Goal: Task Accomplishment & Management: Manage account settings

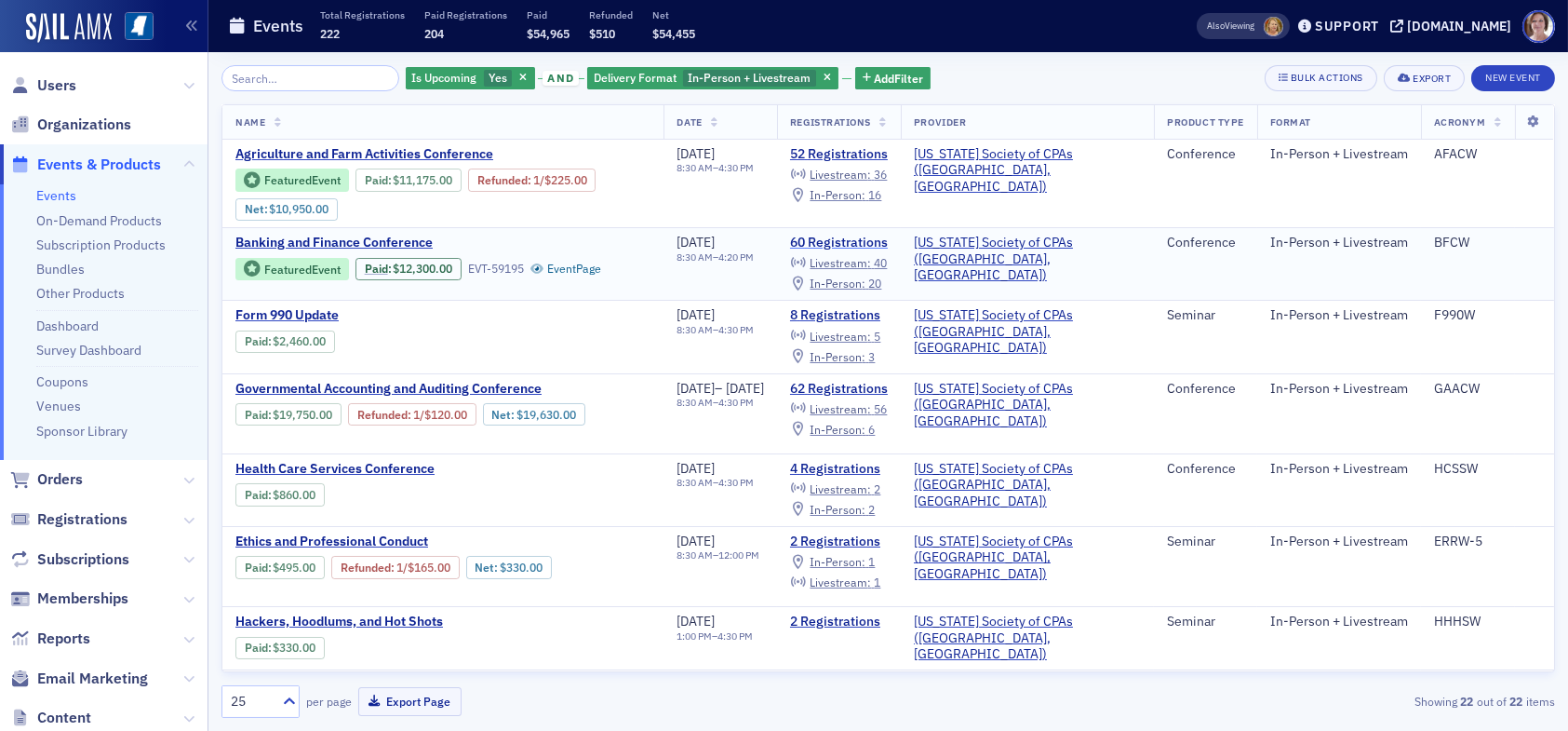
click at [887, 241] on link "60 Registrations" at bounding box center [838, 242] width 98 height 17
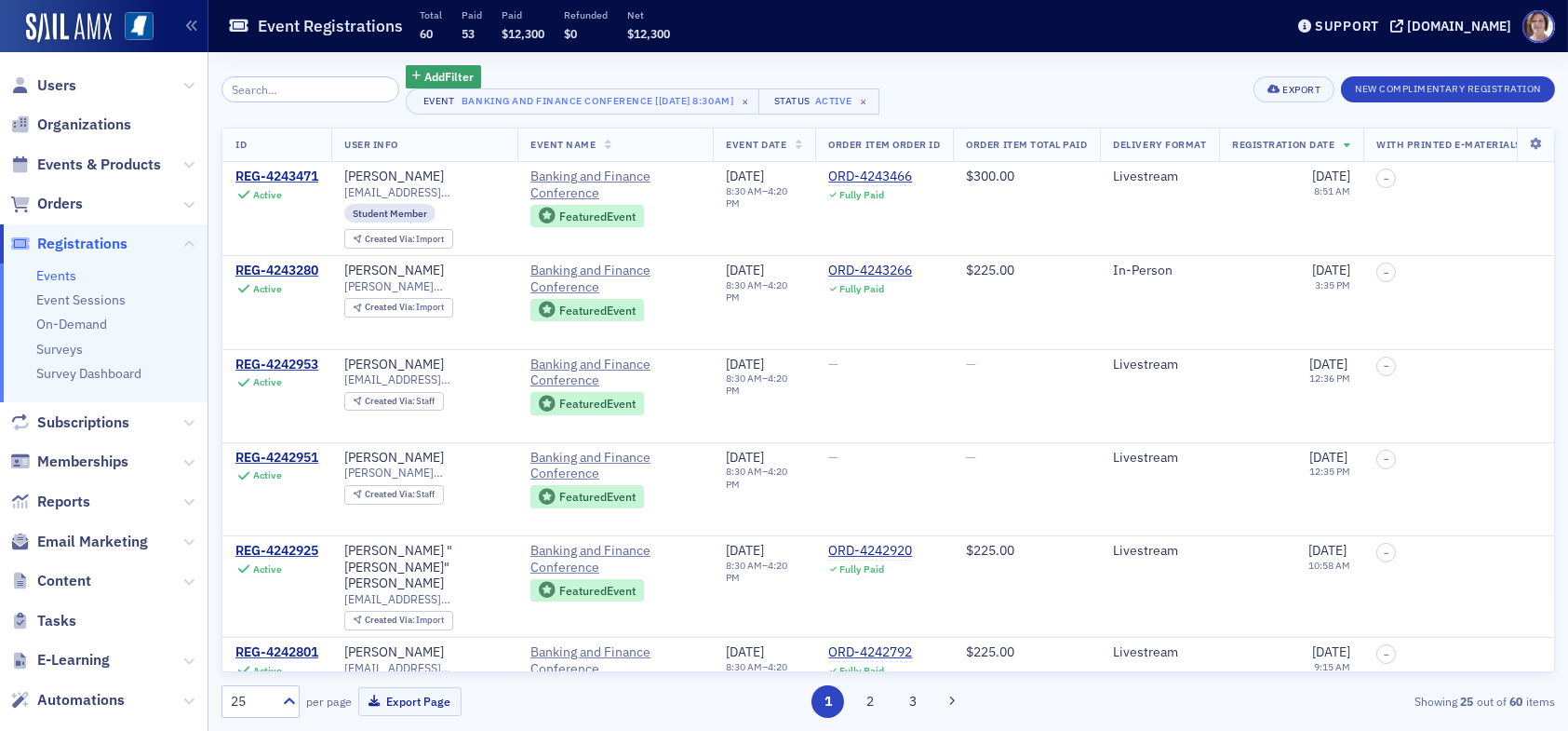
click at [275, 93] on input "search" at bounding box center [310, 90] width 177 height 26
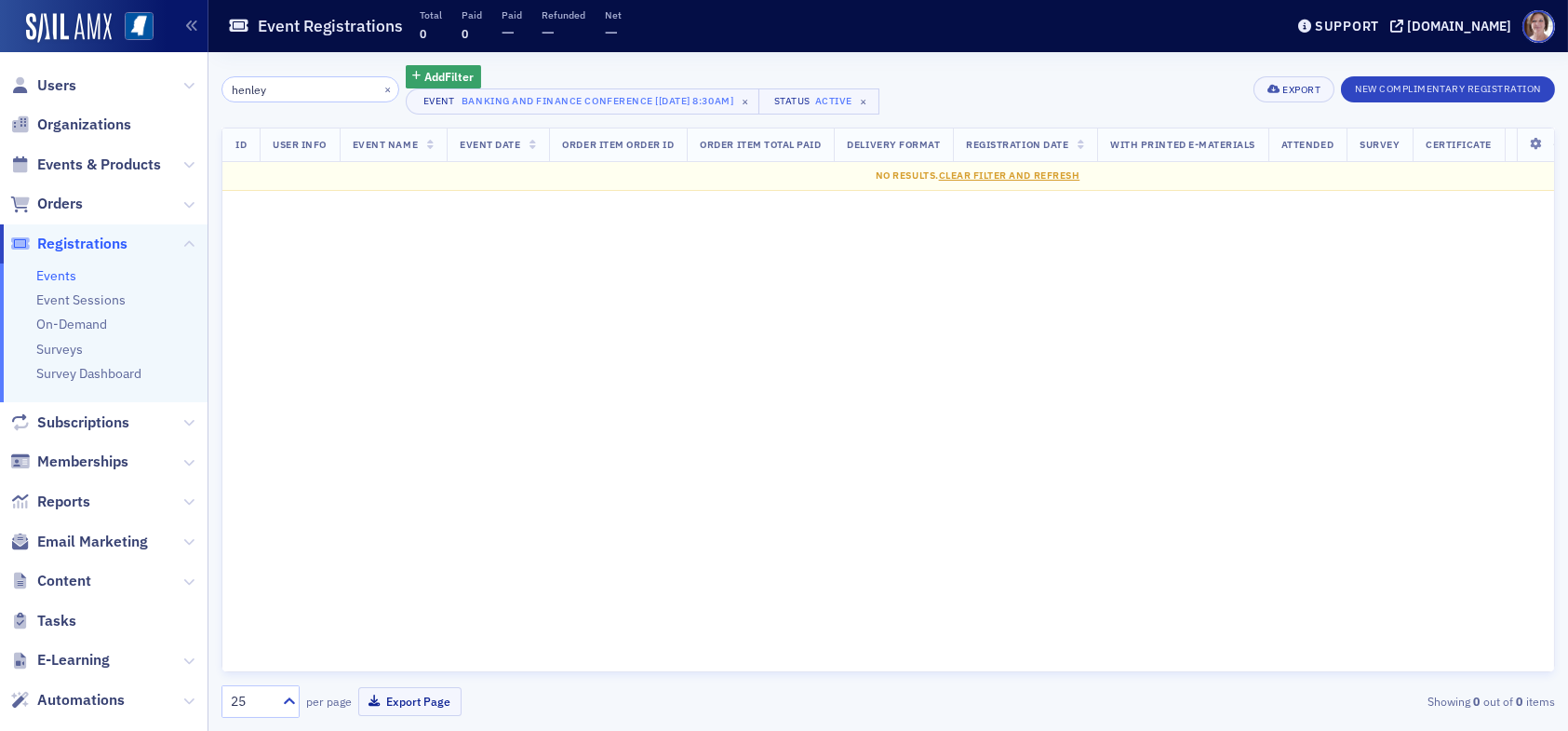
drag, startPoint x: 286, startPoint y: 91, endPoint x: 140, endPoint y: 88, distance: 146.0
click at [146, 87] on div "Users Organizations Events & Products Orders Registrations Events Event Session…" at bounding box center [784, 365] width 1568 height 731
type input "chelsea"
click at [81, 245] on span "Registrations" at bounding box center [82, 243] width 91 height 21
click at [58, 81] on span "Users" at bounding box center [56, 86] width 39 height 21
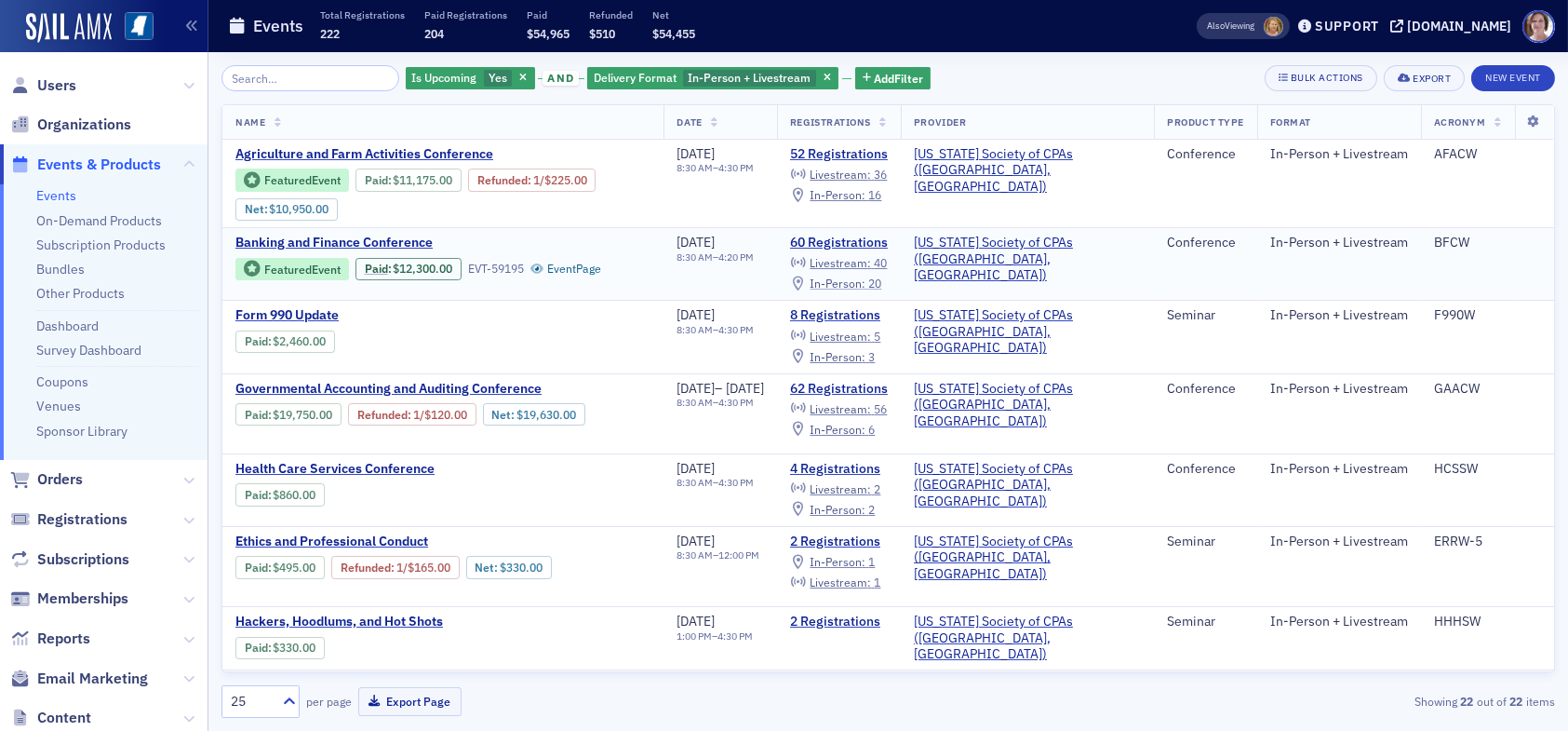
click at [865, 282] on span "In-Person :" at bounding box center [837, 282] width 56 height 15
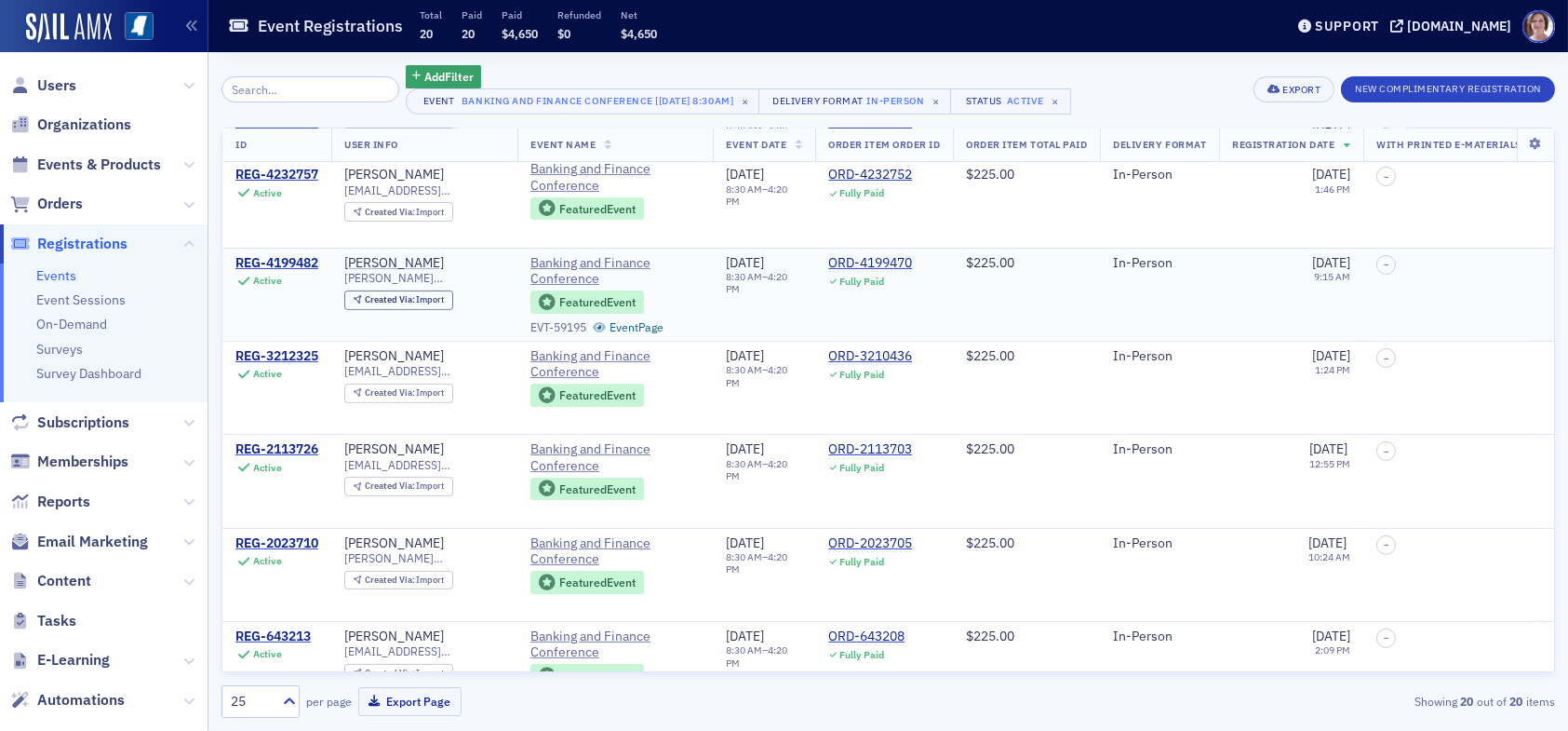
scroll to position [1367, 0]
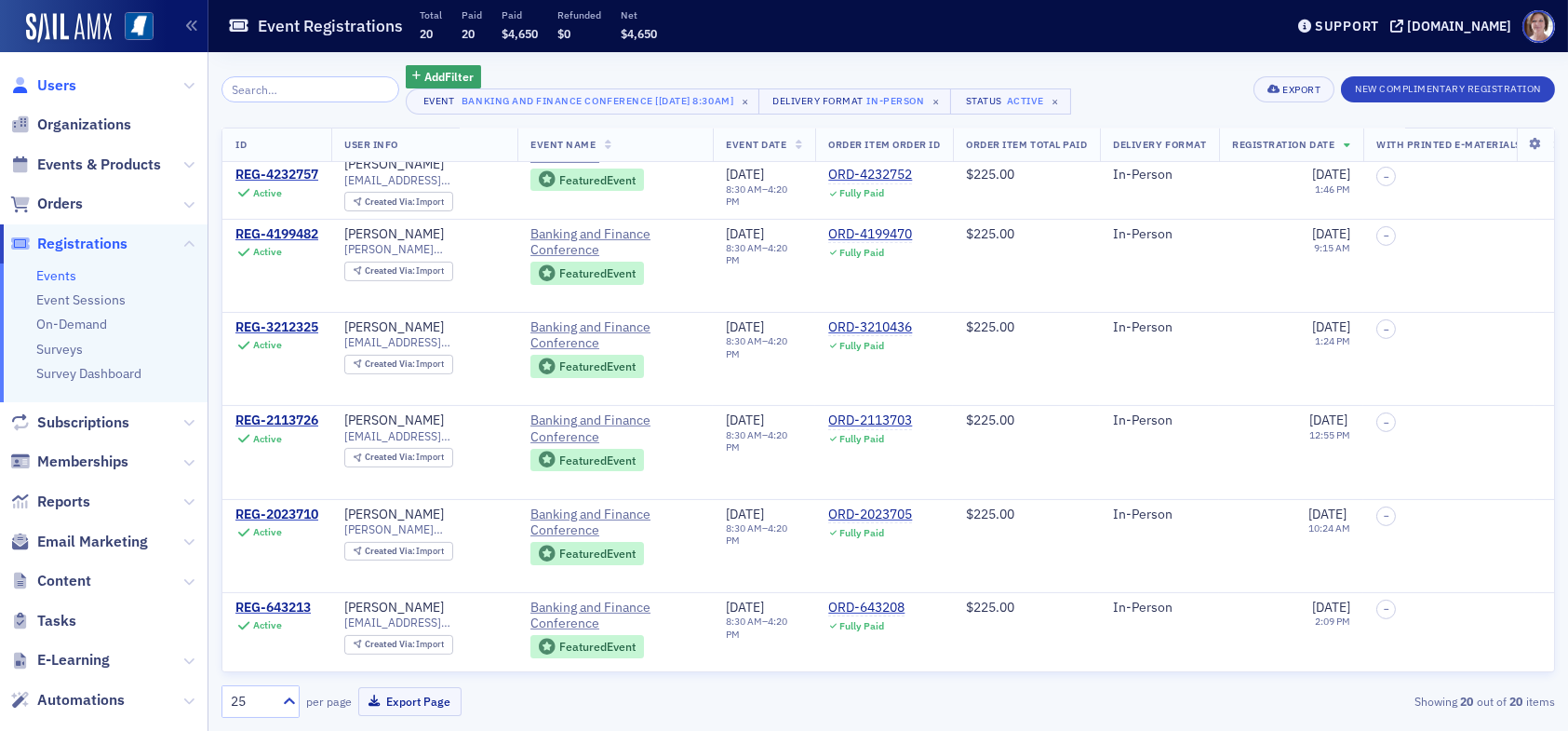
click at [57, 81] on span "Users" at bounding box center [56, 86] width 39 height 21
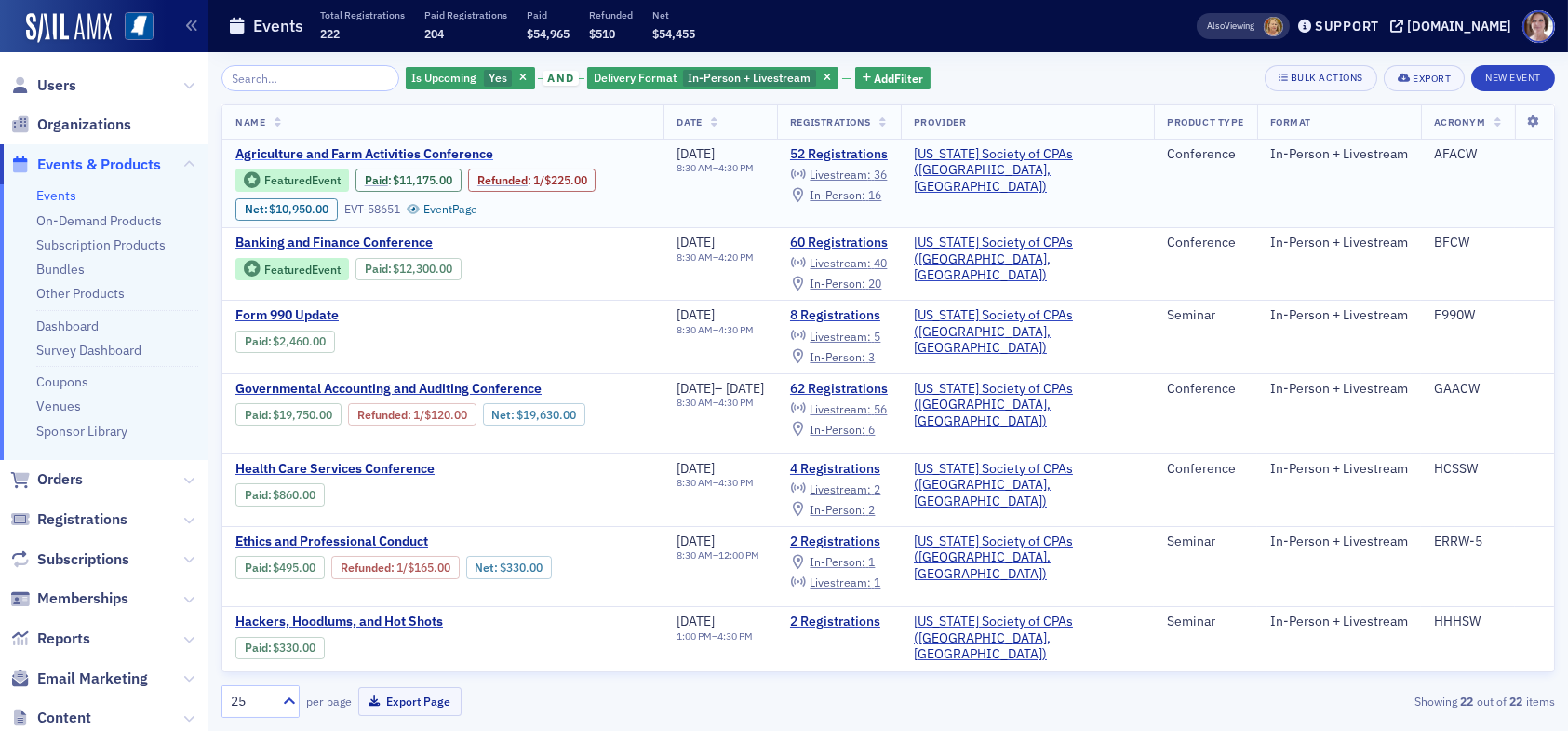
click at [415, 155] on span "Agriculture and Farm Activities Conference" at bounding box center [392, 155] width 313 height 17
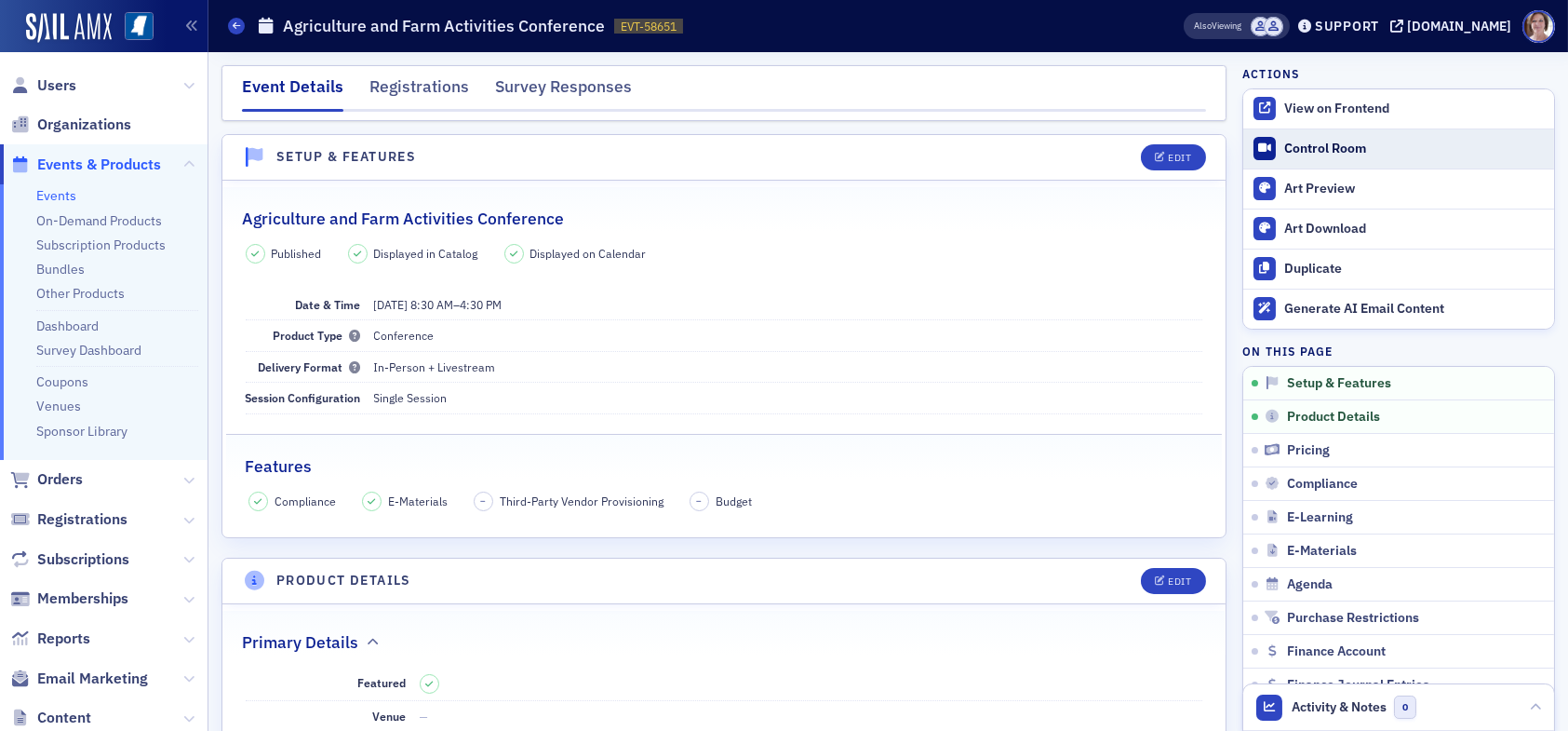
click at [1296, 147] on div "Control Room" at bounding box center [1413, 149] width 260 height 17
click at [50, 81] on span "Users" at bounding box center [56, 86] width 39 height 21
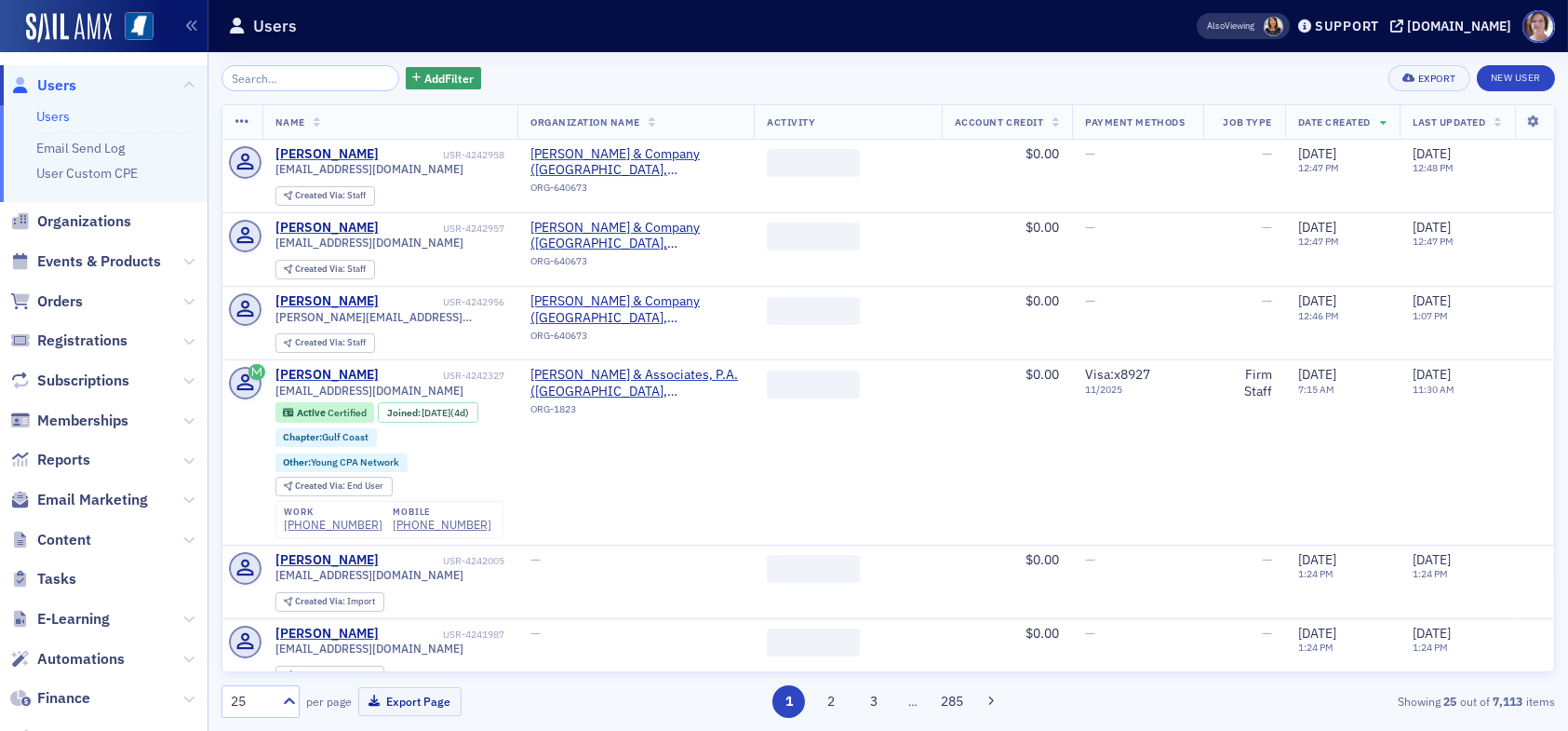
click at [292, 77] on input "search" at bounding box center [310, 78] width 177 height 26
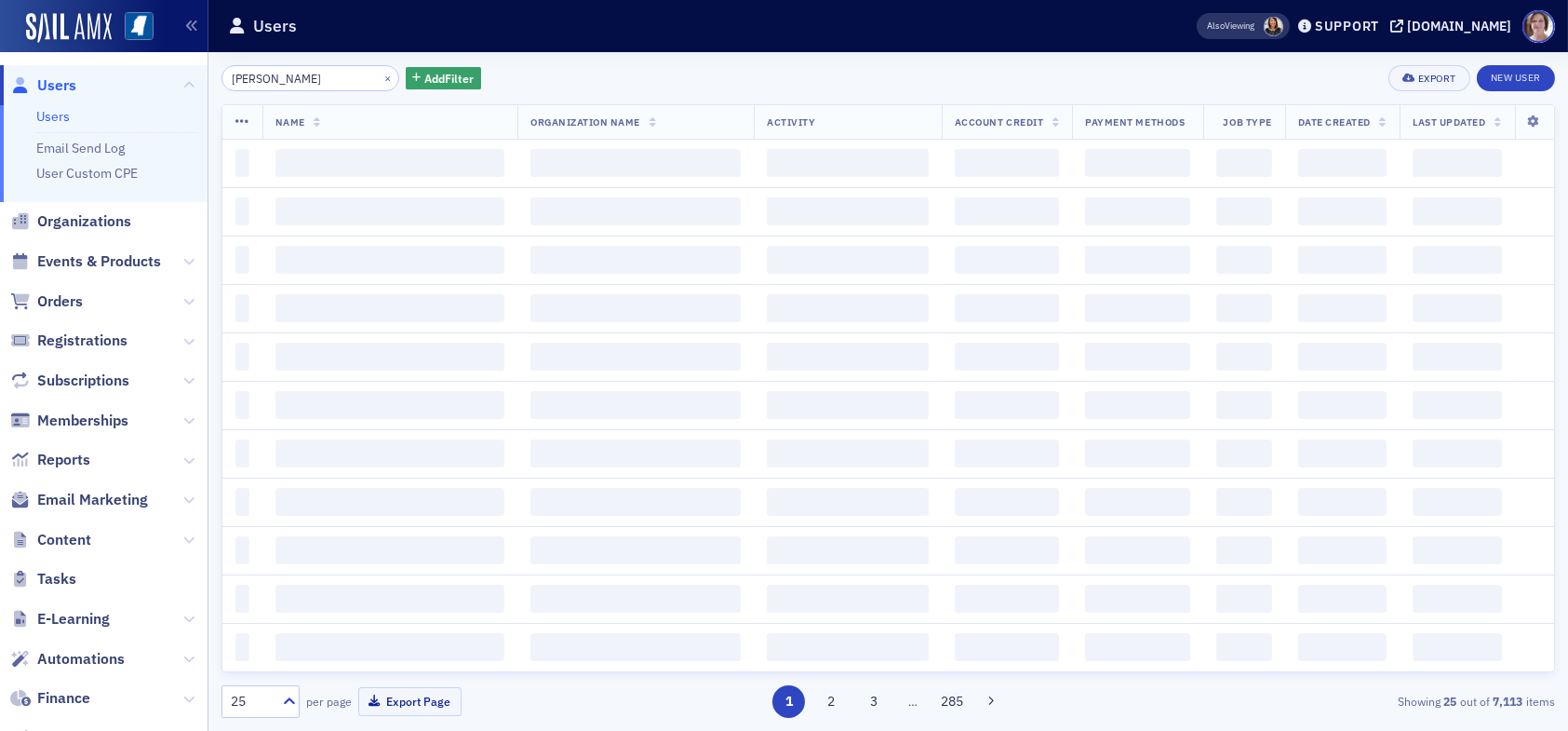
type input "jimmy cox"
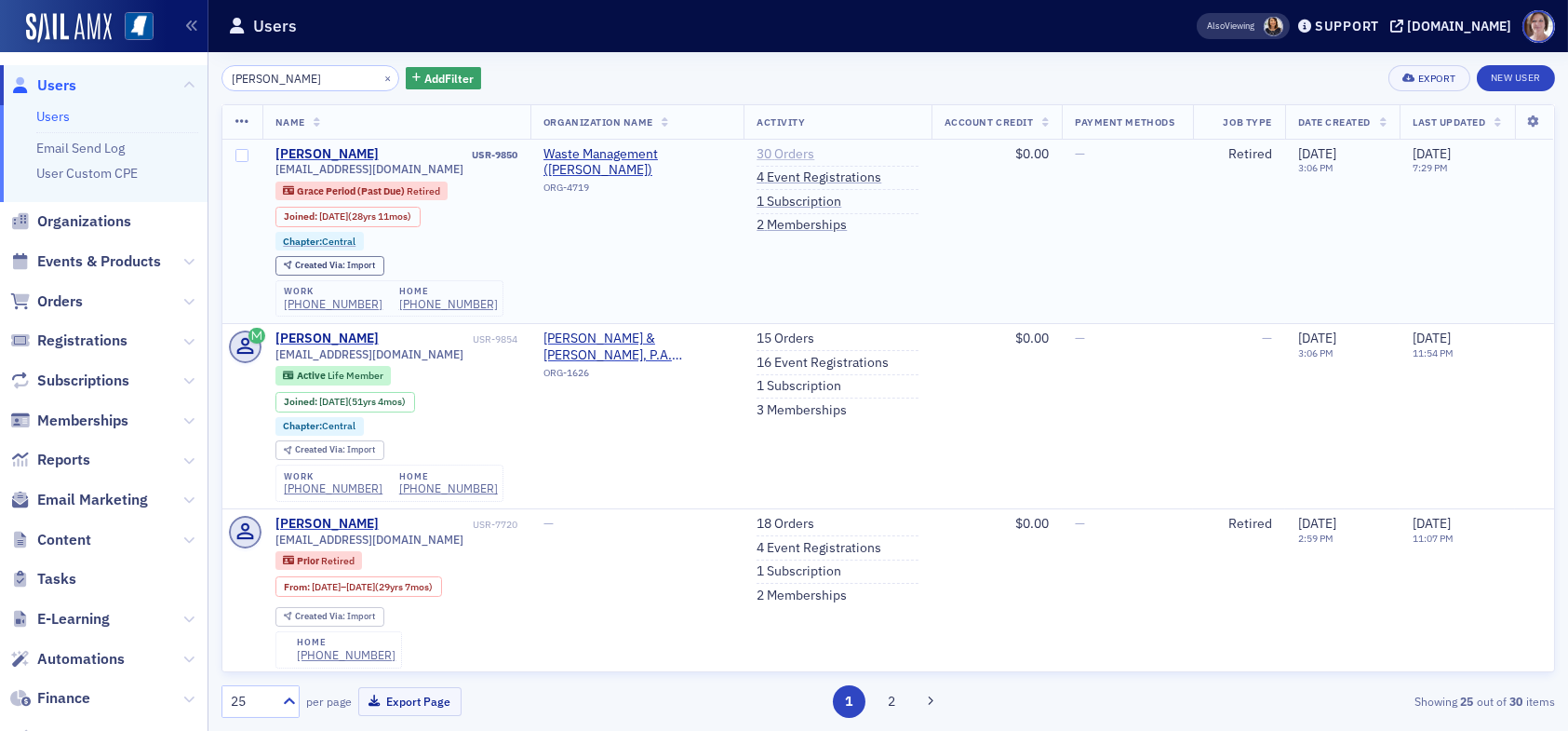
click at [783, 155] on link "30 Orders" at bounding box center [785, 155] width 58 height 17
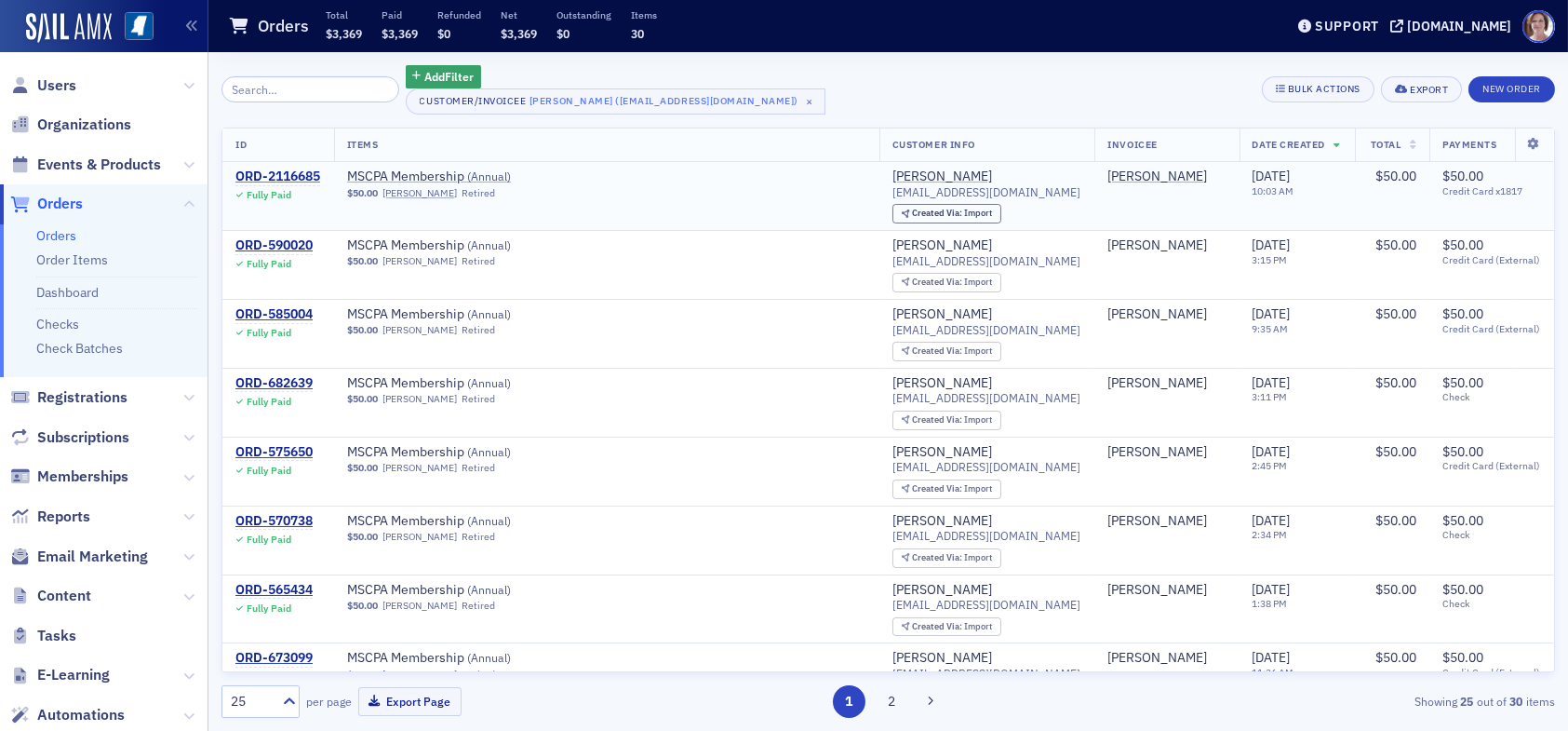
click at [310, 178] on div "ORD-2116685" at bounding box center [277, 177] width 85 height 17
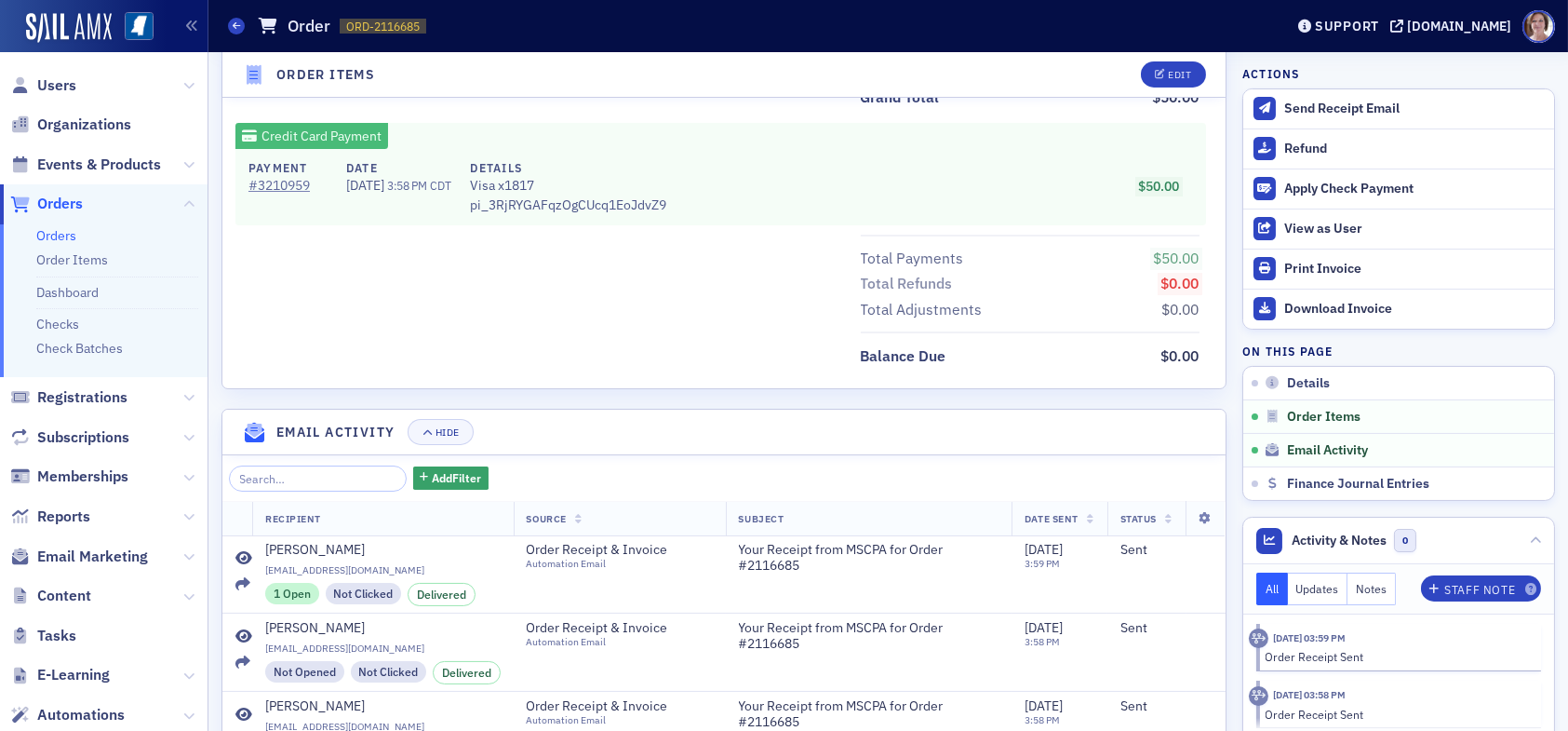
scroll to position [930, 0]
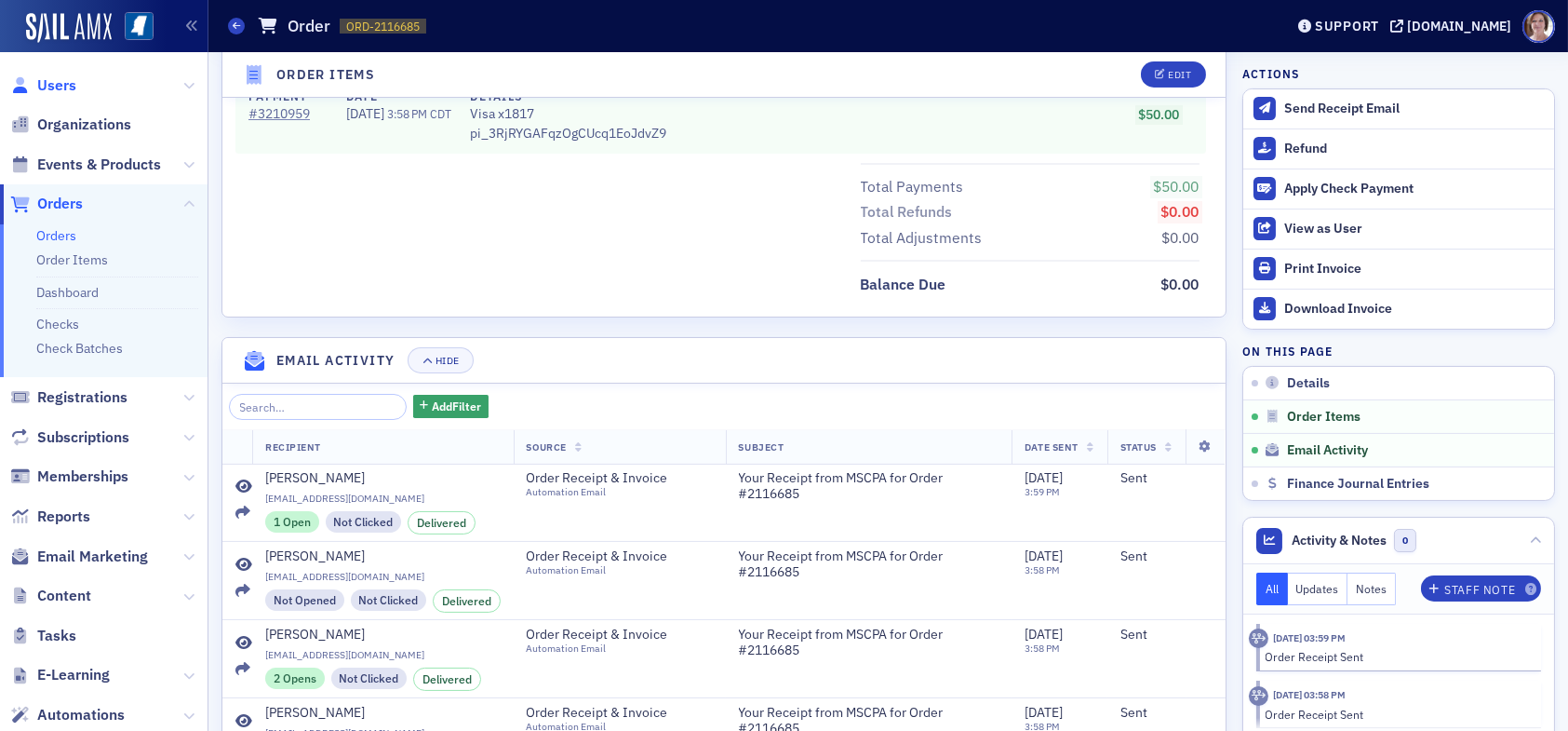
click at [50, 87] on span "Users" at bounding box center [56, 86] width 39 height 21
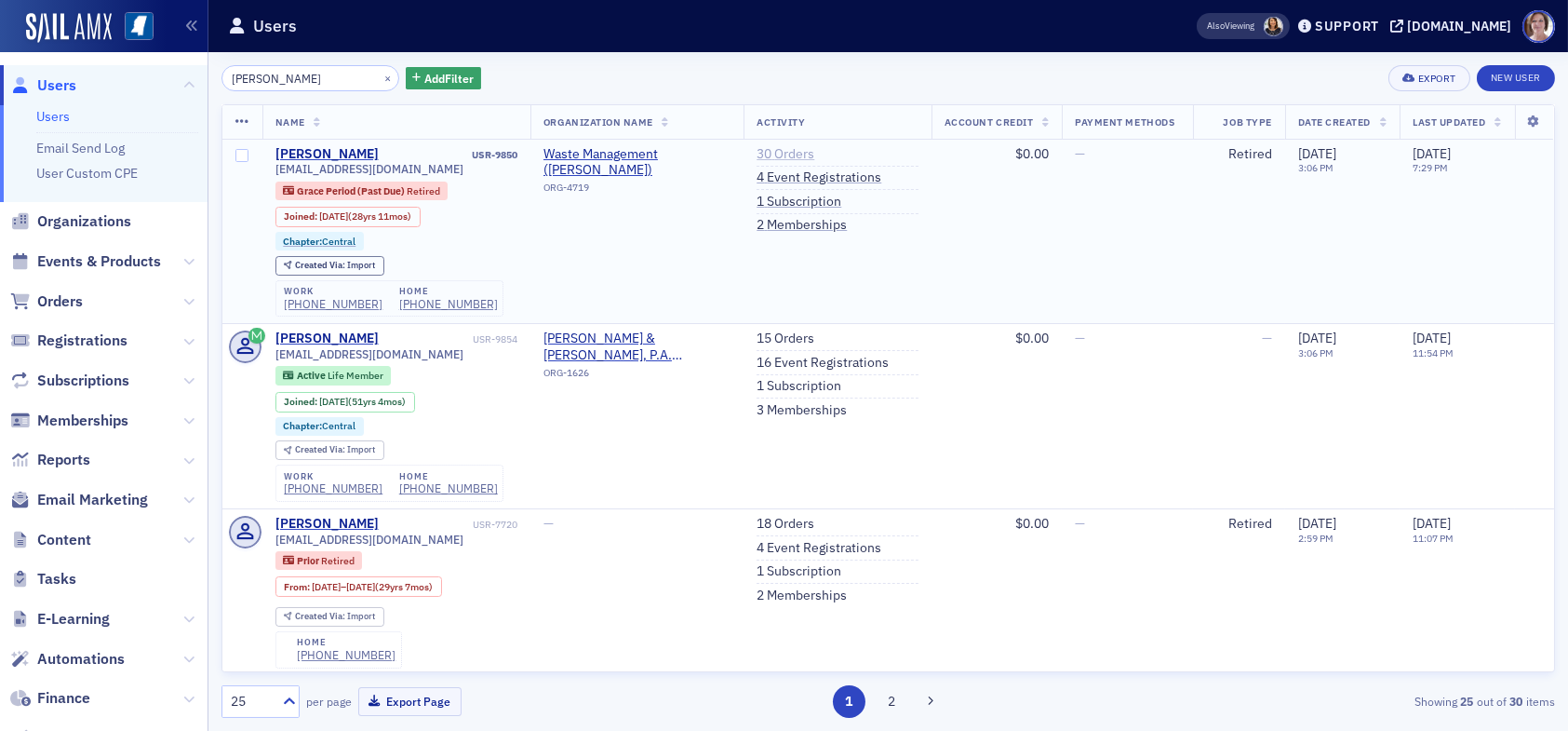
click at [766, 153] on link "30 Orders" at bounding box center [785, 155] width 58 height 17
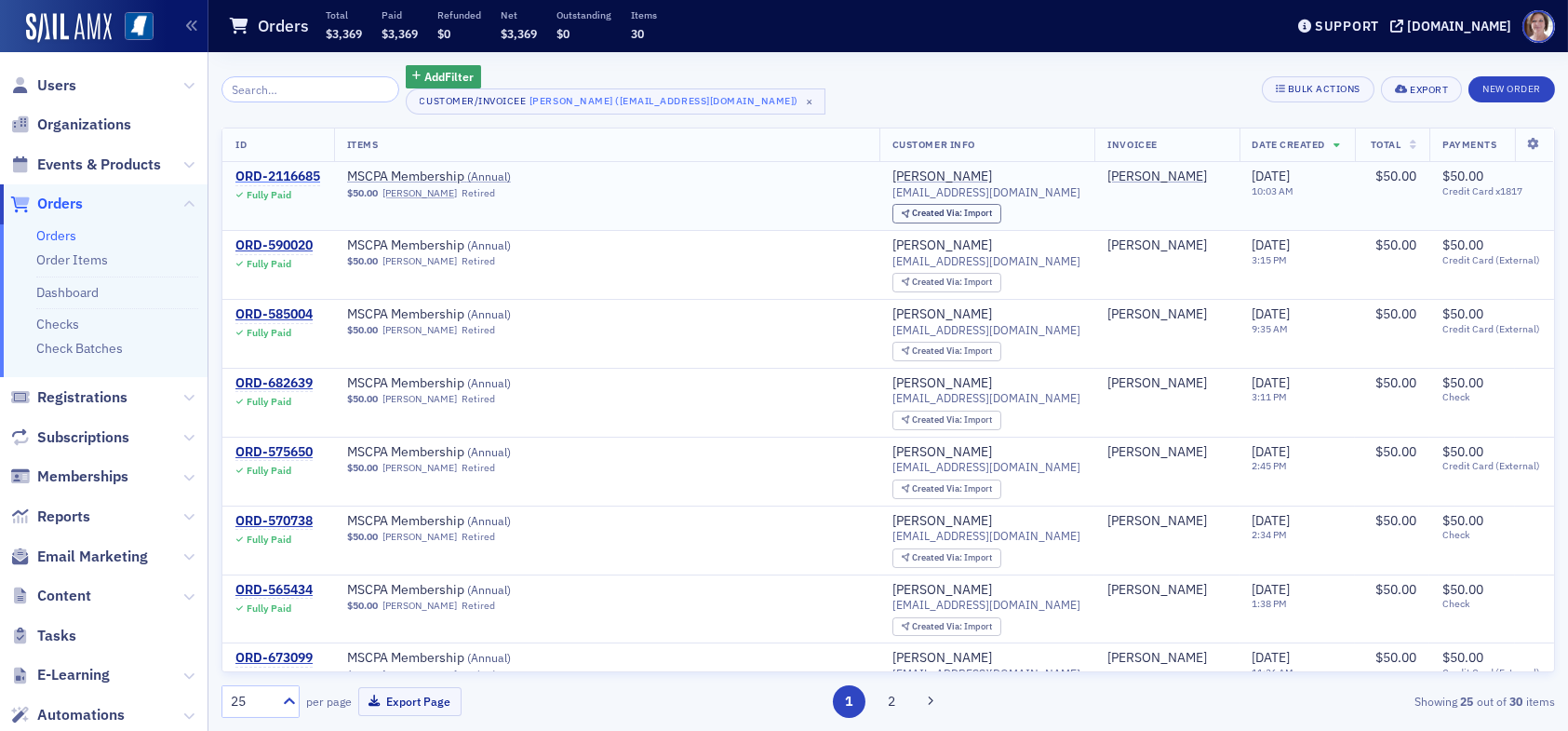
click at [296, 175] on div "ORD-2116685" at bounding box center [277, 177] width 85 height 17
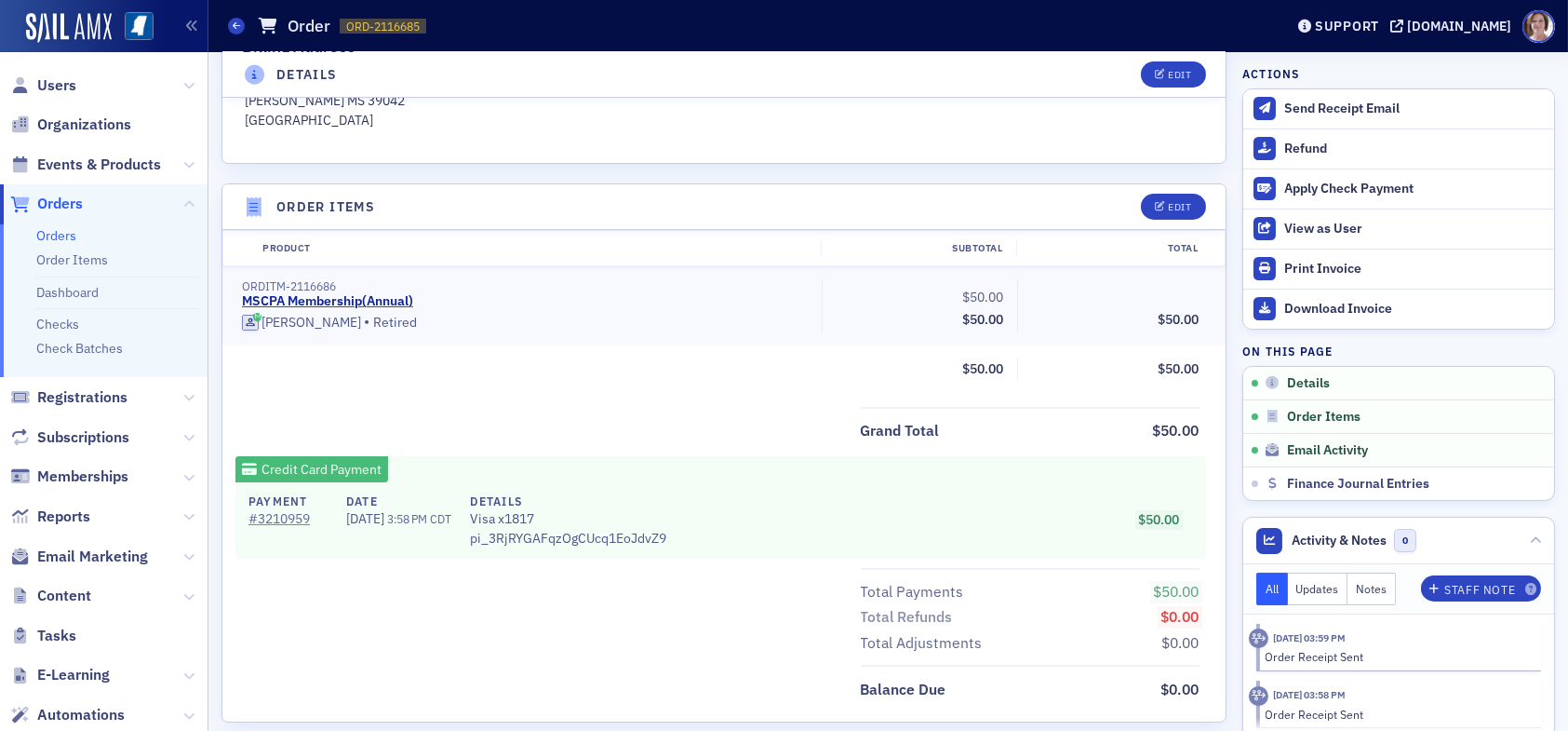
scroll to position [558, 0]
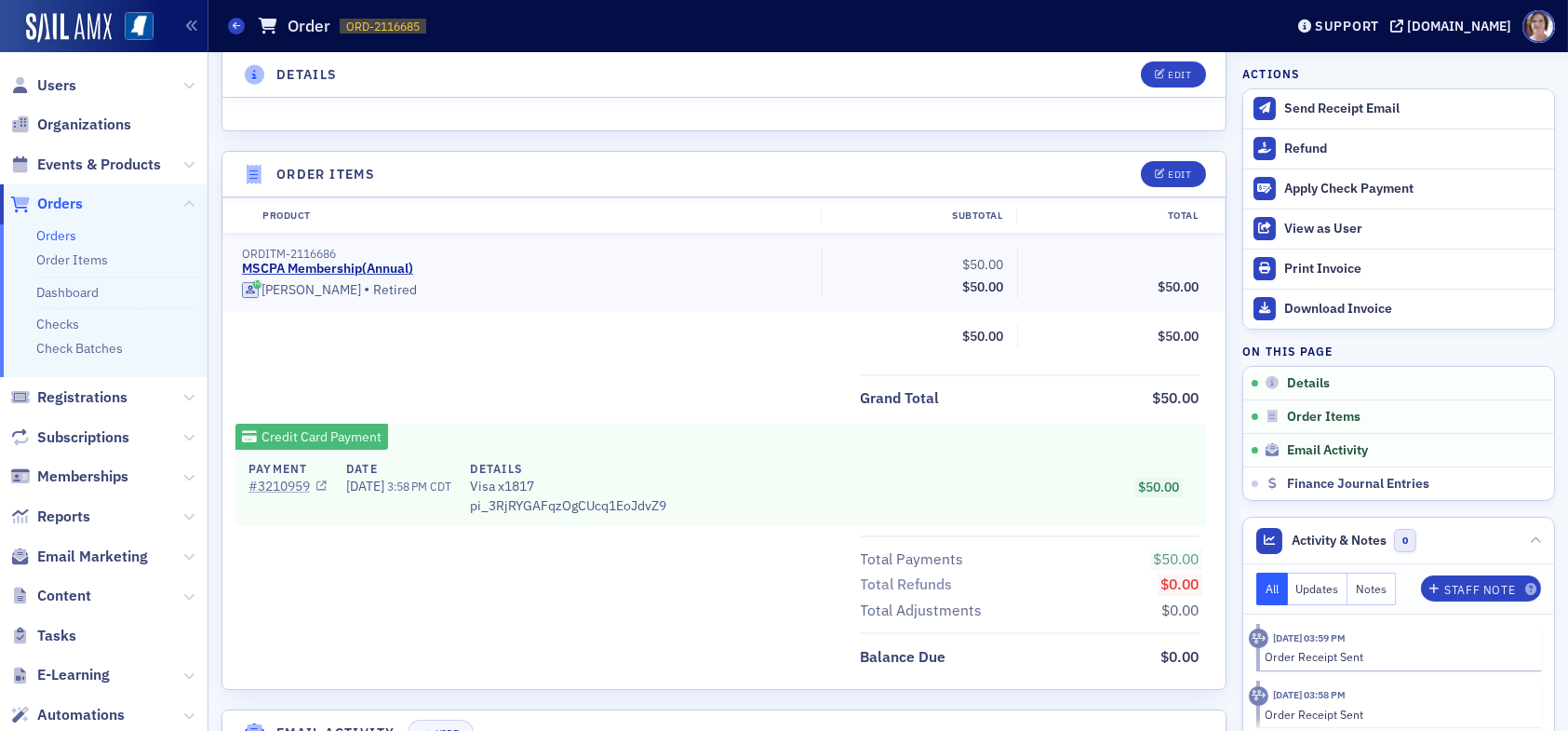
click at [273, 483] on link "# 3210959" at bounding box center [287, 487] width 78 height 20
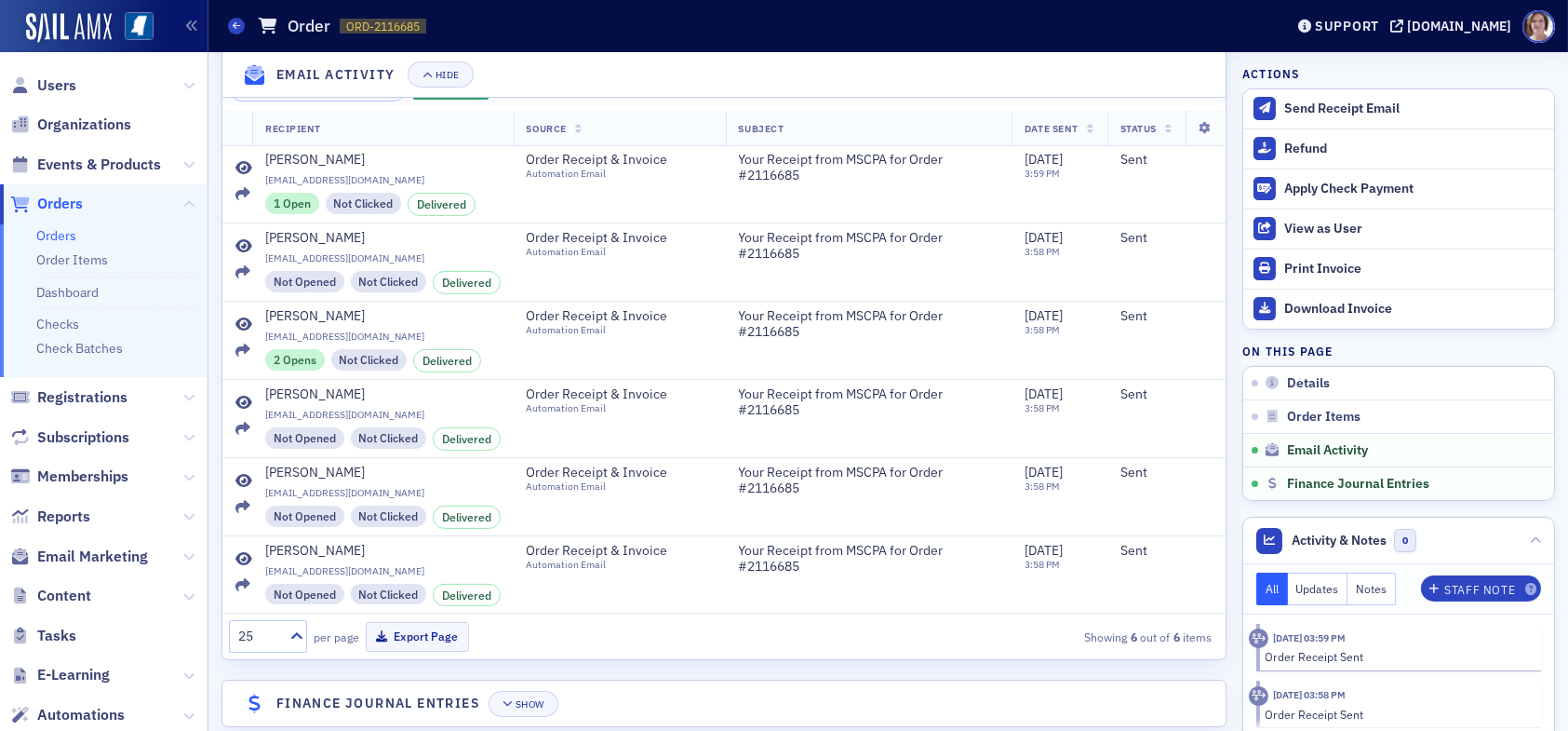
scroll to position [1272, 0]
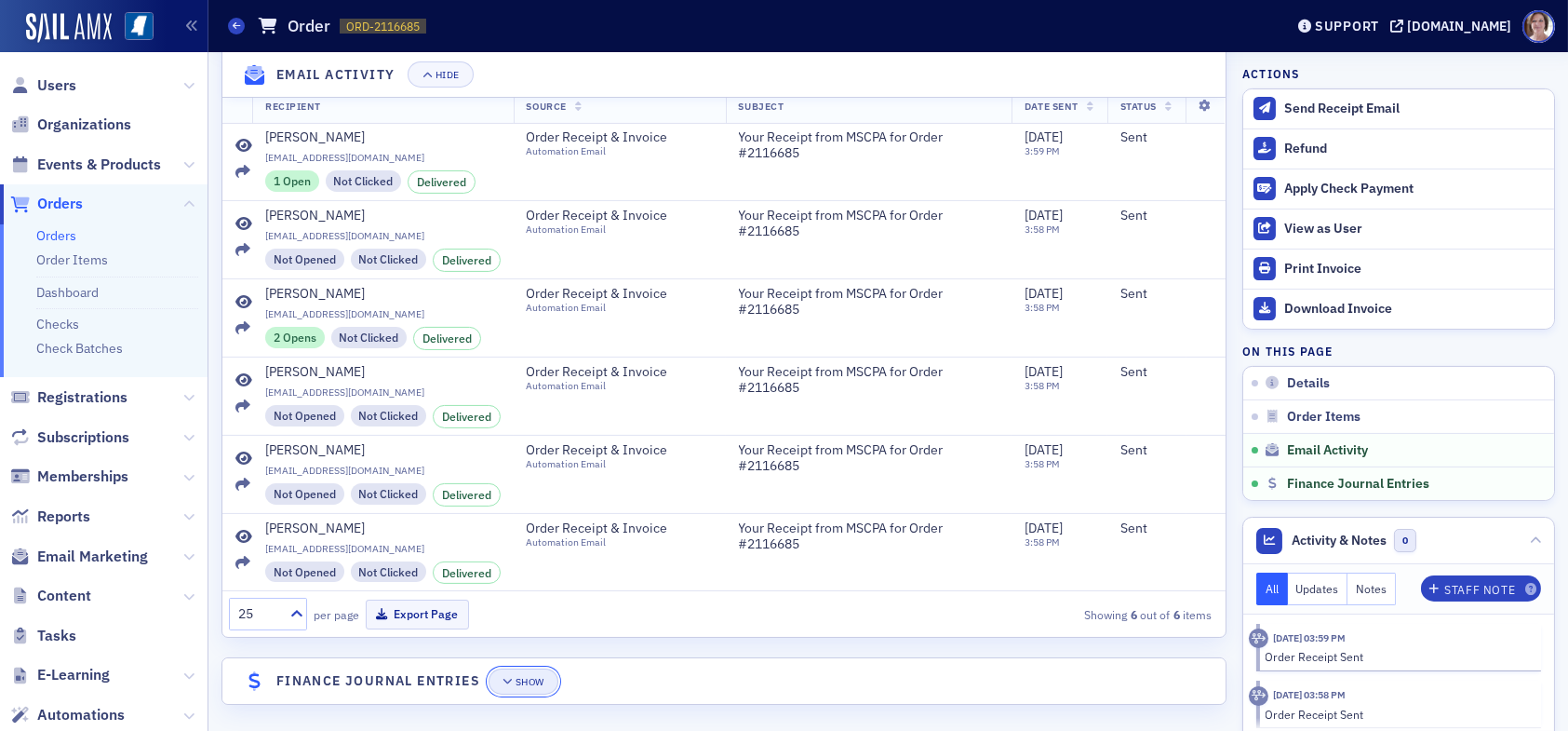
click at [541, 677] on div "Show" at bounding box center [529, 681] width 29 height 10
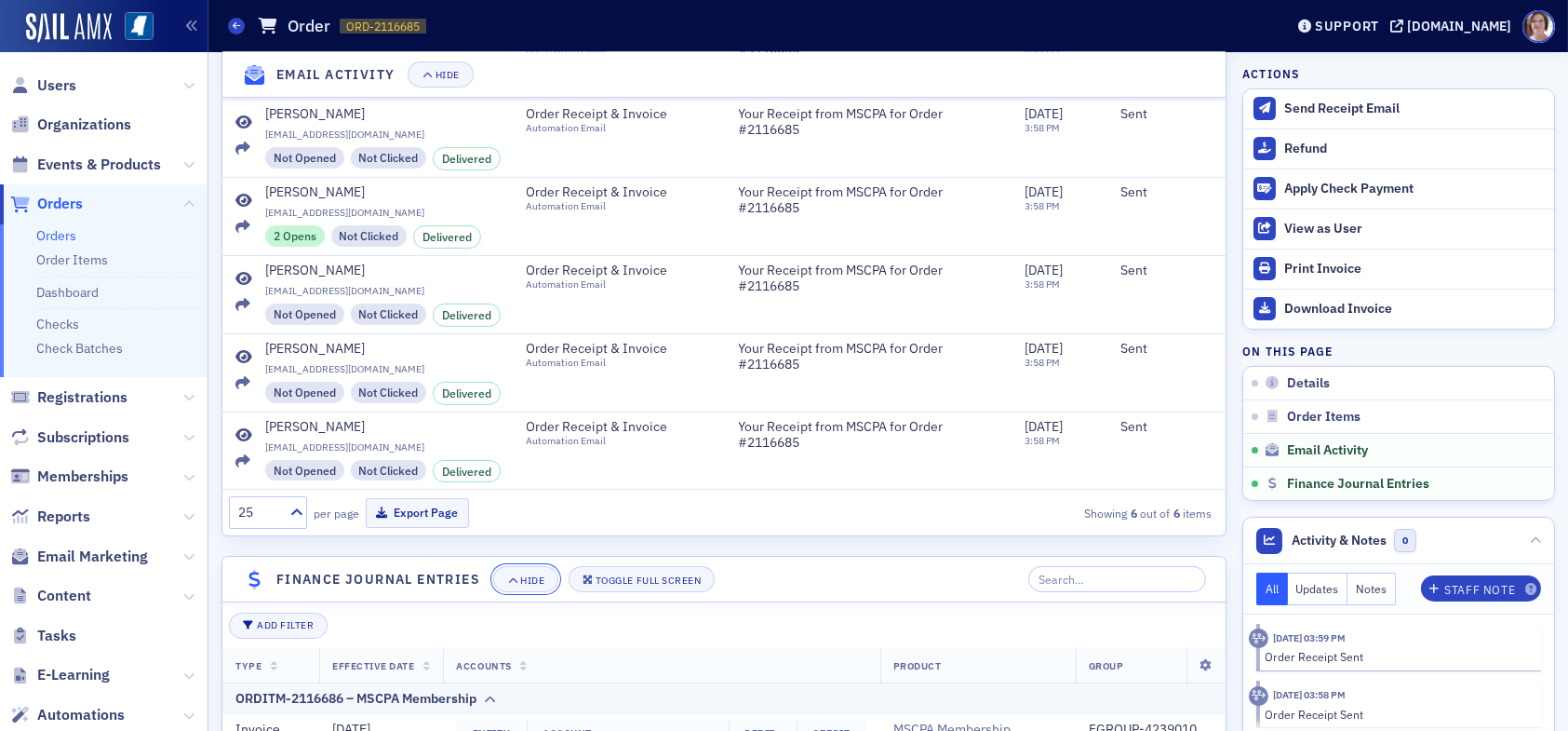
scroll to position [1466, 0]
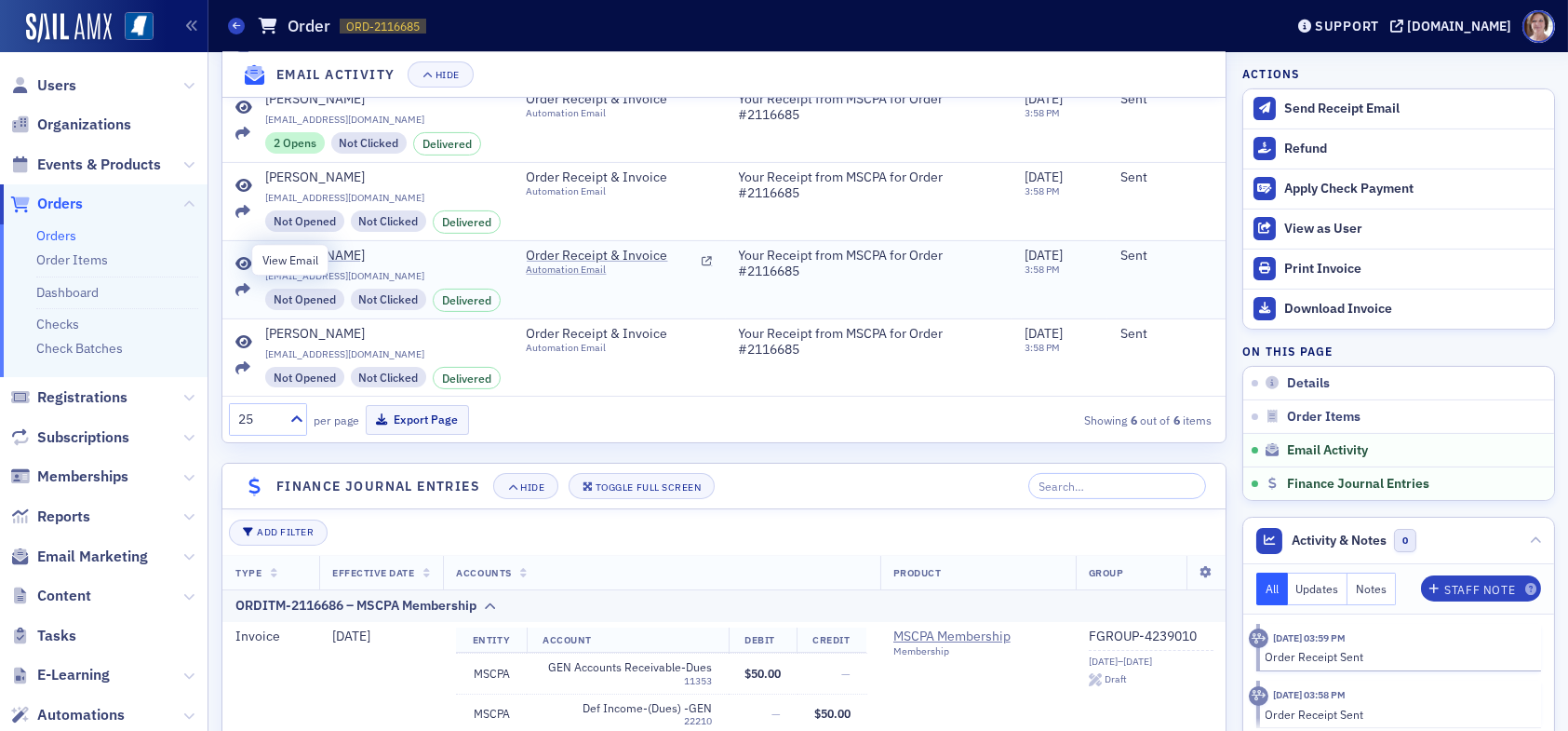
click at [241, 259] on icon at bounding box center [243, 264] width 17 height 15
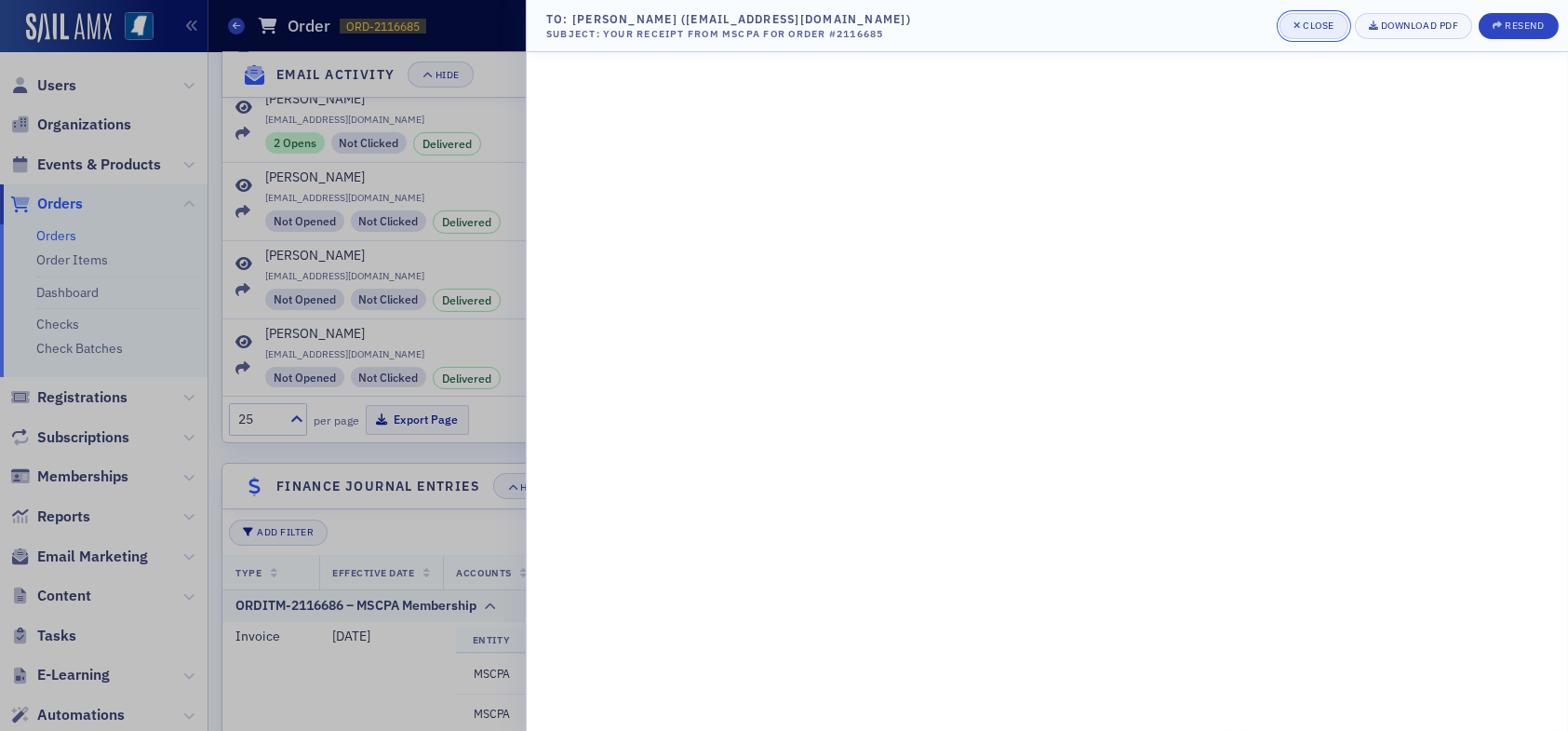
click at [1303, 22] on div "Close" at bounding box center [1319, 26] width 32 height 10
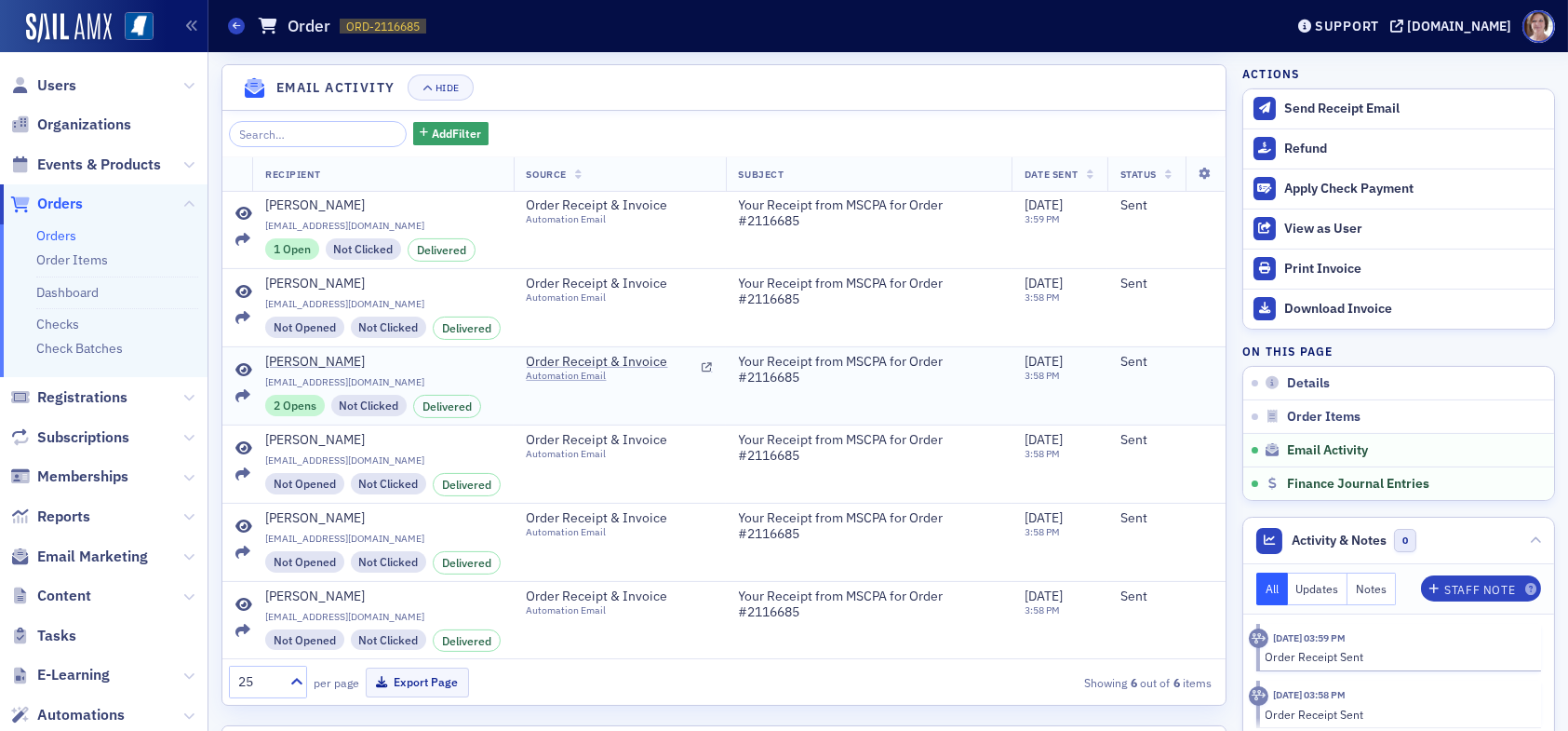
scroll to position [1187, 0]
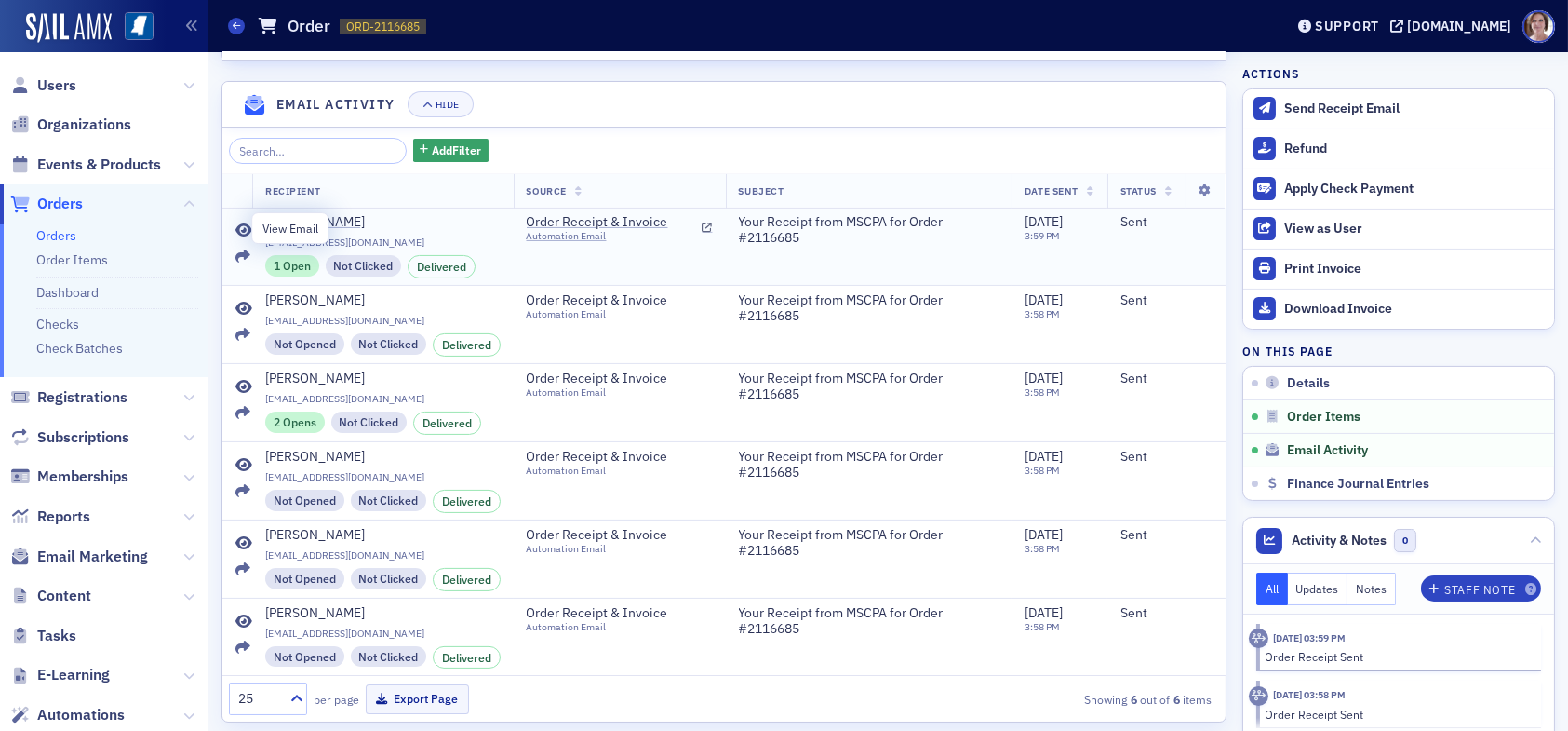
click at [244, 224] on icon at bounding box center [243, 230] width 17 height 15
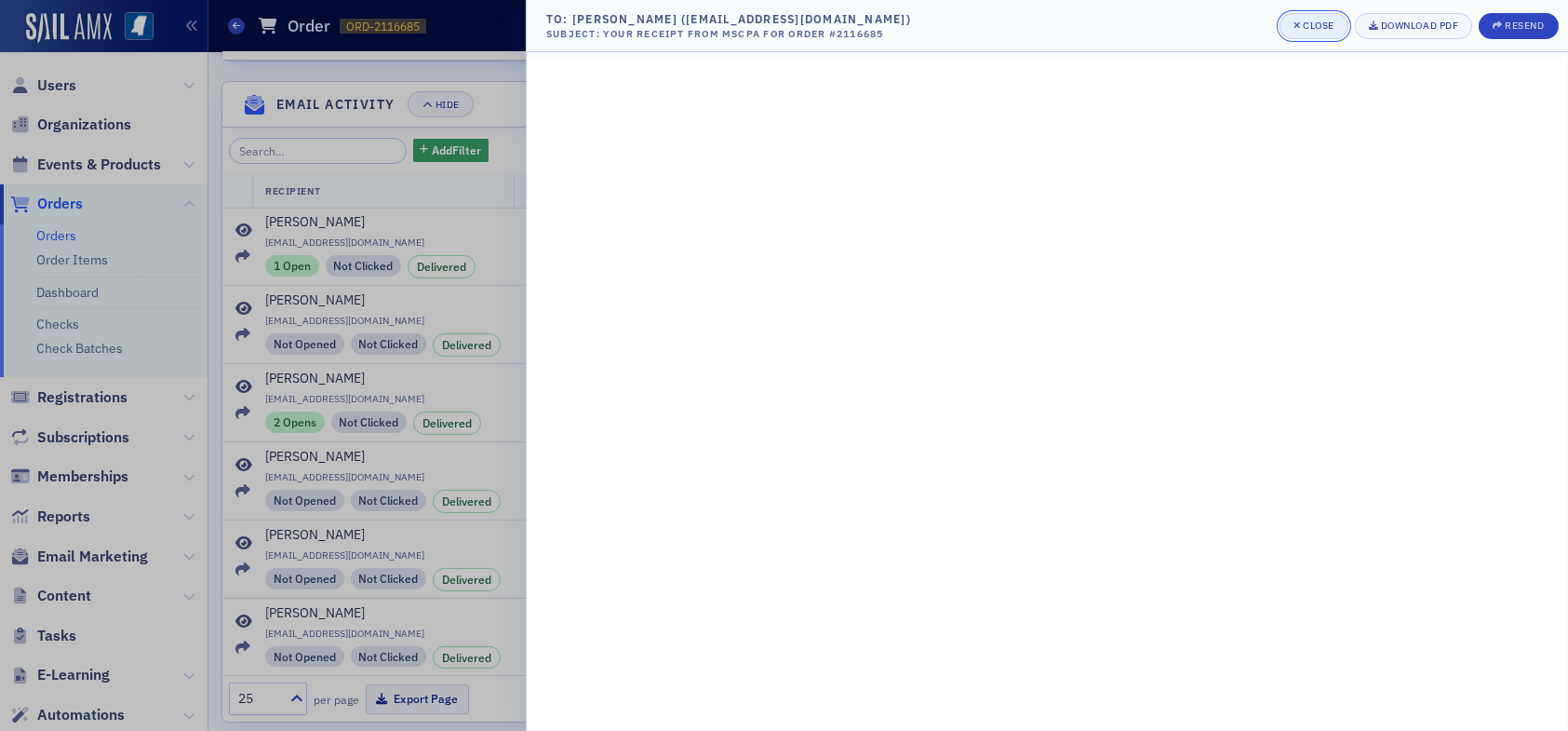
click at [1303, 21] on div "Close" at bounding box center [1319, 26] width 32 height 10
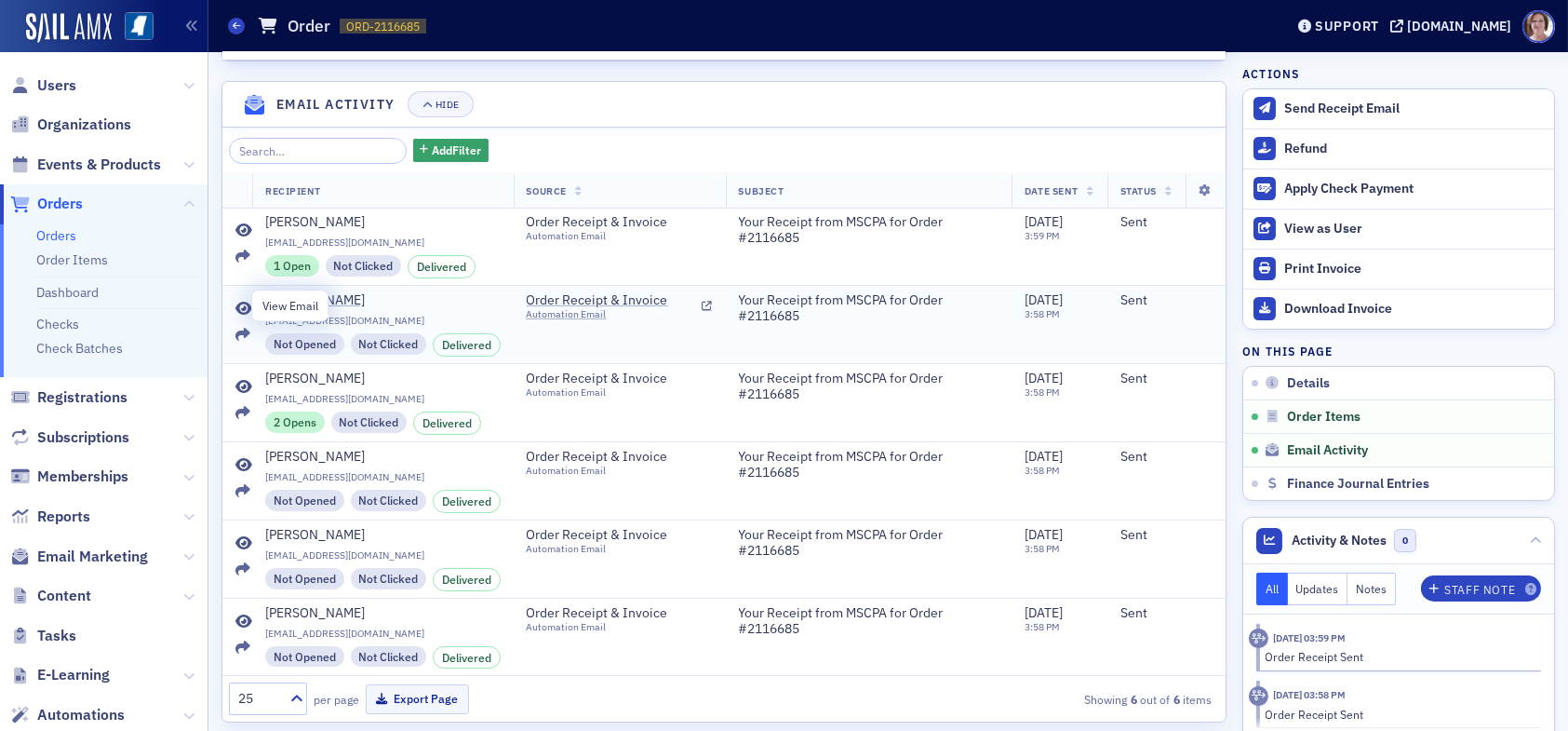
click at [245, 306] on icon at bounding box center [243, 308] width 17 height 15
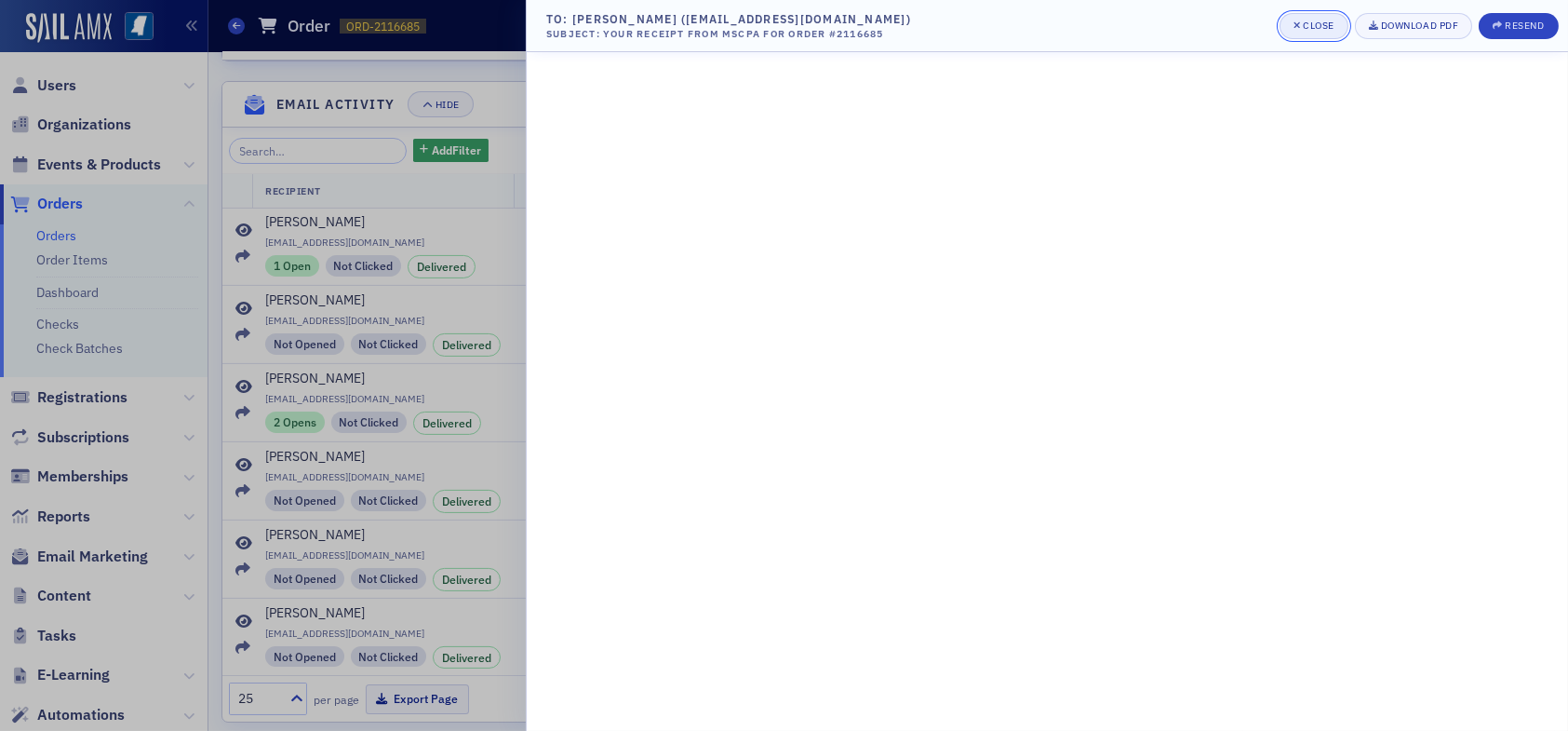
click at [1305, 25] on div "Close" at bounding box center [1319, 26] width 32 height 10
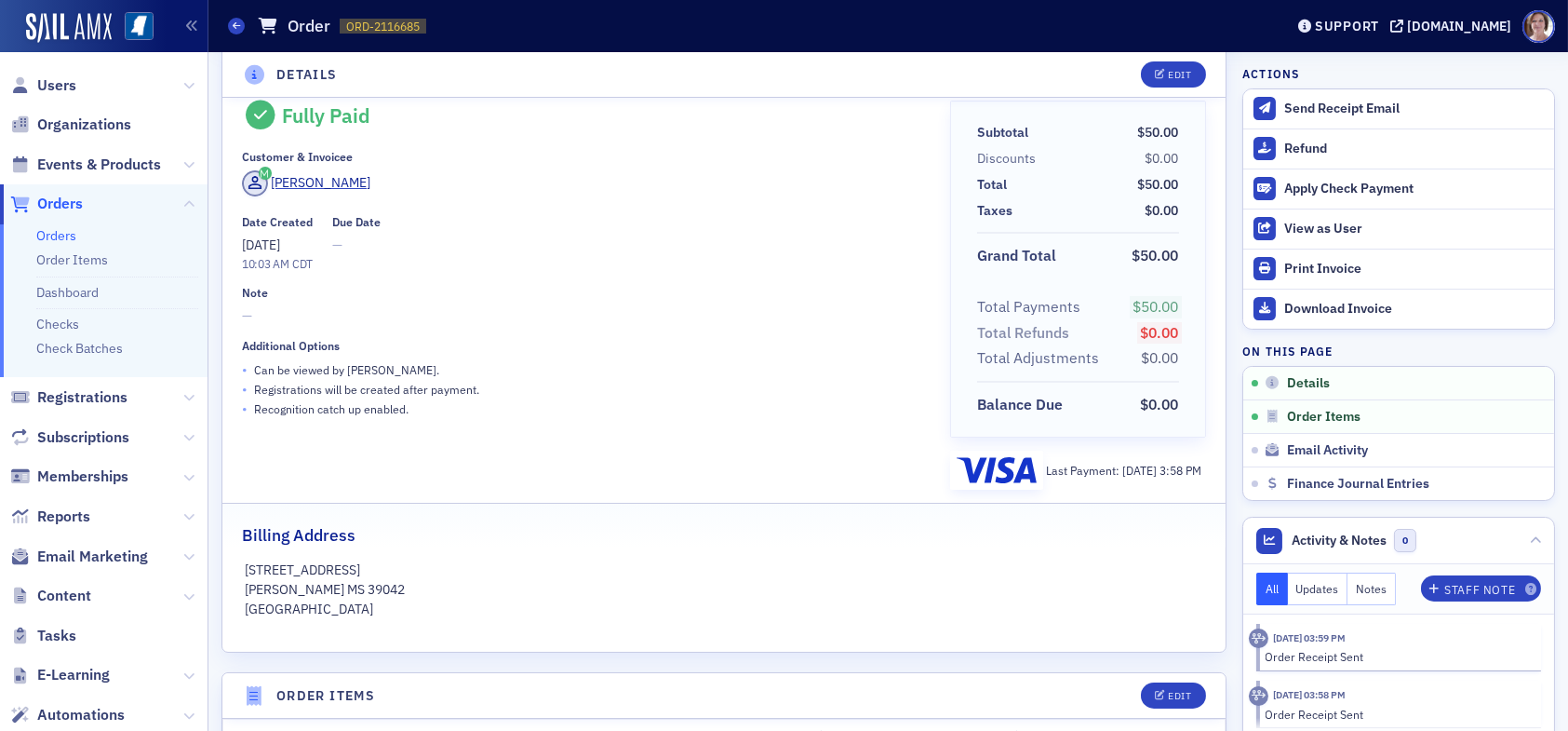
scroll to position [0, 0]
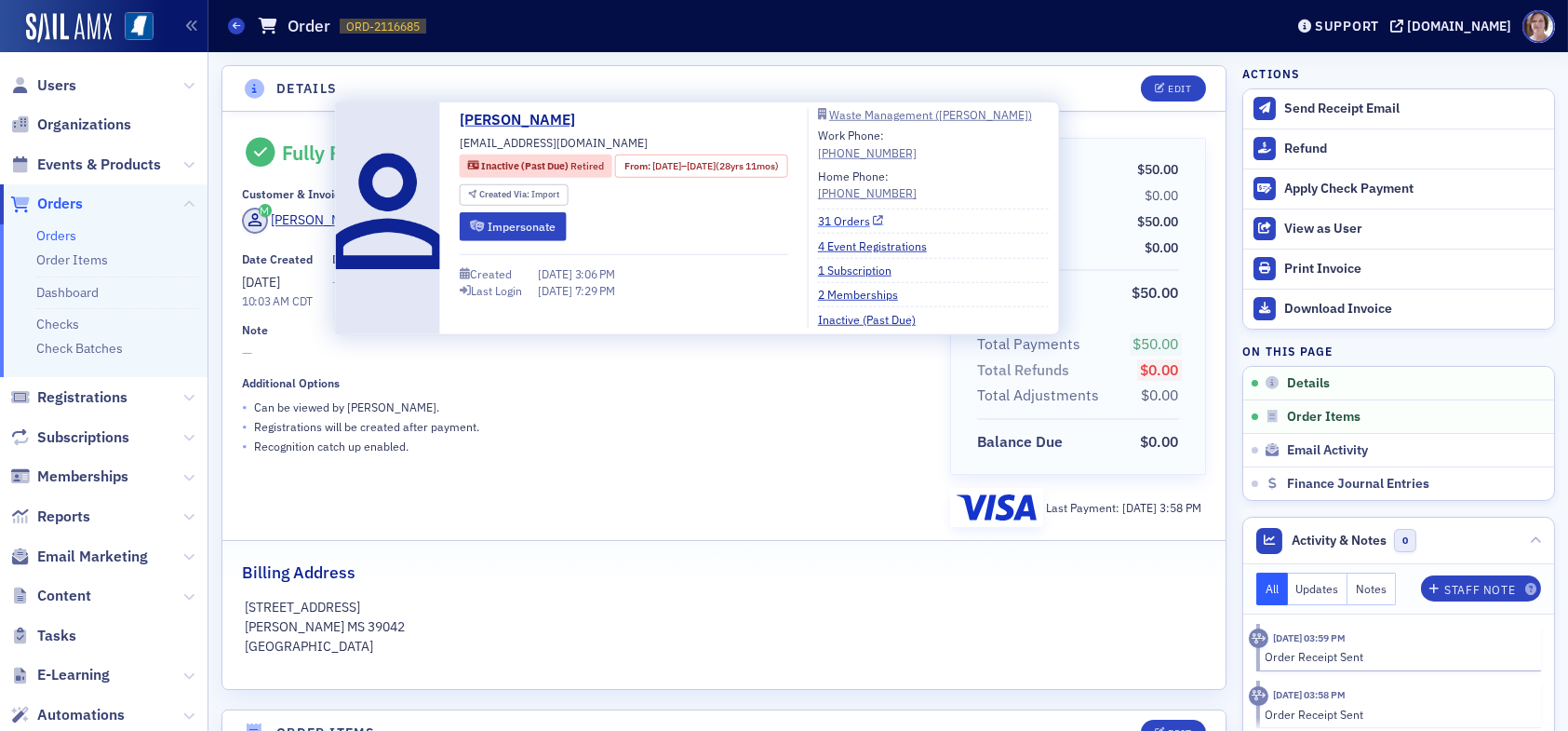
click at [884, 218] on link "31 Orders" at bounding box center [850, 220] width 66 height 17
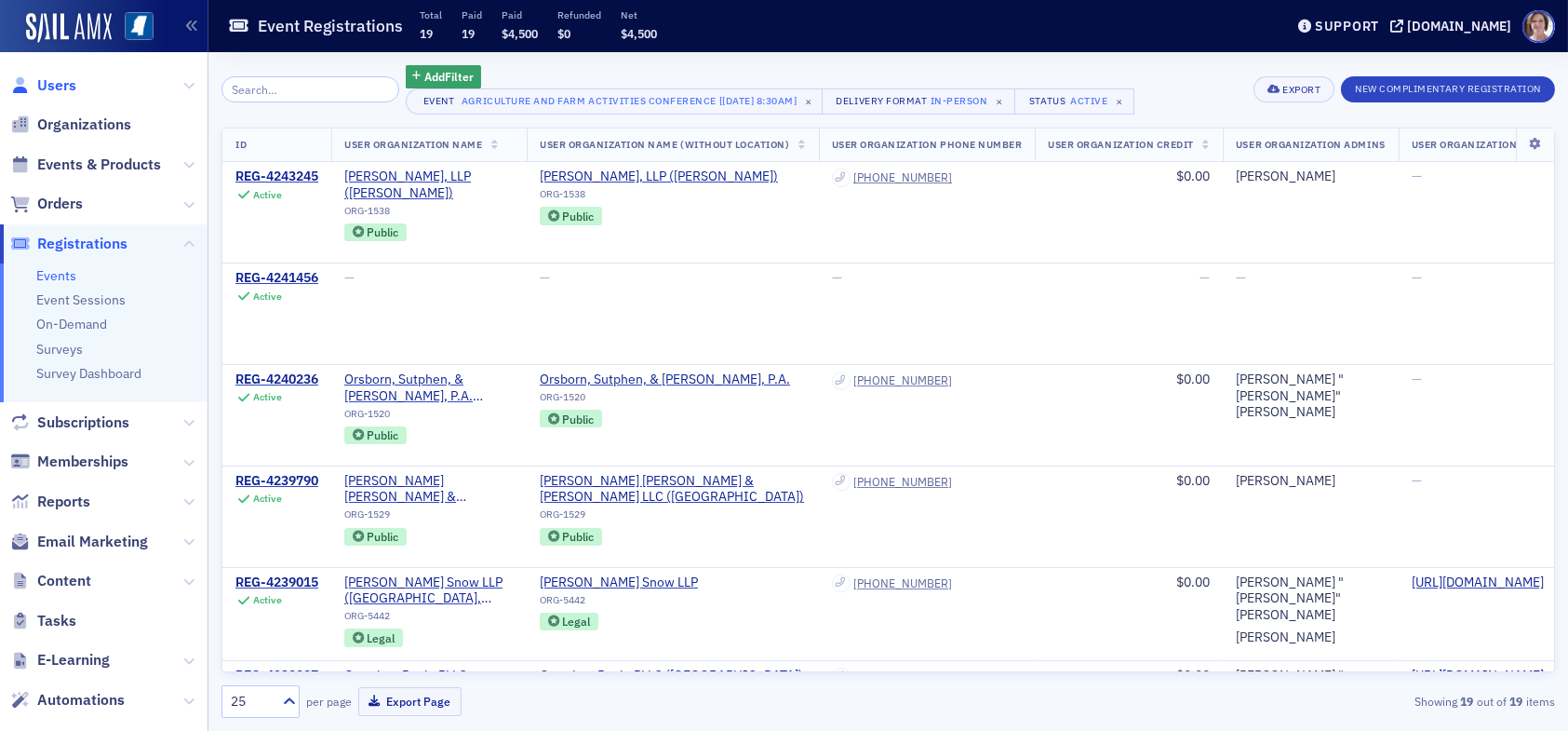
click at [63, 91] on span "Users" at bounding box center [56, 86] width 39 height 21
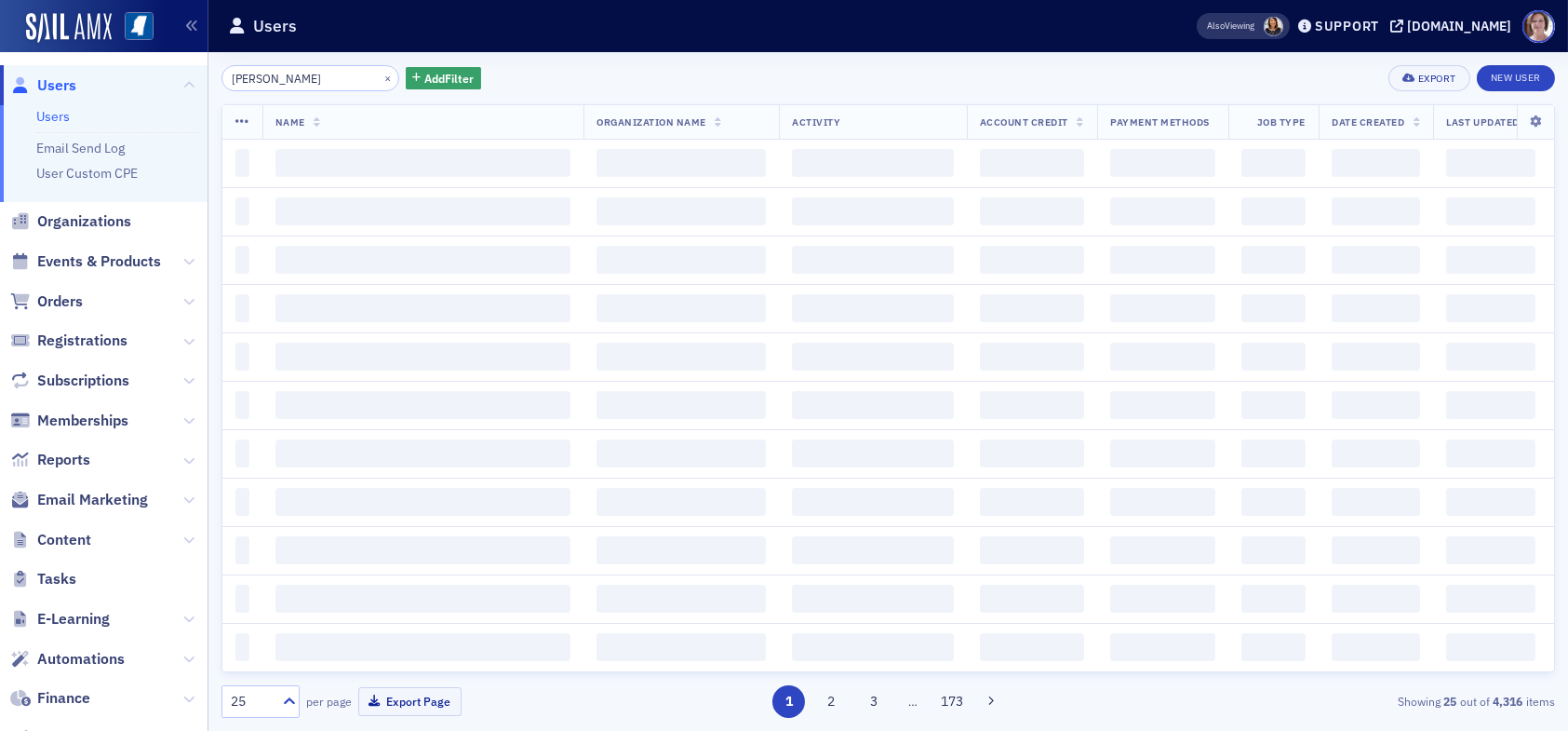
type input "[PERSON_NAME]"
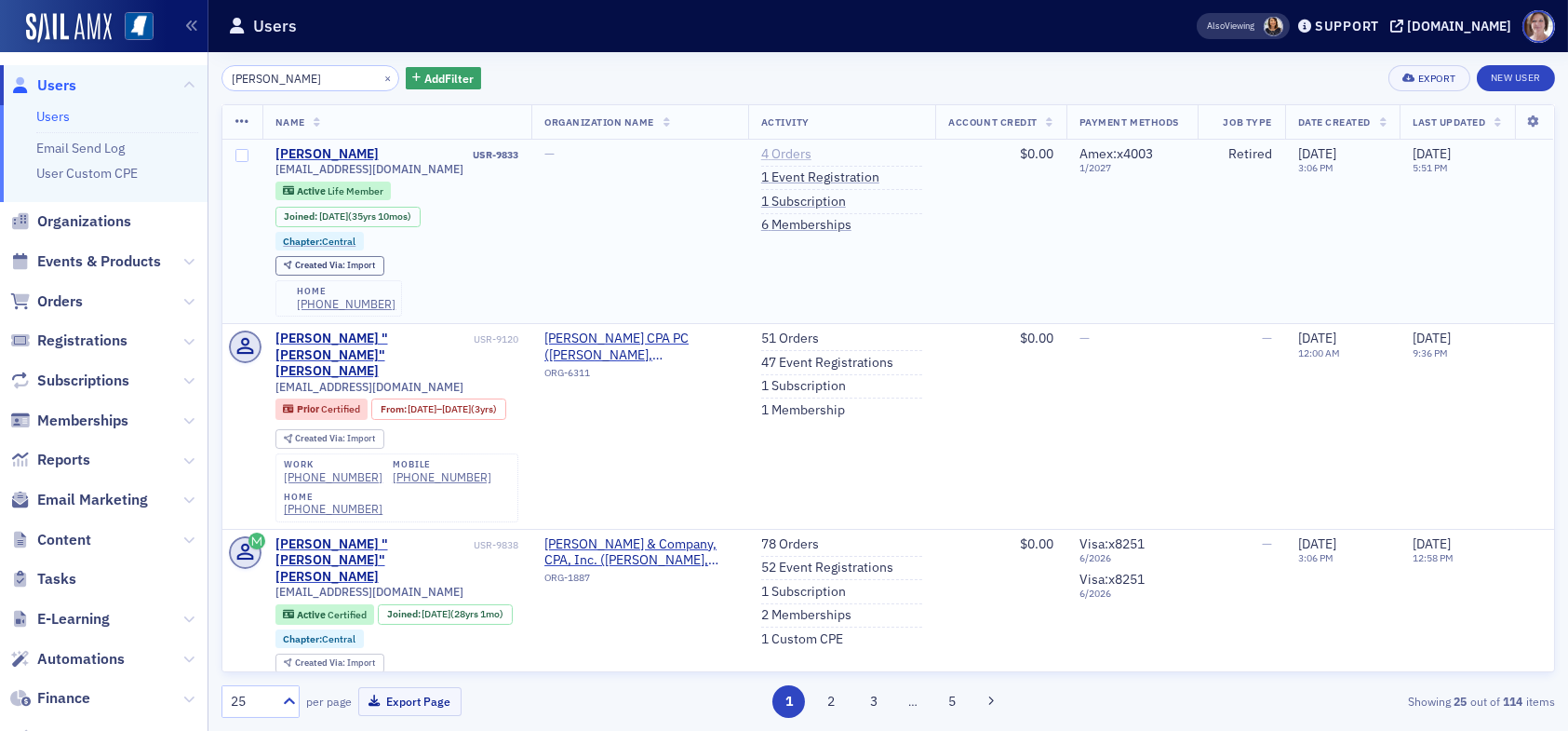
click at [777, 153] on link "4 Orders" at bounding box center [785, 155] width 50 height 17
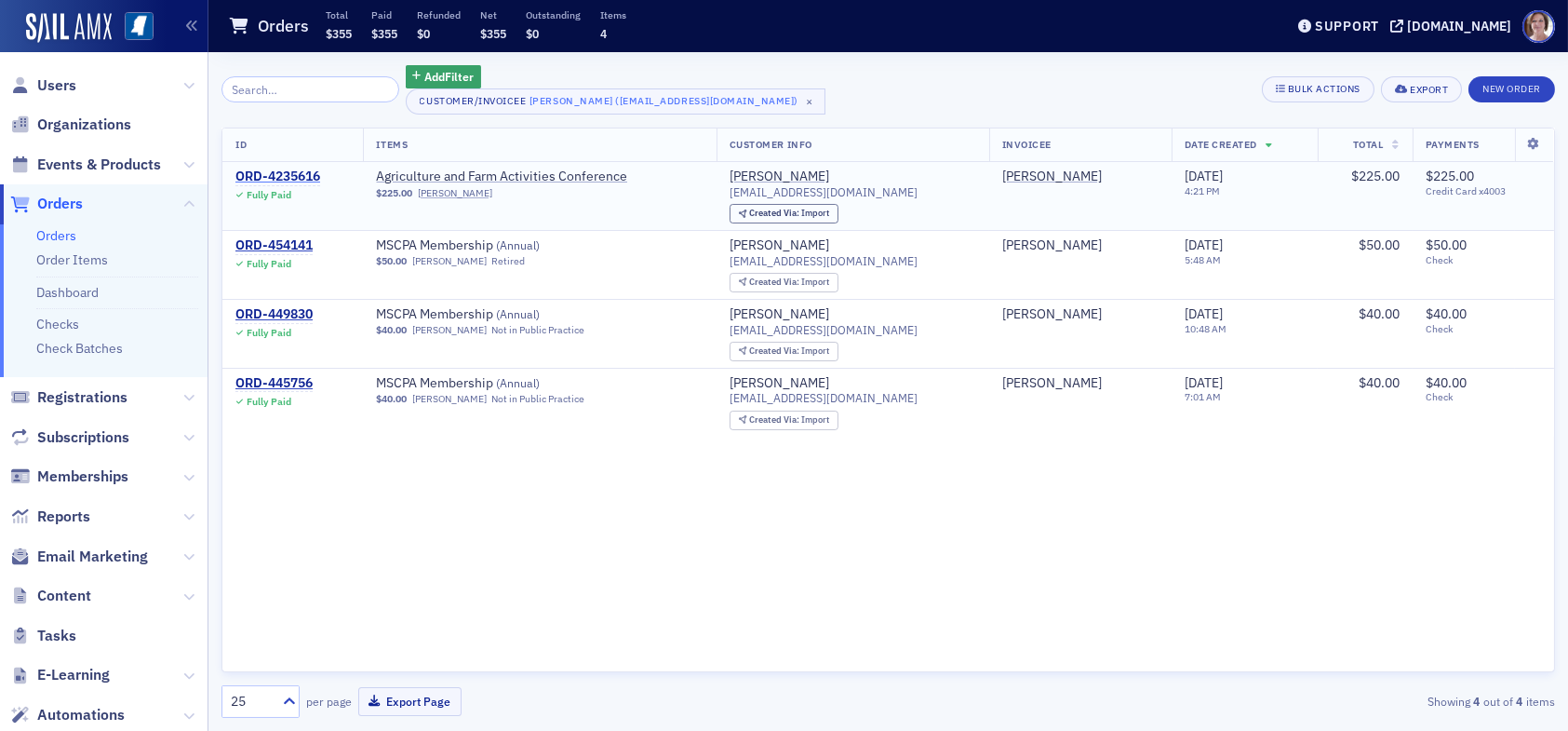
click at [303, 173] on div "ORD-4235616" at bounding box center [277, 177] width 85 height 17
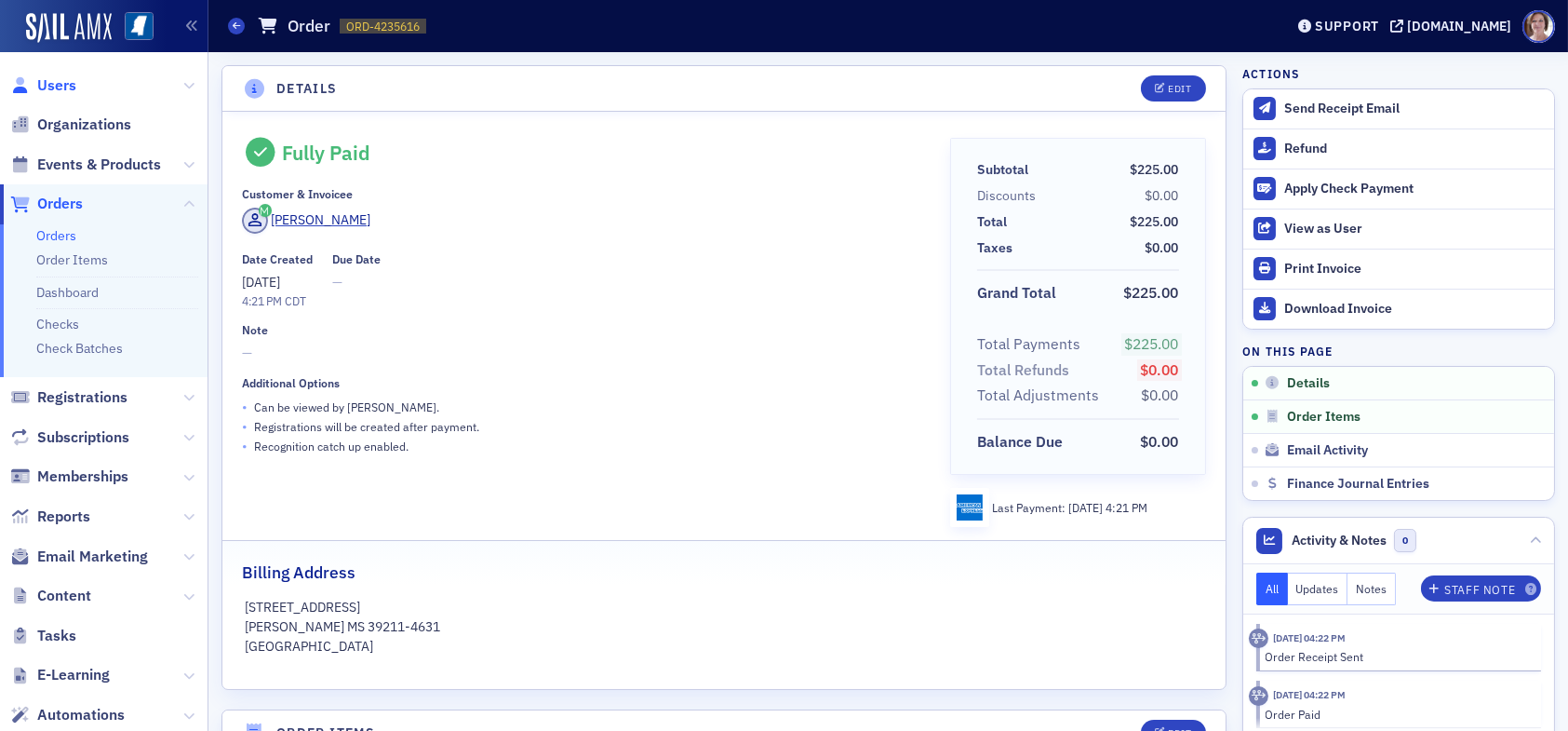
click at [57, 85] on span "Users" at bounding box center [56, 86] width 39 height 21
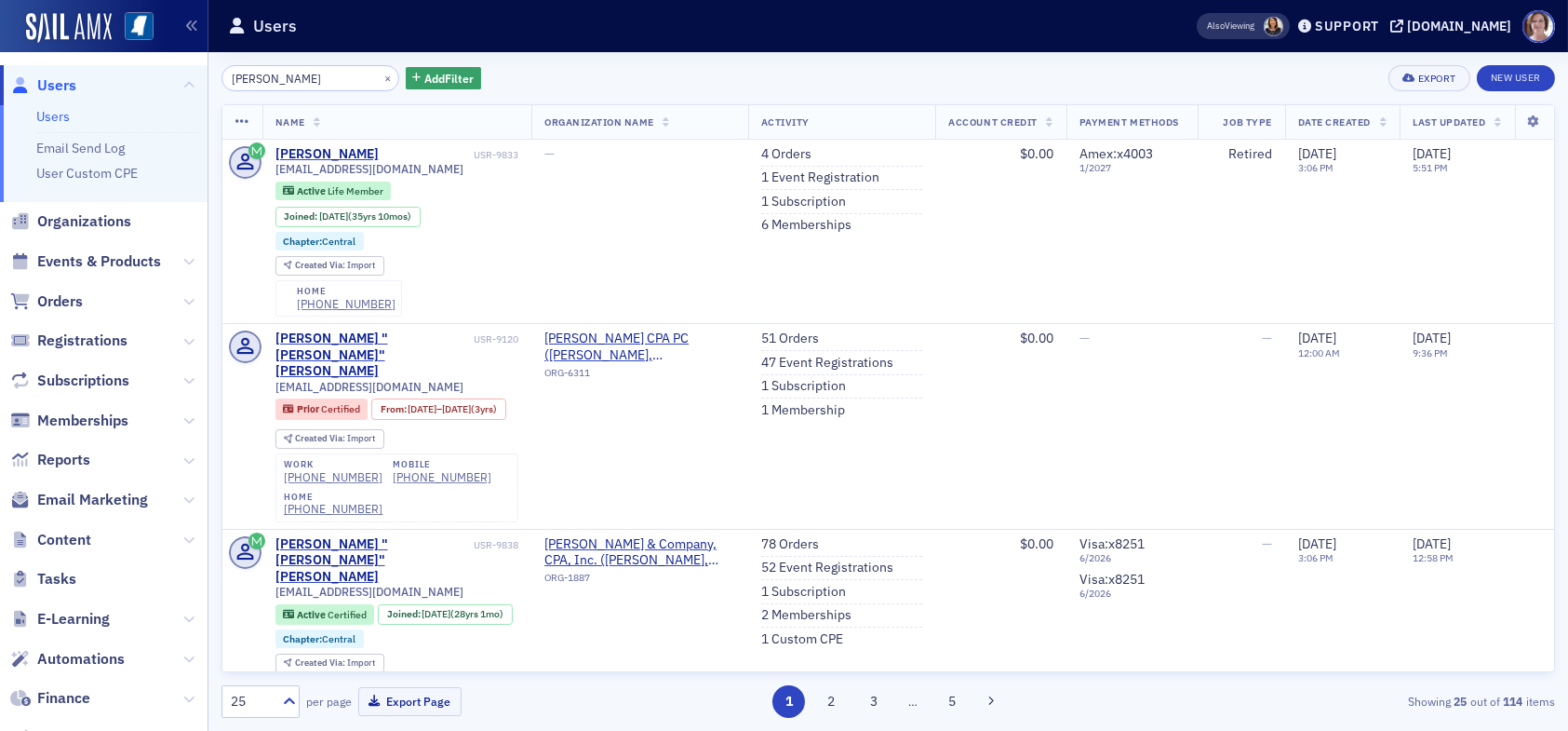
drag, startPoint x: 312, startPoint y: 82, endPoint x: 159, endPoint y: 76, distance: 153.1
click at [159, 76] on div "Users Users Email Send Log User Custom CPE Organizations Events & Products Orde…" at bounding box center [784, 365] width 1568 height 731
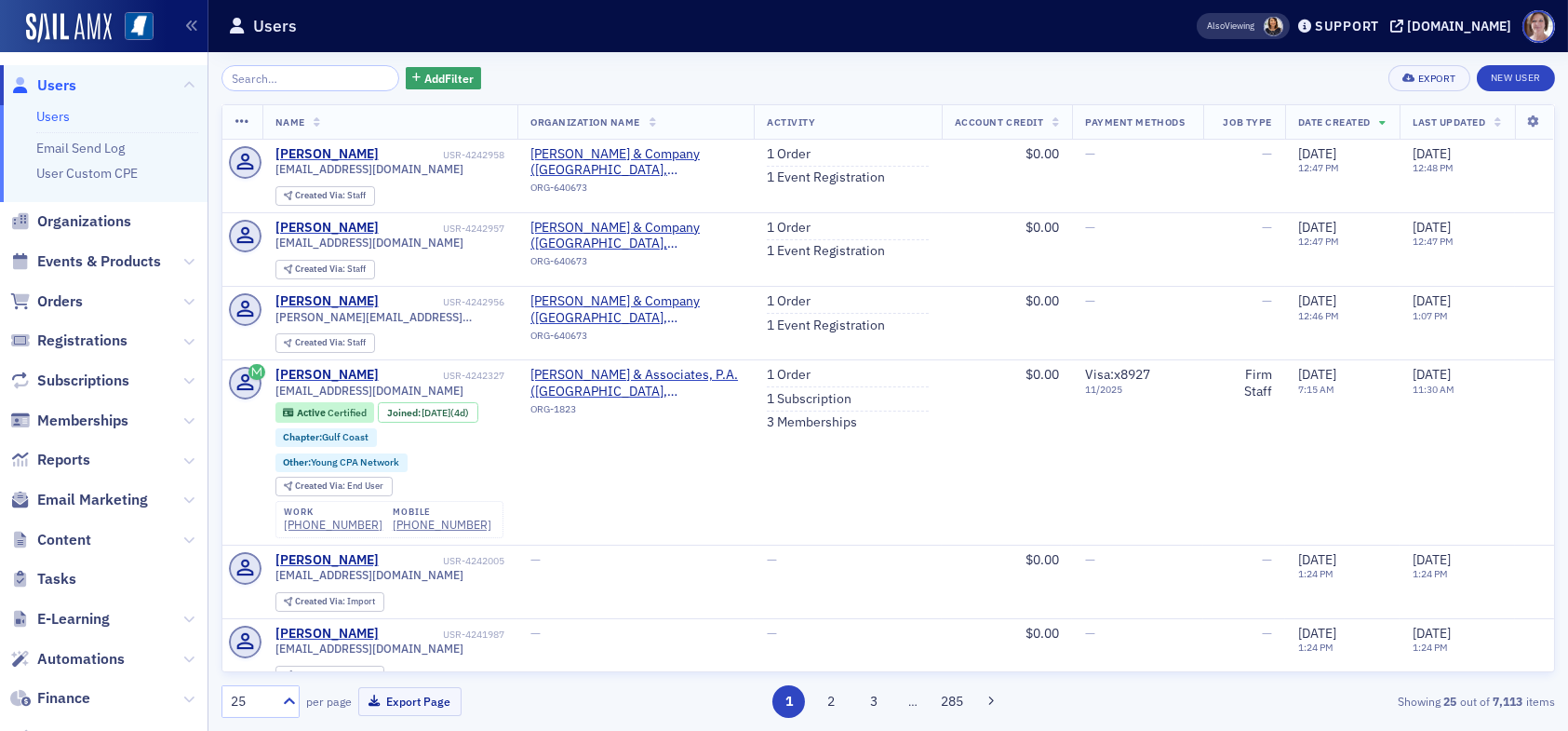
click at [671, 86] on div "Add Filter Export New User" at bounding box center [887, 78] width 1333 height 26
click at [322, 80] on input "search" at bounding box center [310, 78] width 177 height 26
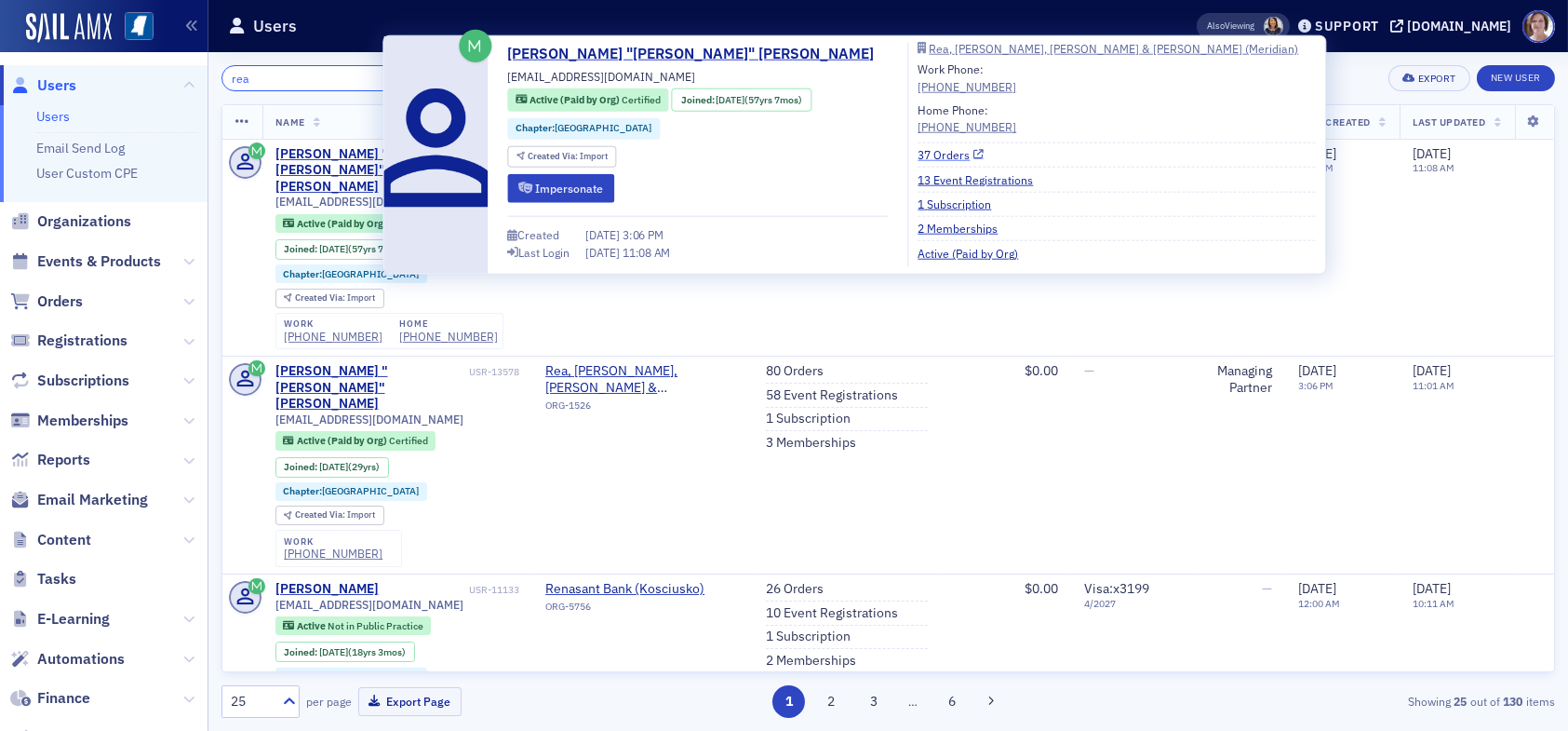
type input "rea"
click at [917, 153] on link "37 Orders" at bounding box center [950, 155] width 66 height 17
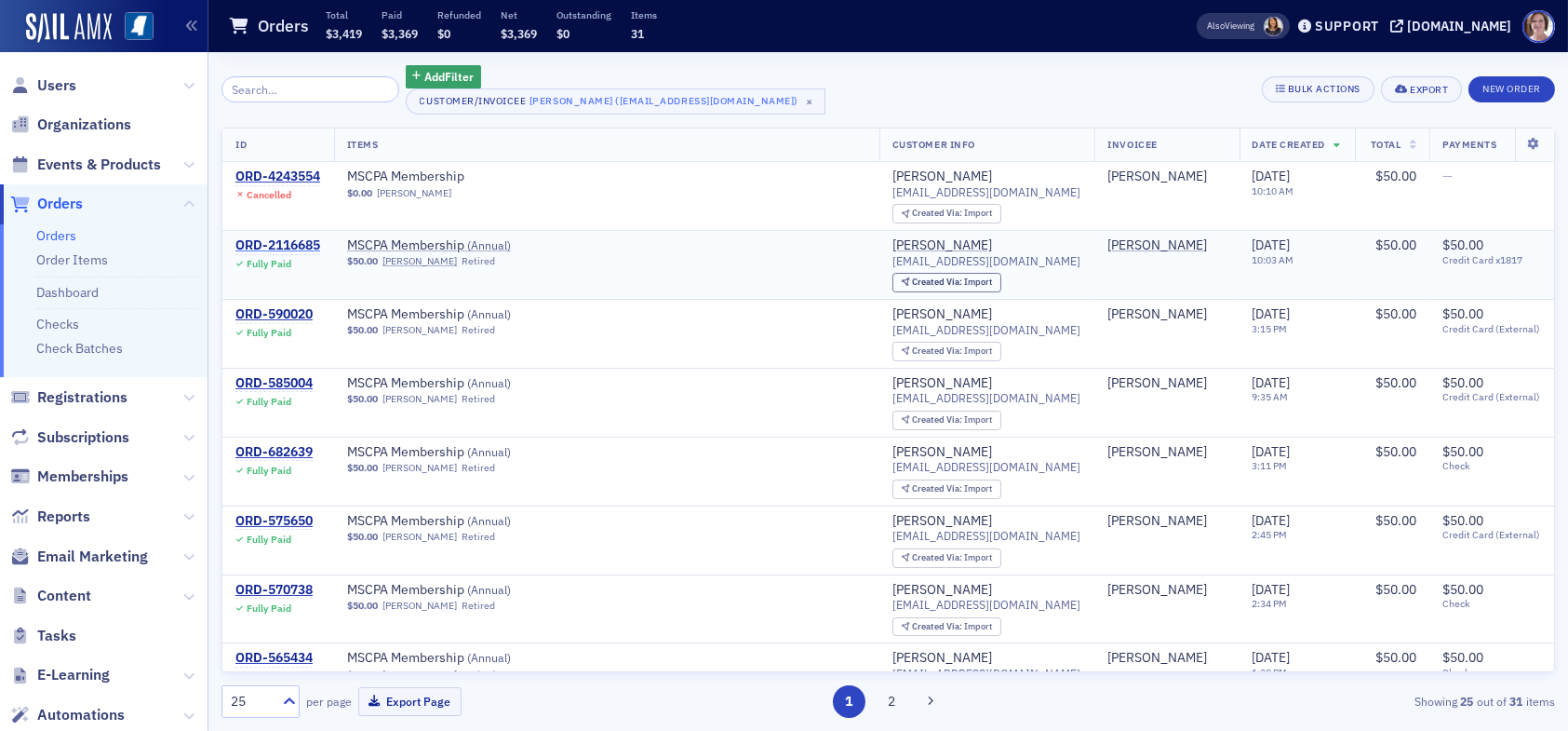
click at [289, 239] on div "ORD-2116685" at bounding box center [277, 245] width 85 height 17
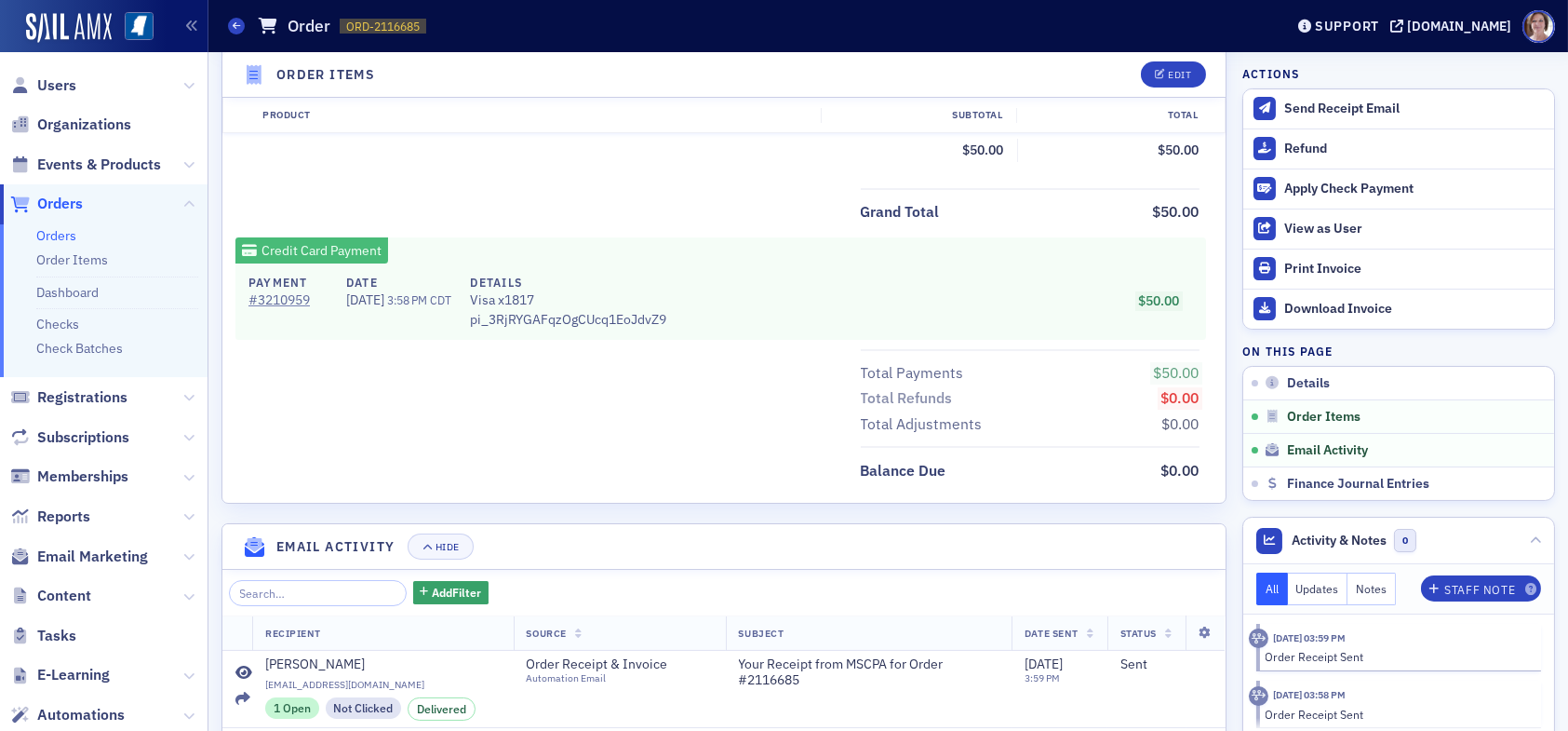
scroll to position [1272, 0]
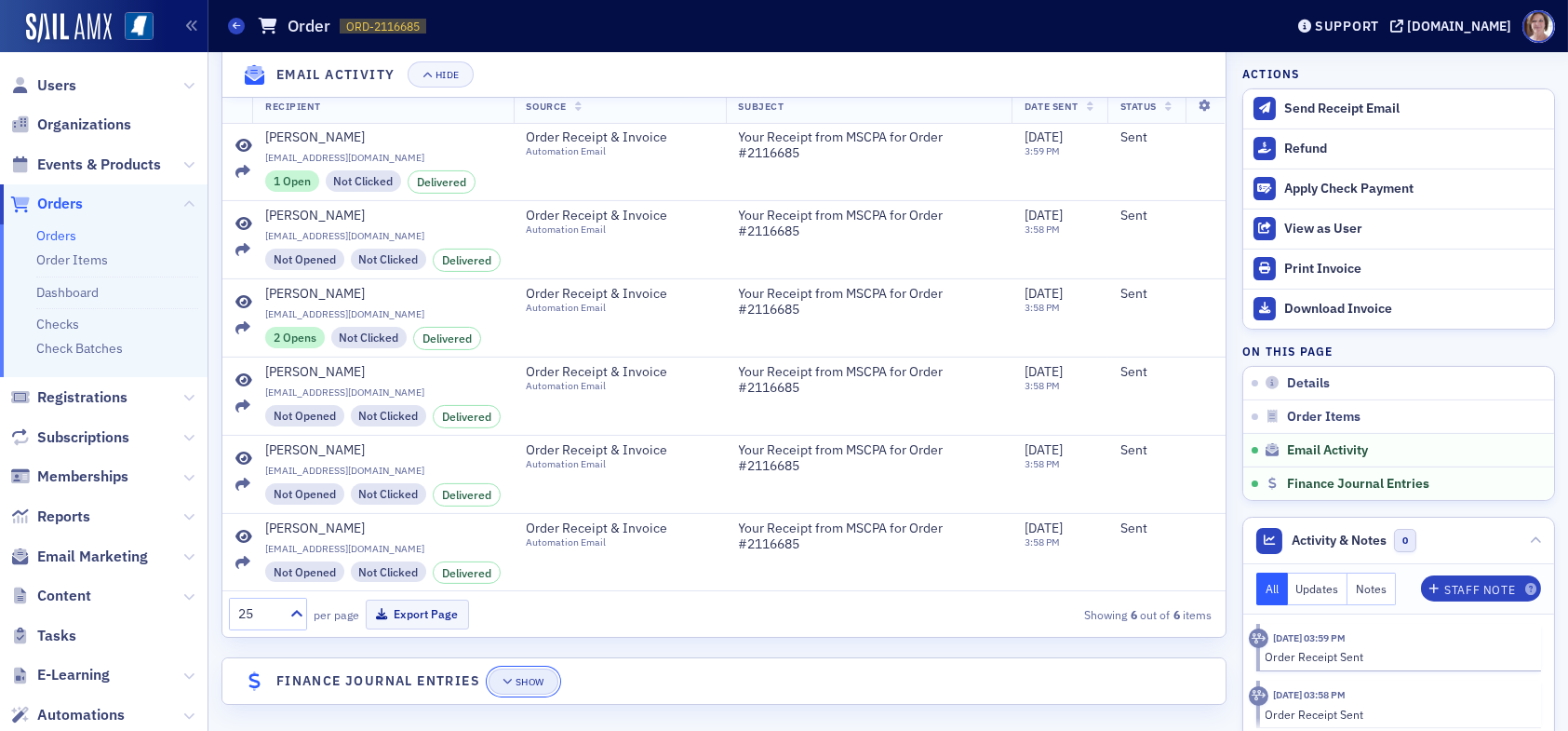
click at [550, 679] on button "Show" at bounding box center [523, 681] width 70 height 26
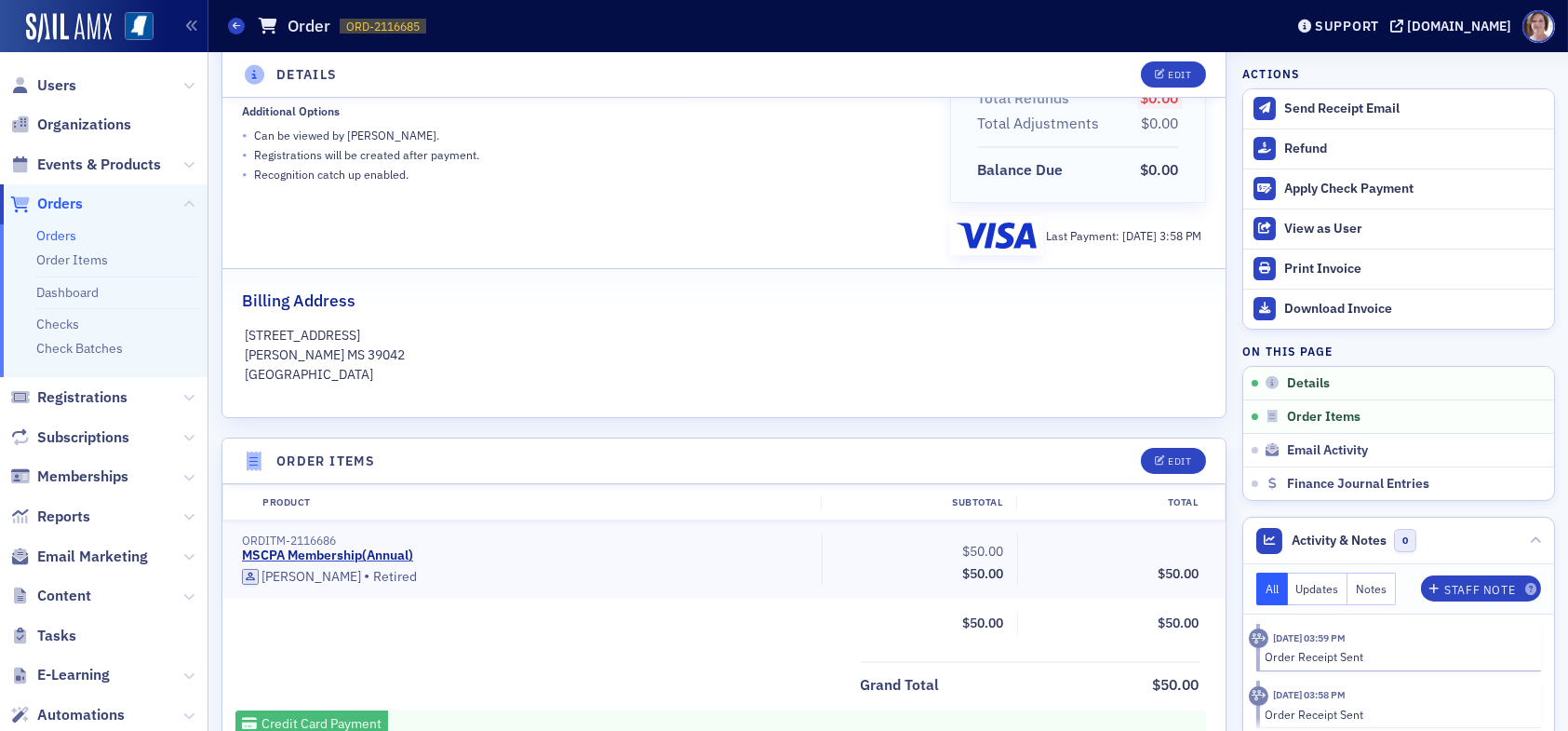
scroll to position [0, 0]
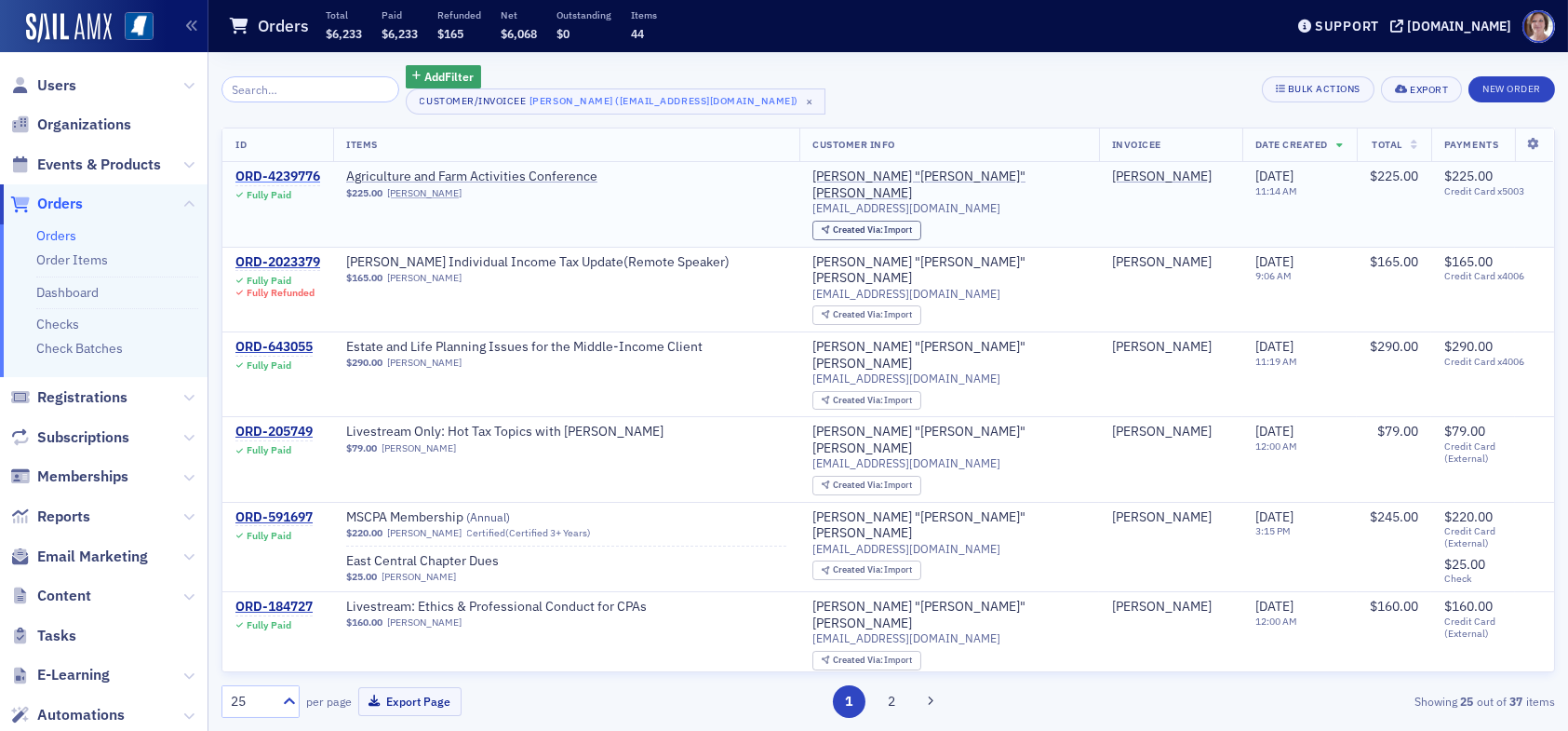
click at [292, 174] on div "ORD-4239776" at bounding box center [277, 177] width 85 height 17
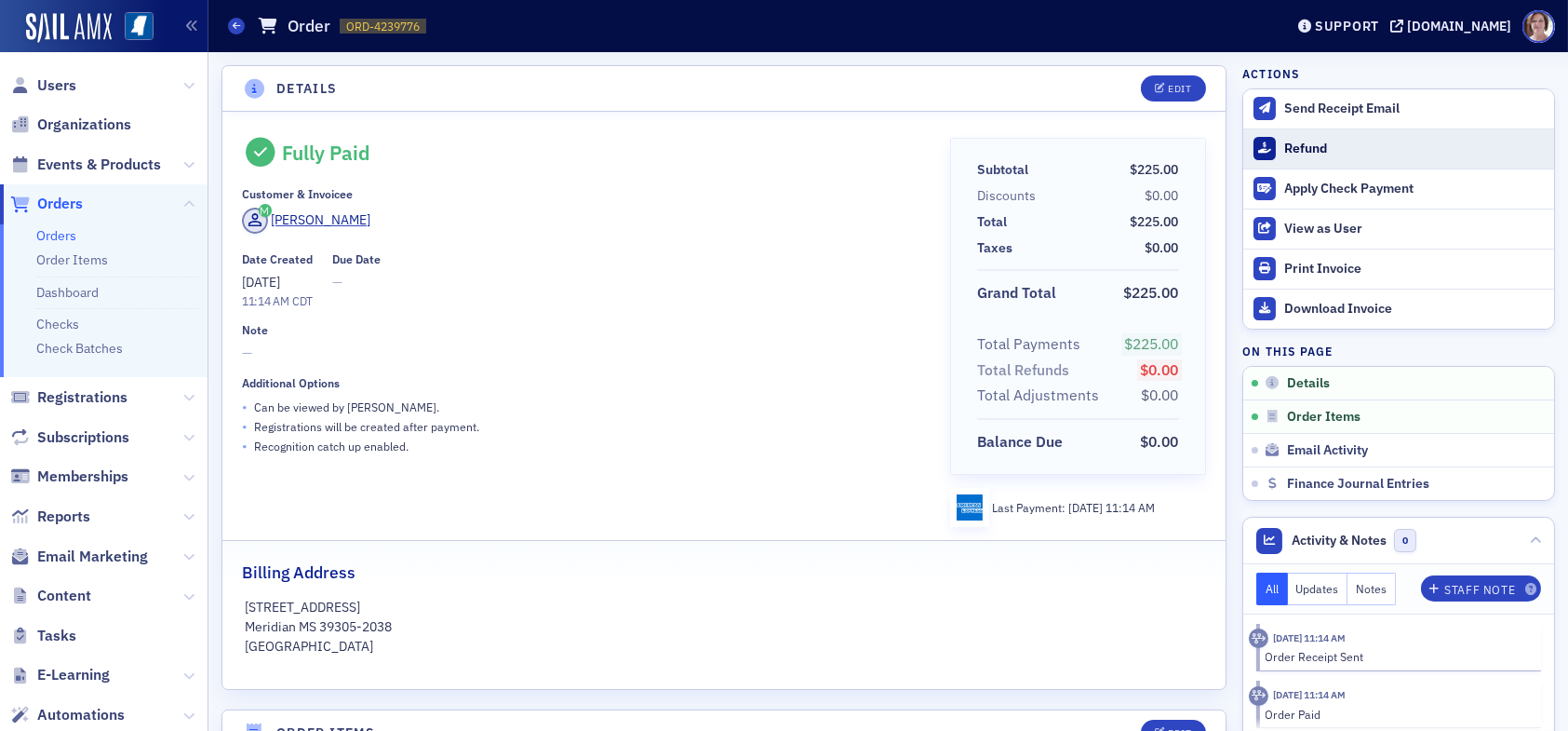
click at [1292, 142] on div "Refund" at bounding box center [1413, 149] width 260 height 17
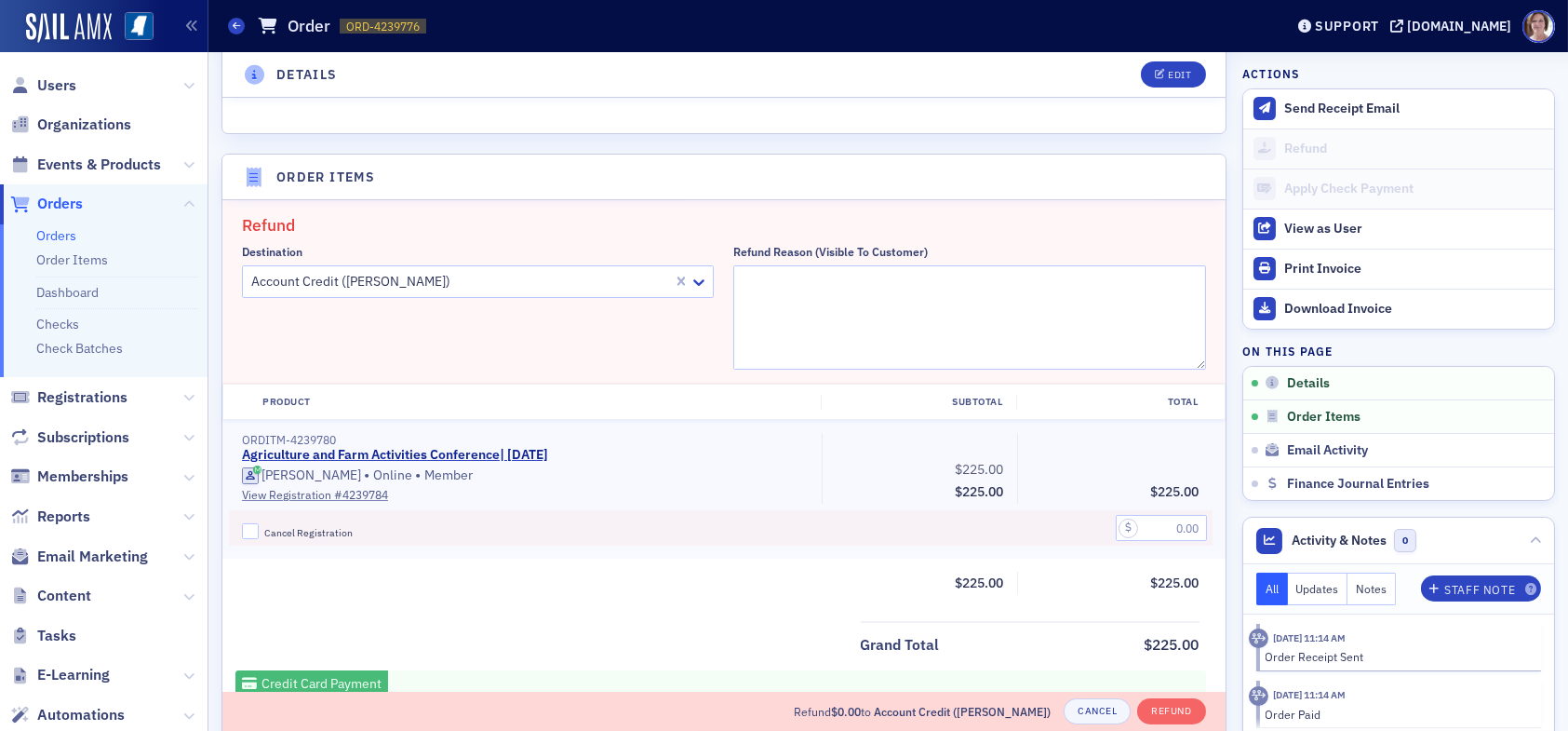
scroll to position [646, 0]
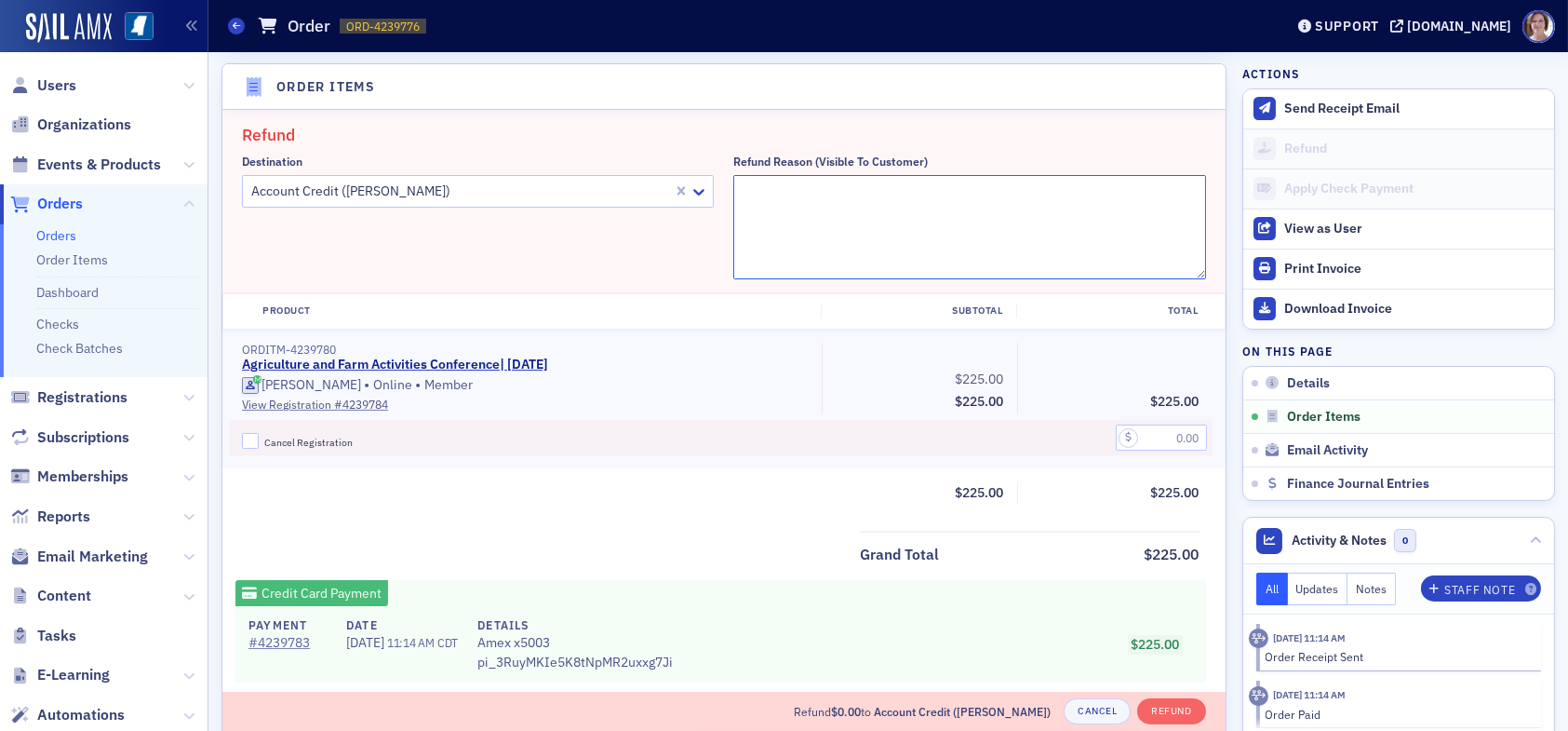
click at [933, 205] on textarea "Refund Reason (Visible to Customer)" at bounding box center [968, 226] width 471 height 105
type textarea "Could not attend [DATE] conference due to sickness. Money is applied to his cre…"
click at [247, 439] on input "Cancel Registration" at bounding box center [250, 441] width 17 height 17
checkbox input "true"
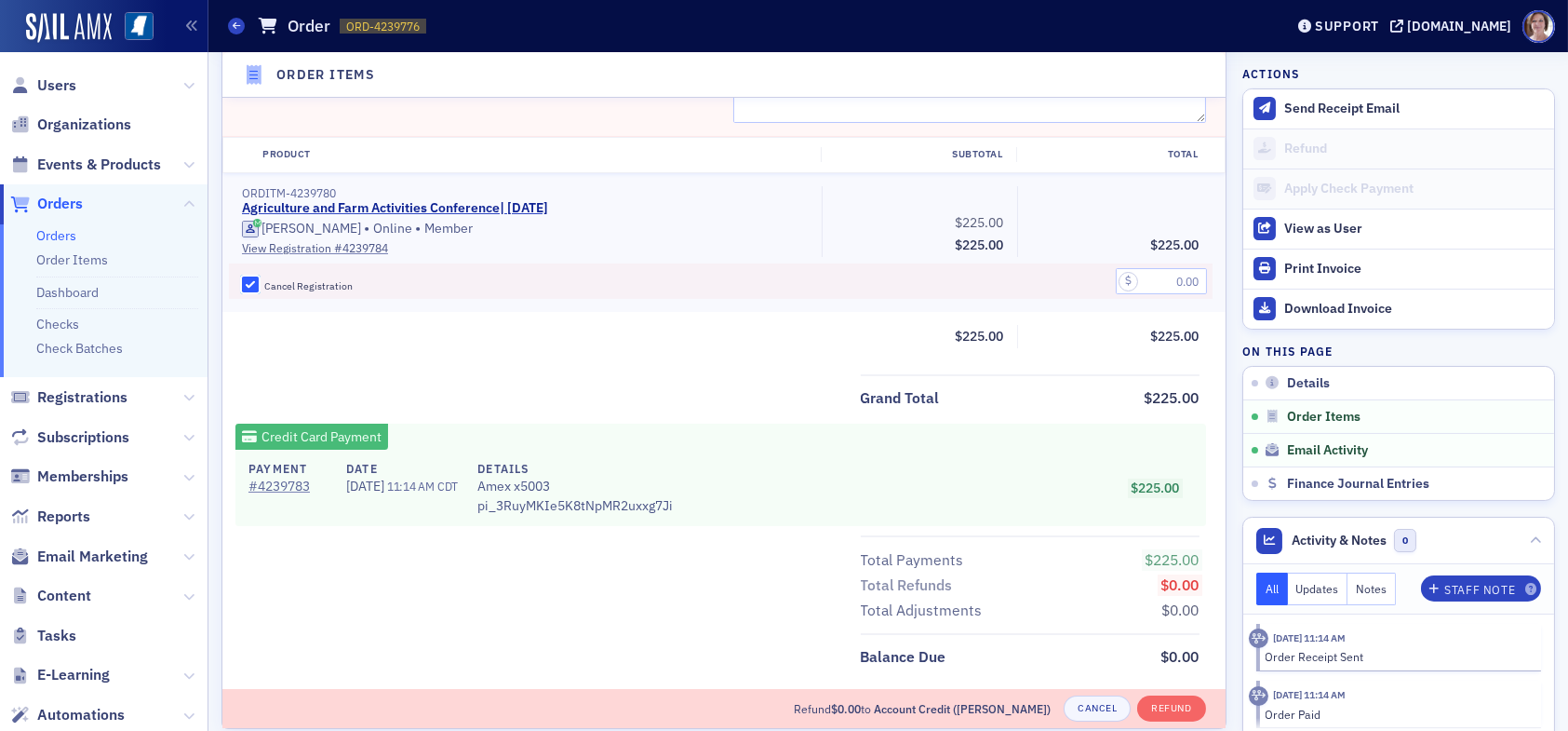
scroll to position [832, 0]
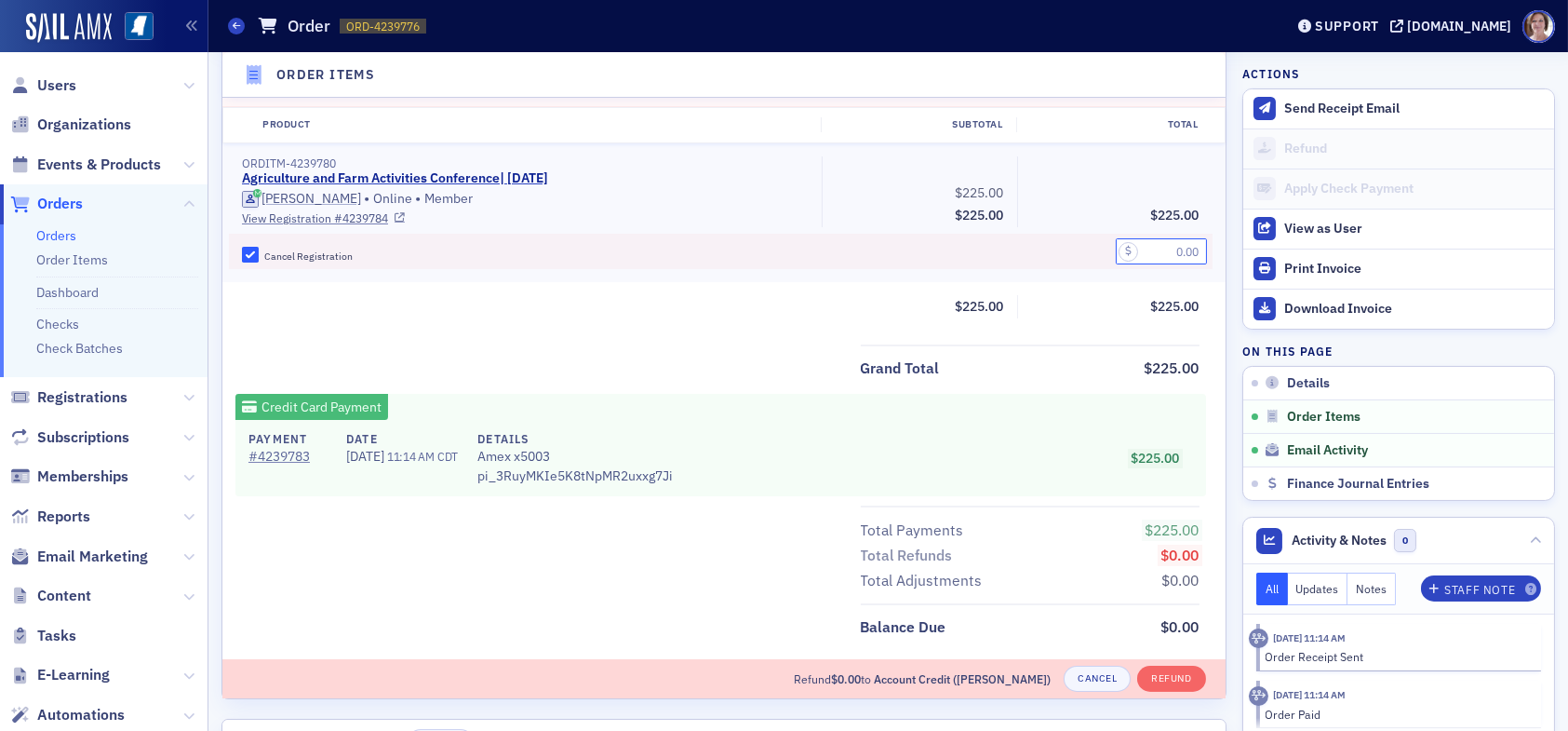
click at [1160, 249] on input "text" at bounding box center [1160, 251] width 91 height 26
type input "225.00"
click at [1162, 676] on button "Refund" at bounding box center [1170, 678] width 68 height 26
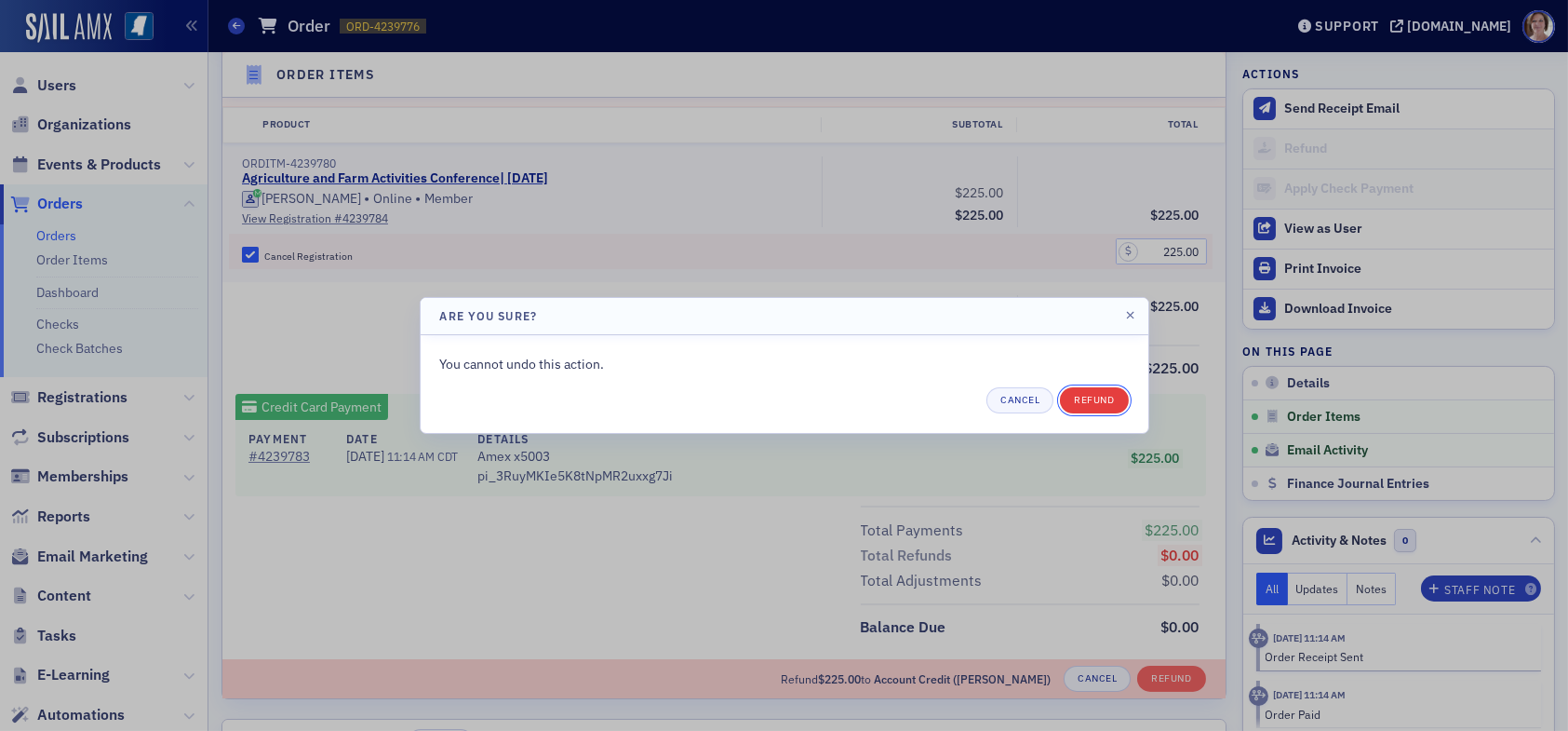
click at [1088, 398] on button "Refund" at bounding box center [1094, 400] width 68 height 26
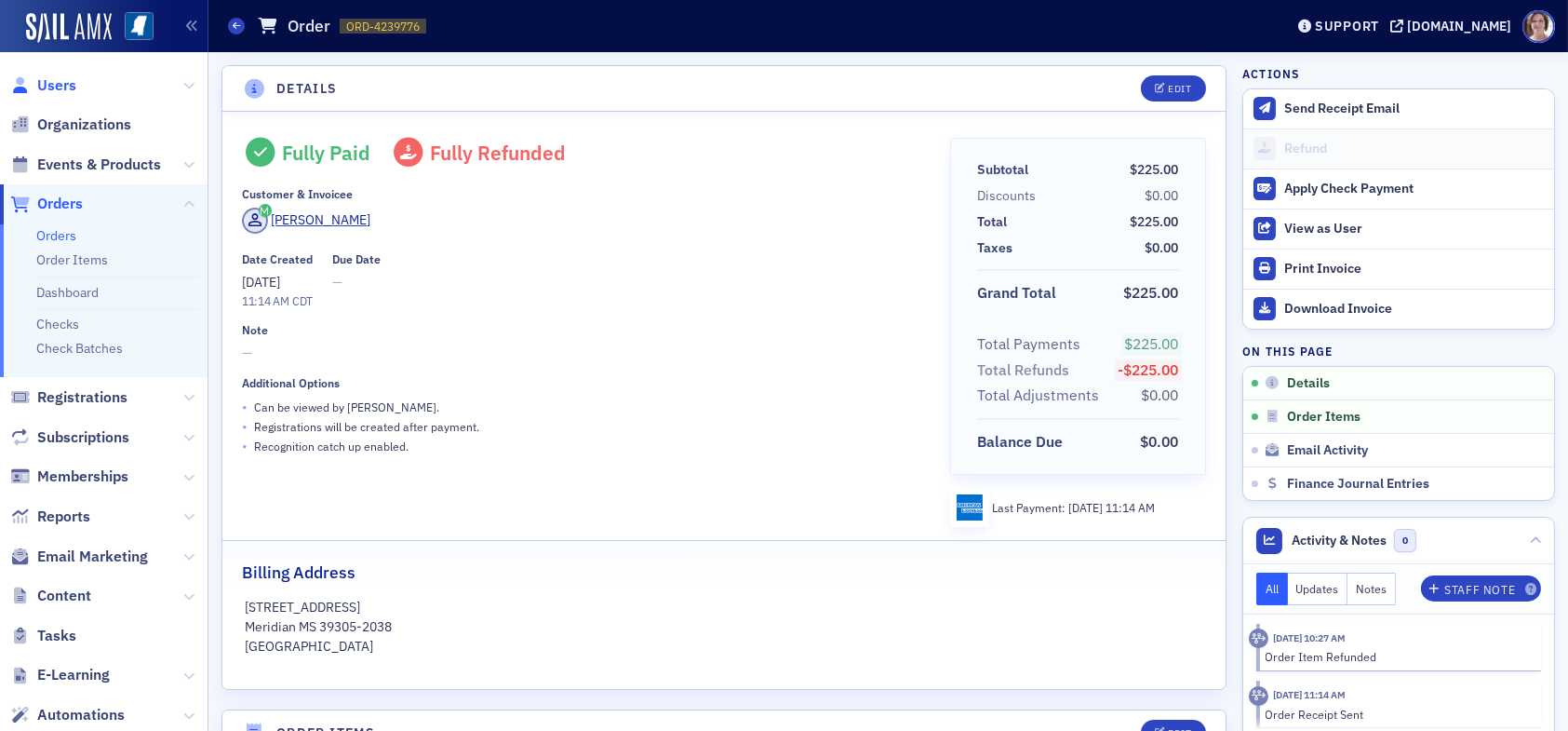
click at [50, 80] on span "Users" at bounding box center [56, 86] width 39 height 21
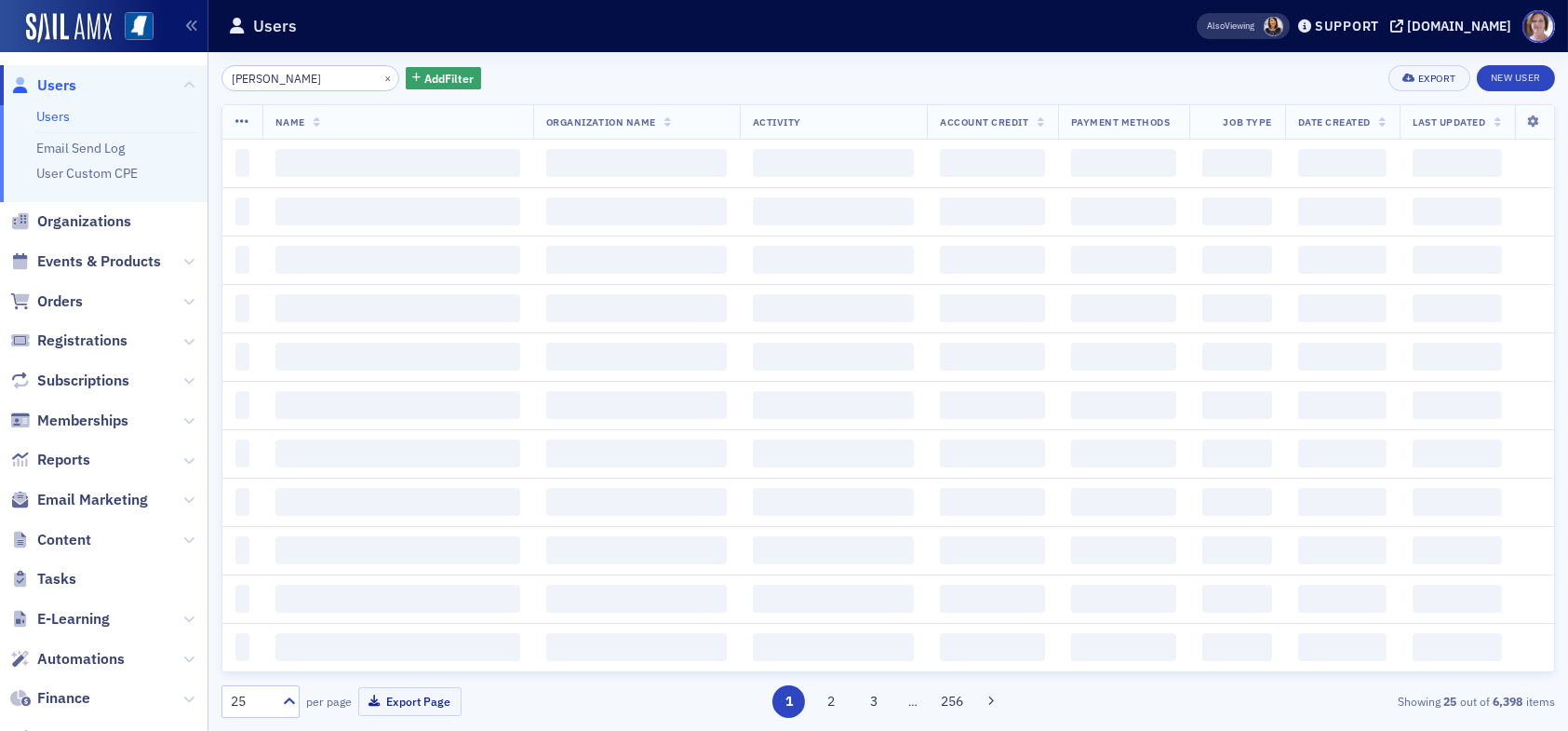
type input "[PERSON_NAME]"
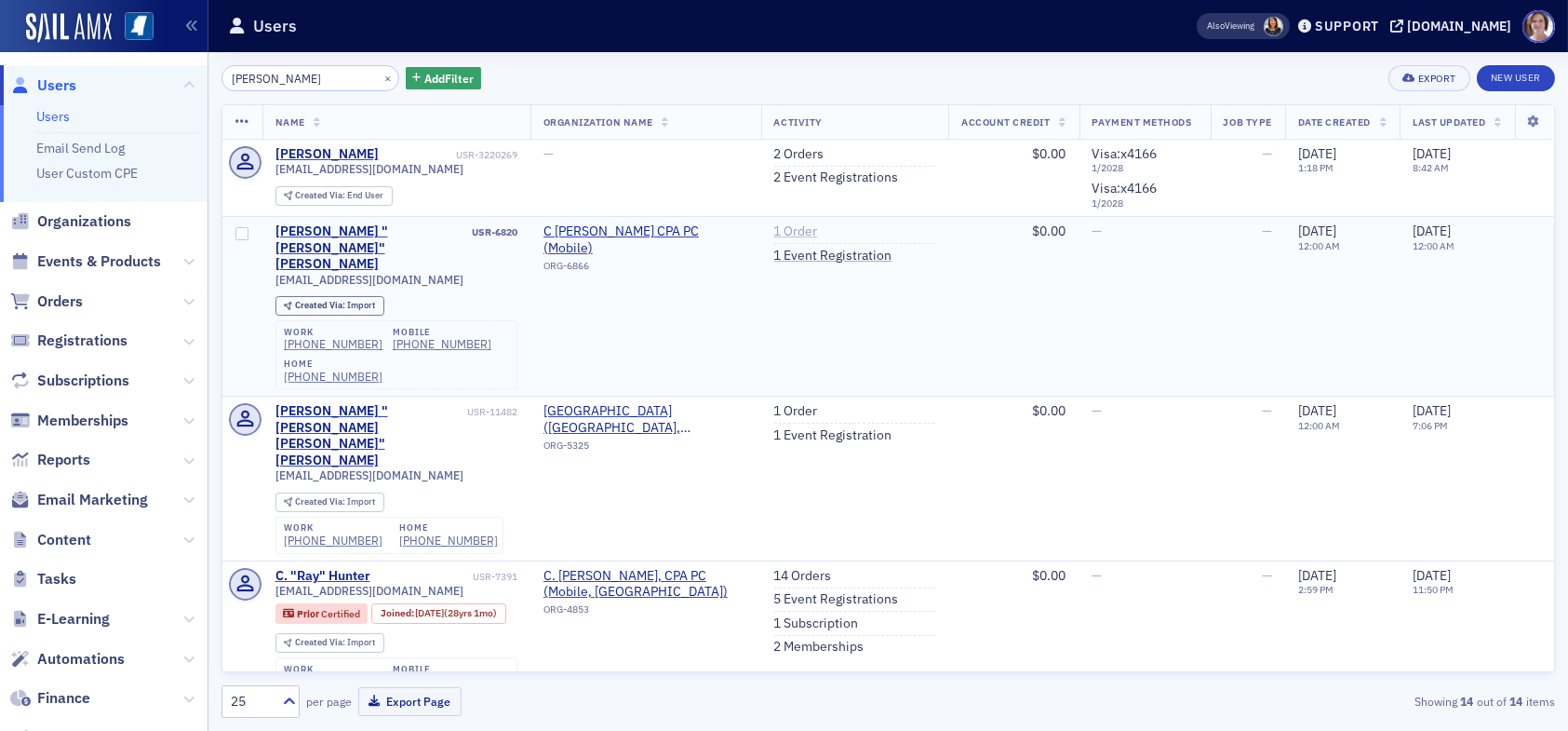
click at [790, 230] on link "1 Order" at bounding box center [795, 231] width 44 height 17
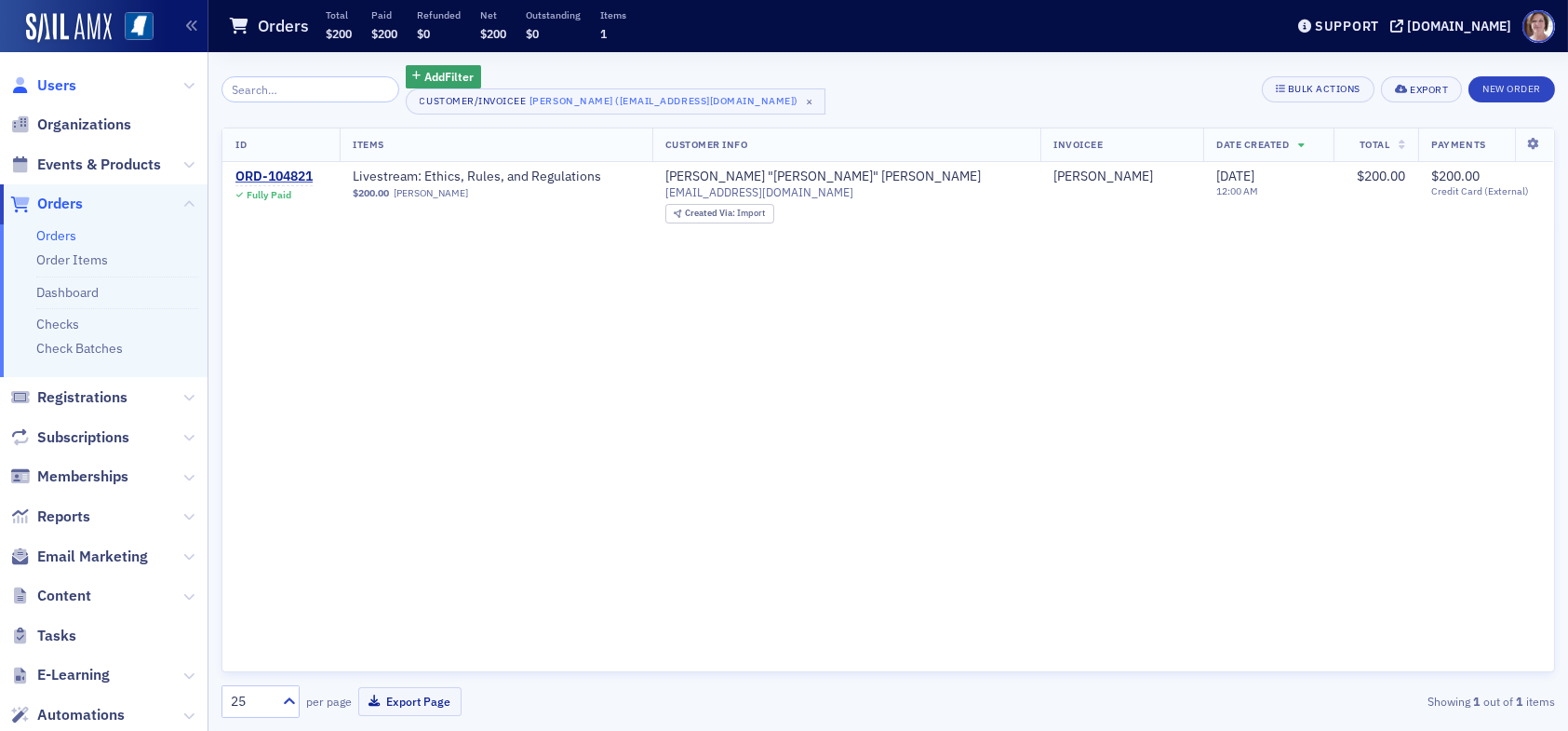
click at [60, 86] on span "Users" at bounding box center [56, 86] width 39 height 21
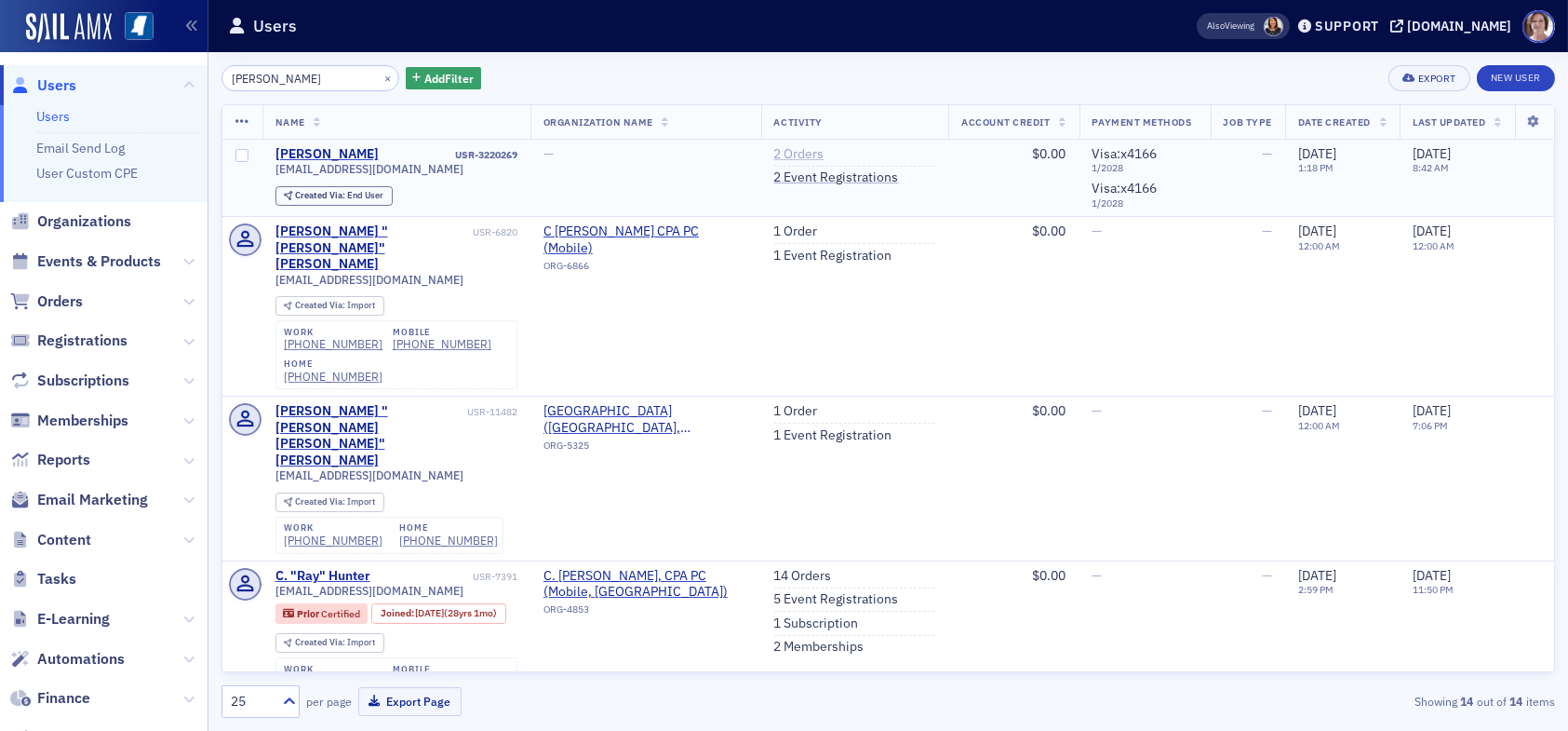
click at [781, 153] on link "2 Orders" at bounding box center [798, 155] width 50 height 17
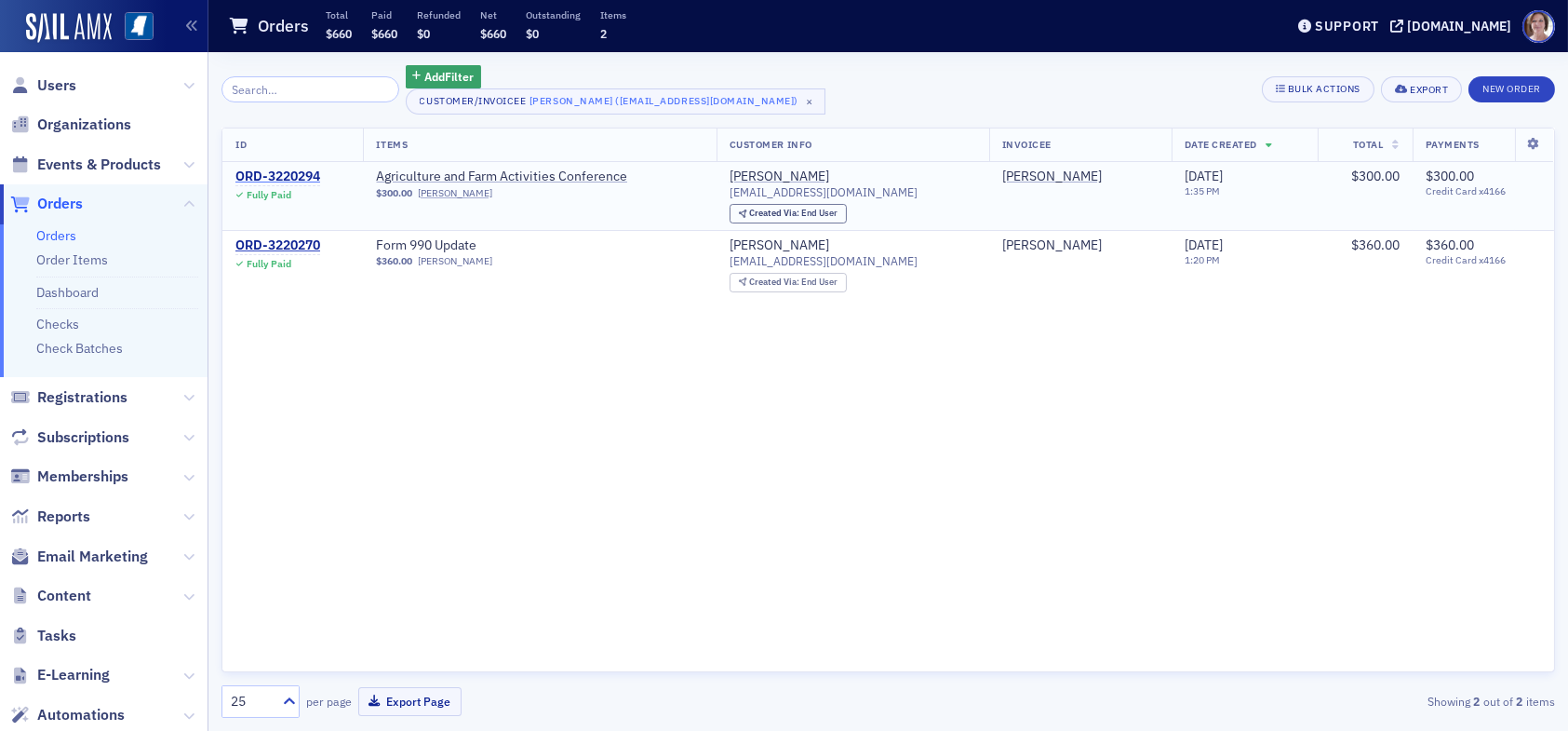
click at [298, 176] on div "ORD-3220294" at bounding box center [277, 177] width 85 height 17
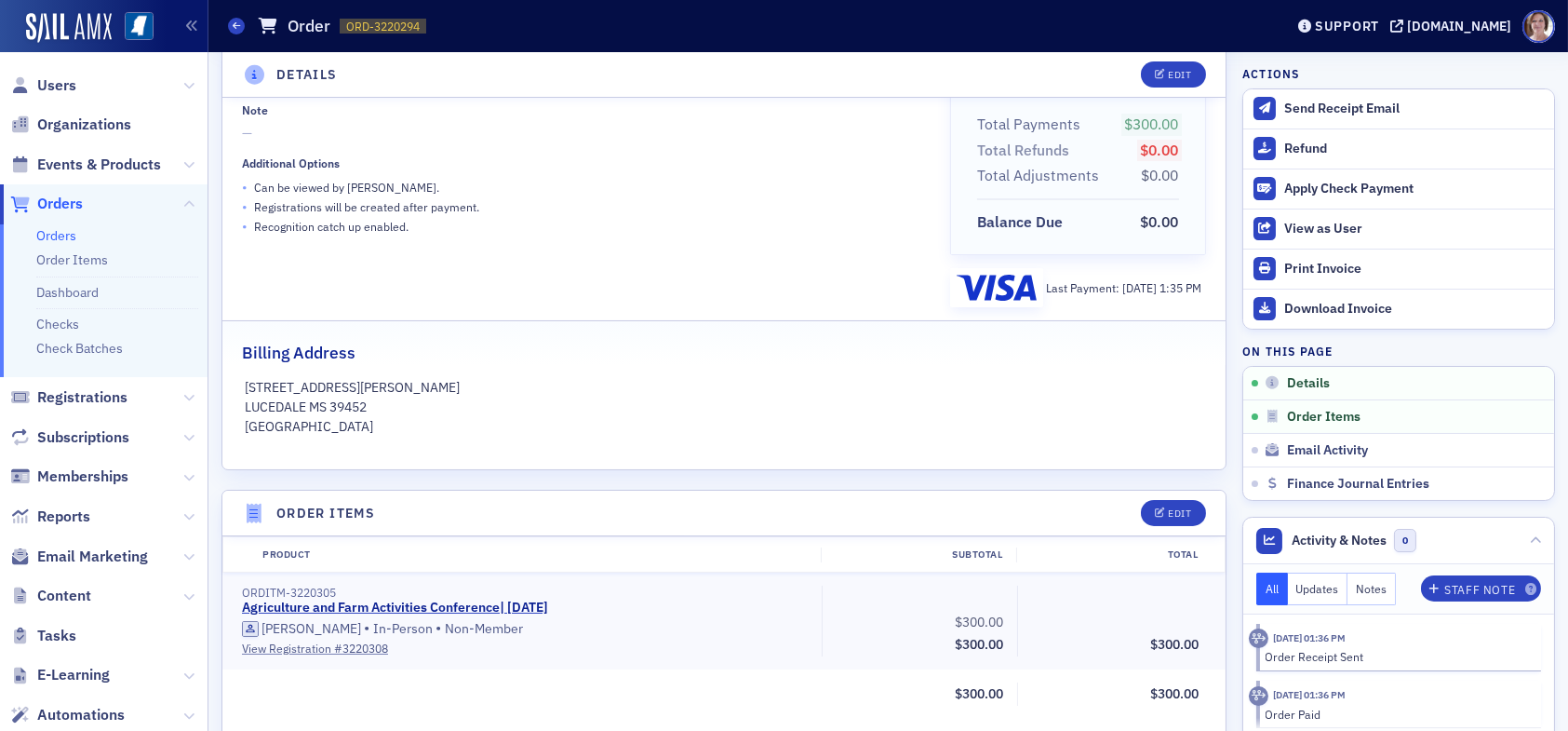
scroll to position [279, 0]
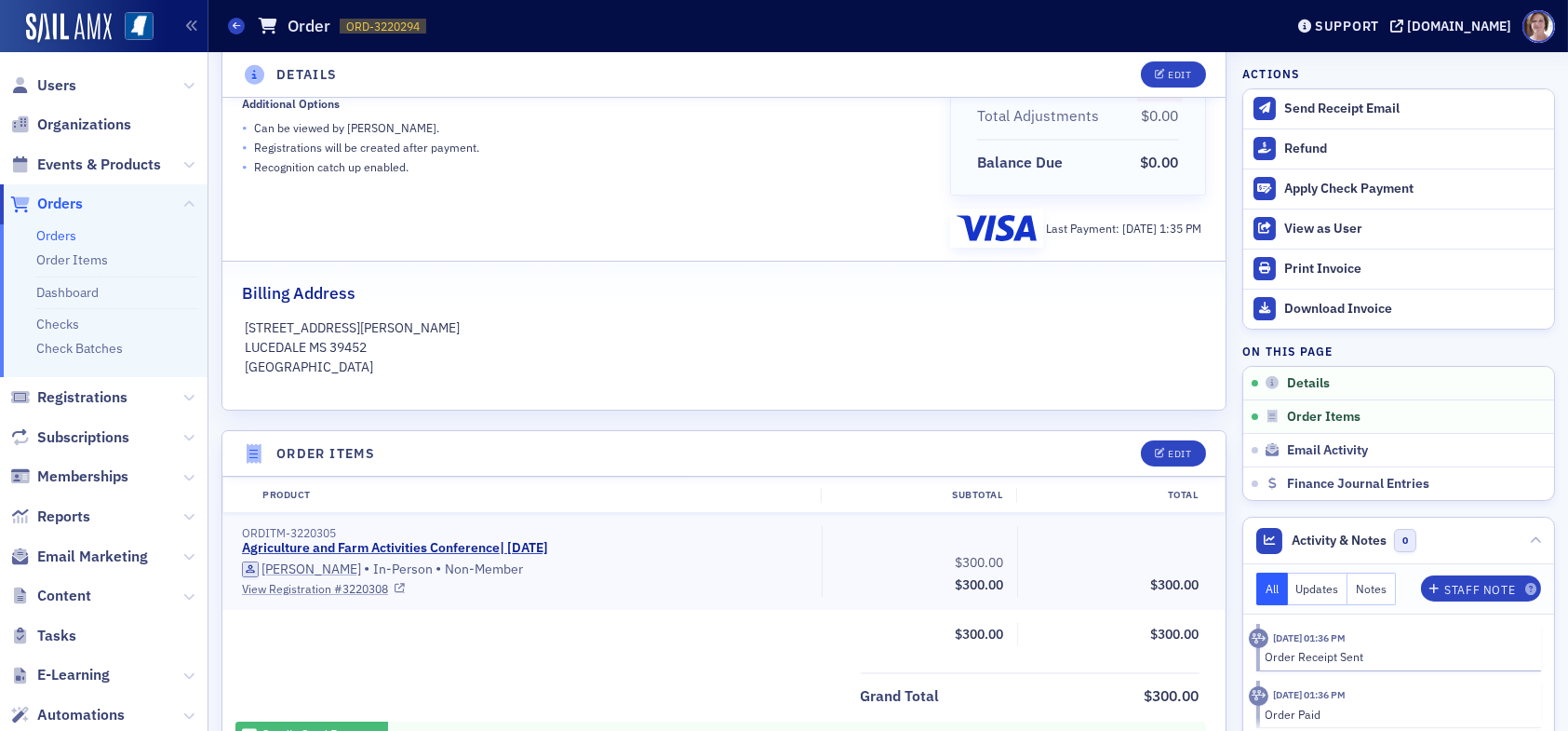
click at [319, 585] on link "View Registration # 3220308" at bounding box center [525, 587] width 566 height 17
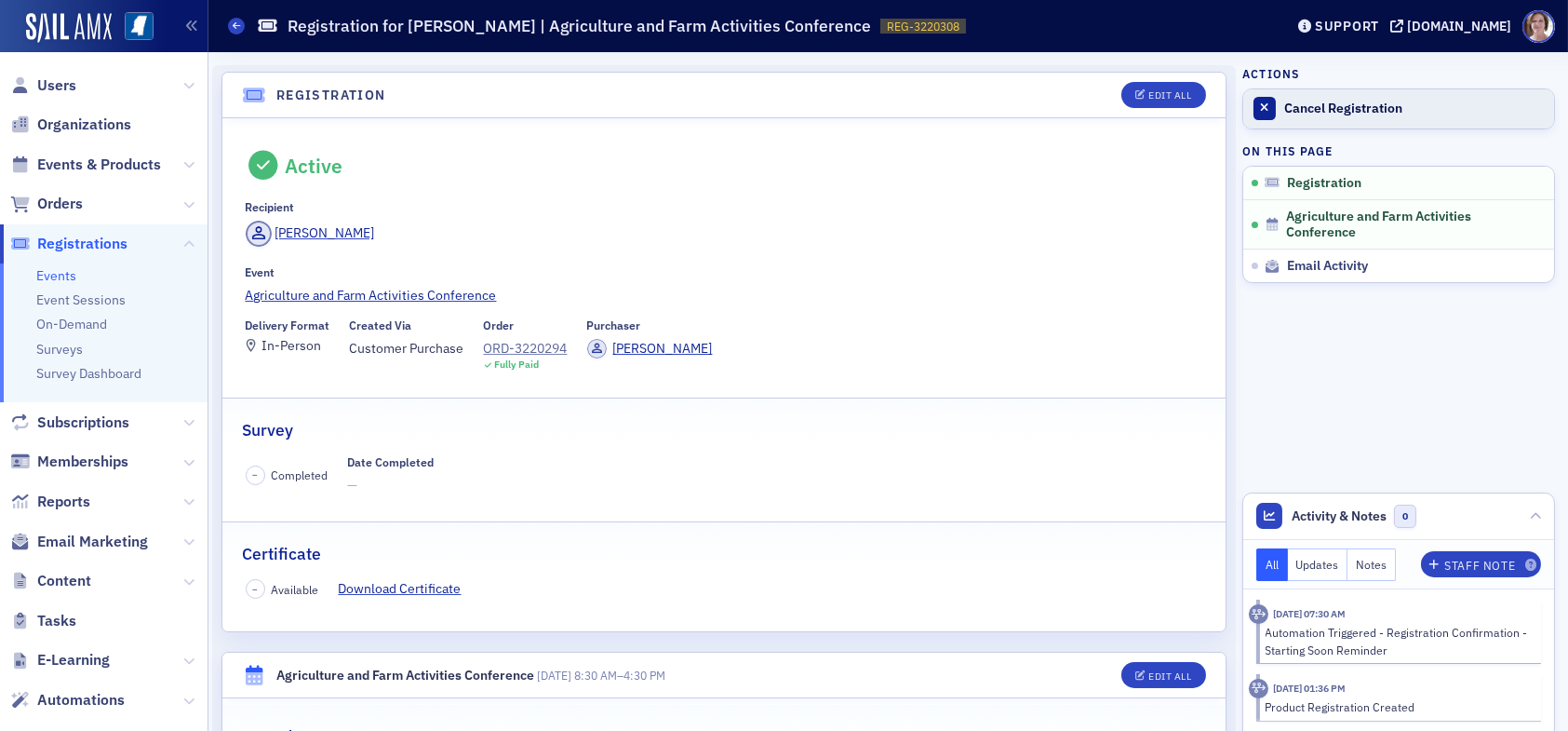
click at [1351, 106] on div "Cancel Registration" at bounding box center [1413, 109] width 260 height 17
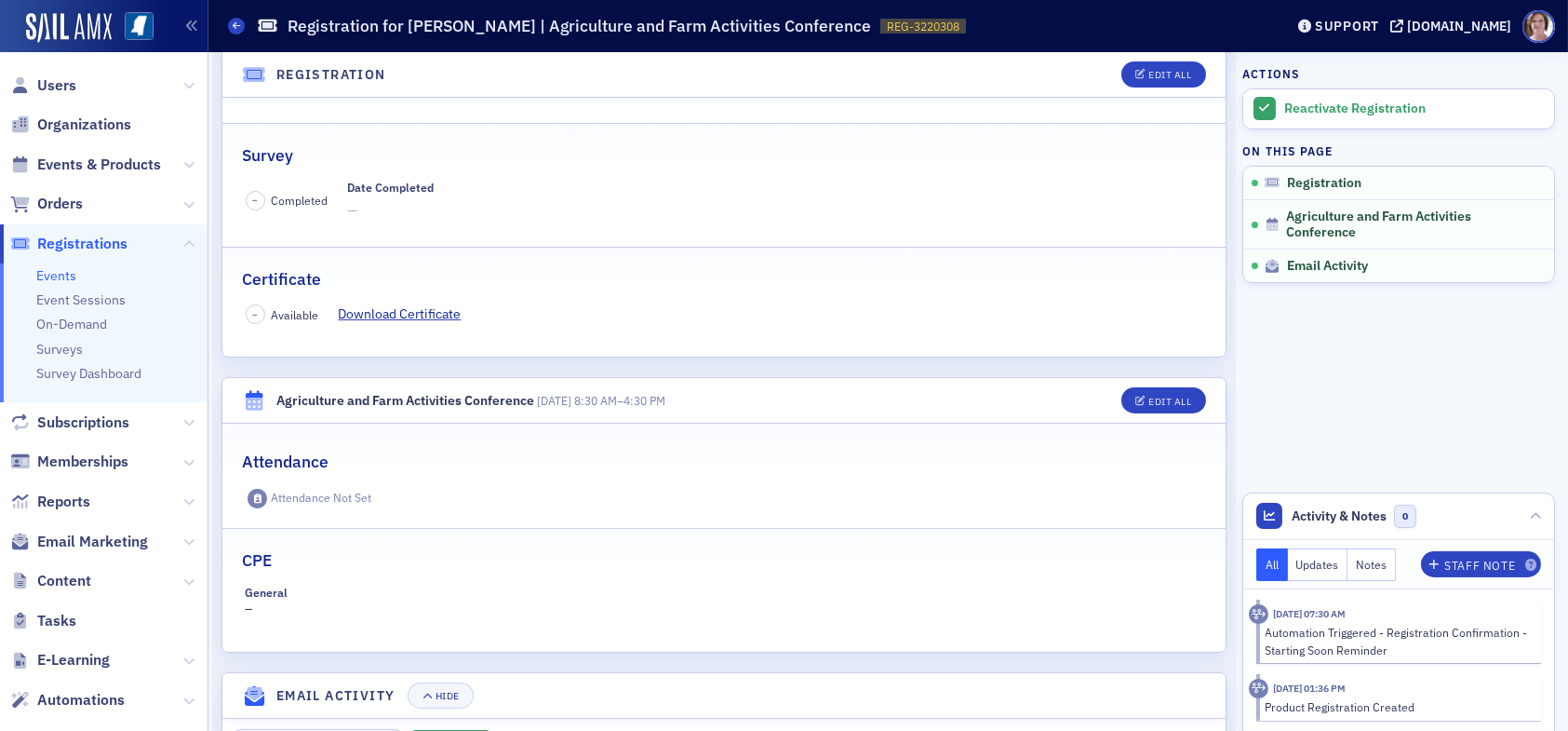
scroll to position [584, 0]
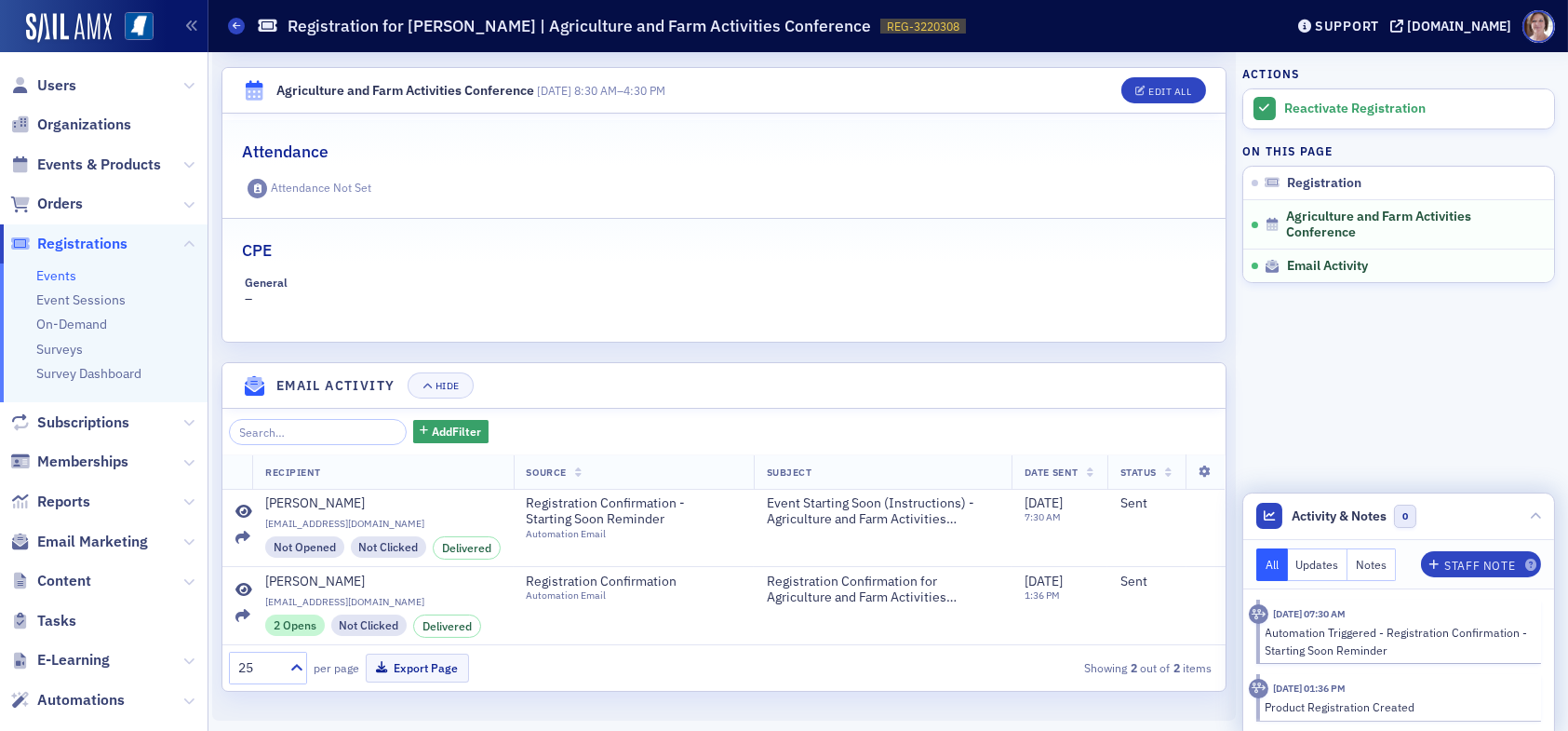
click at [1359, 564] on button "Notes" at bounding box center [1371, 564] width 49 height 33
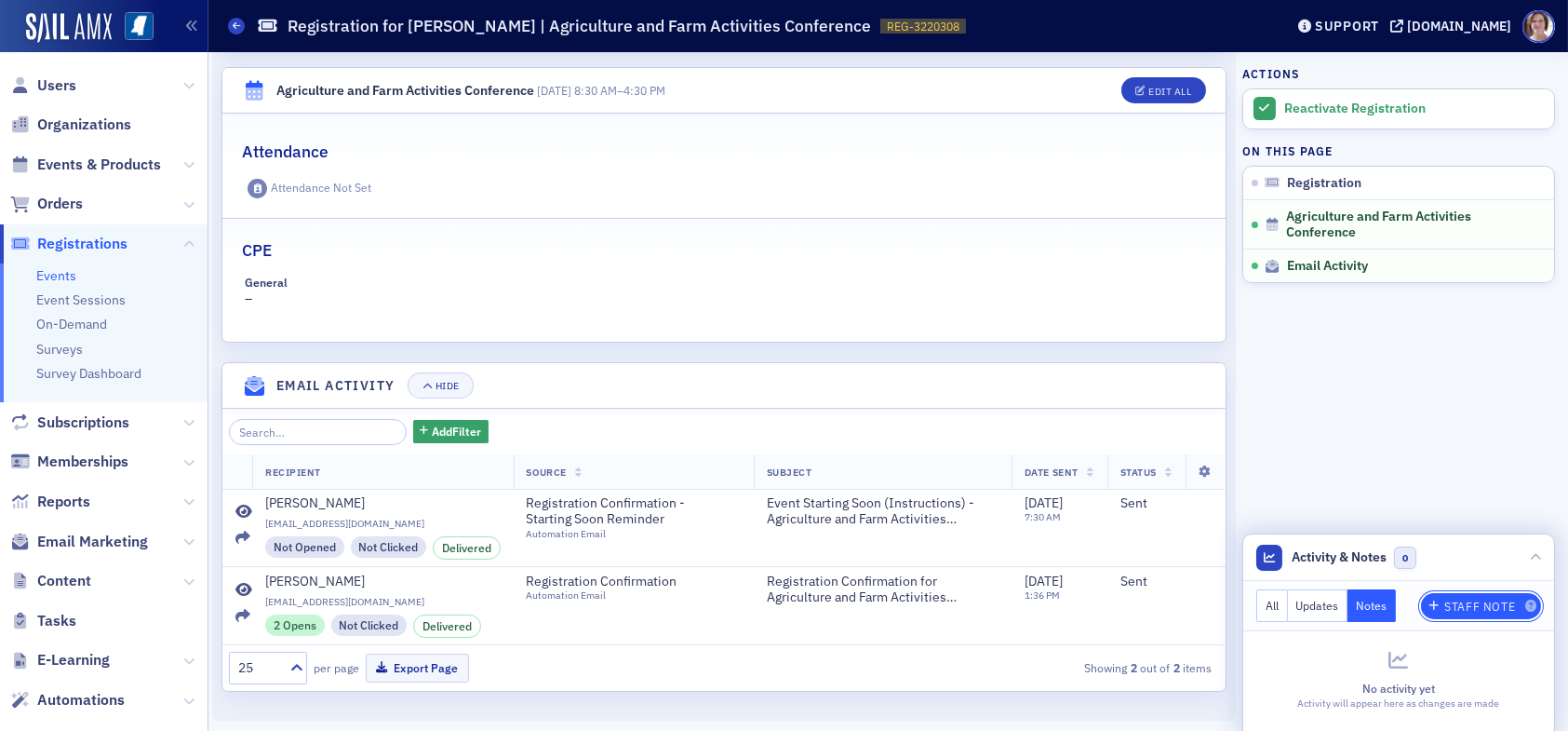
click at [1444, 605] on div "Staff Note" at bounding box center [1478, 606] width 71 height 10
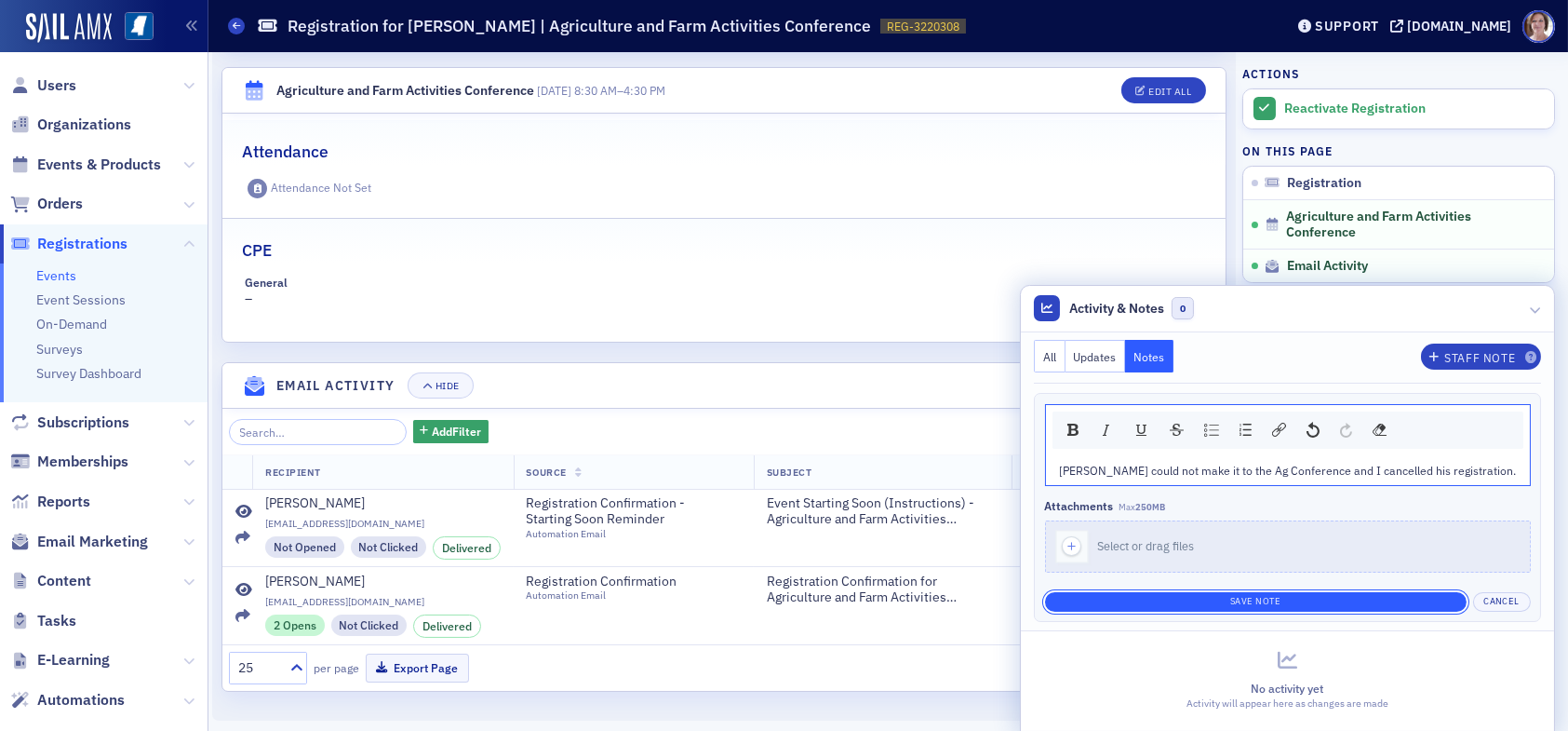
click at [1251, 600] on button "Save Note" at bounding box center [1255, 602] width 422 height 20
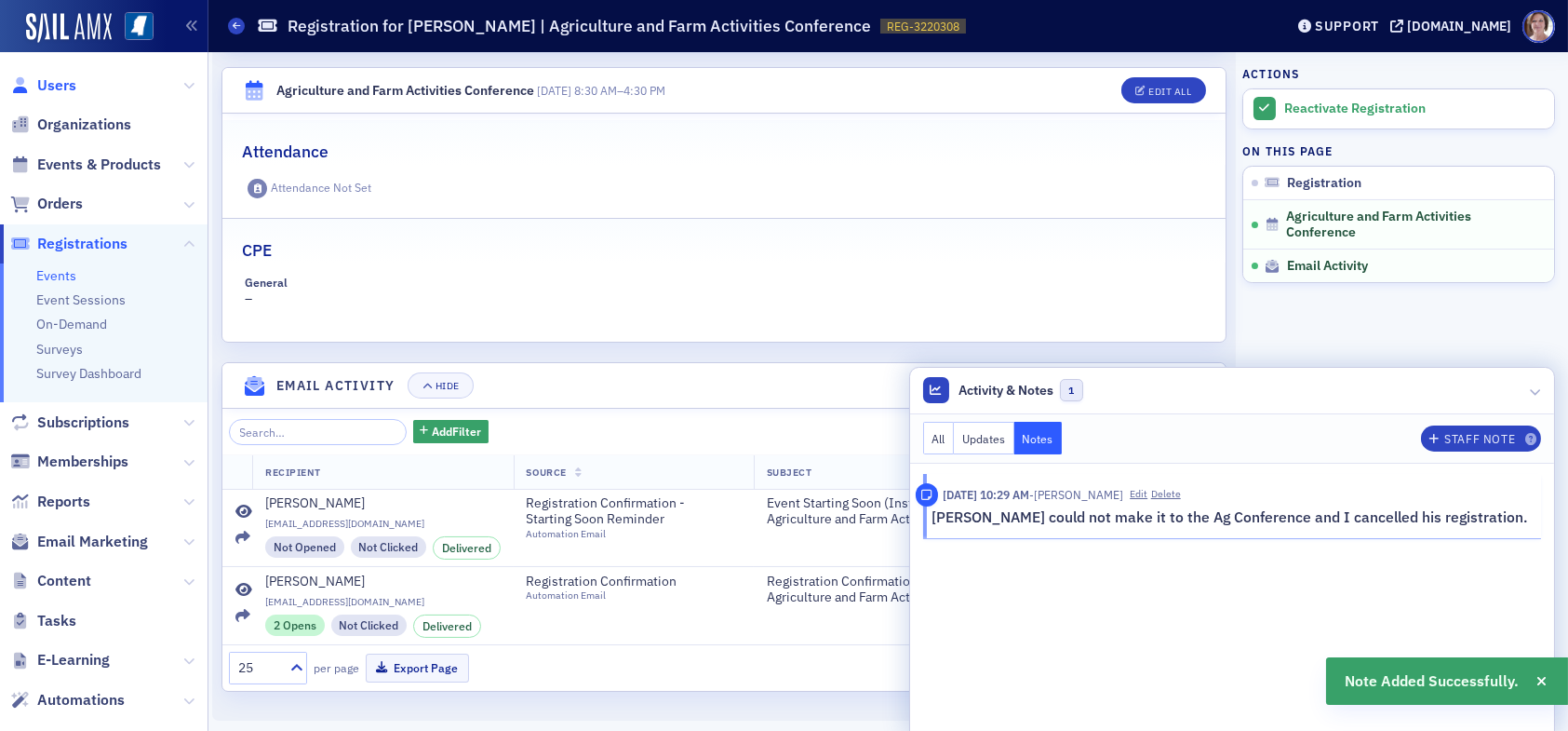
click at [60, 81] on span "Users" at bounding box center [56, 86] width 39 height 21
